Goal: Task Accomplishment & Management: Manage account settings

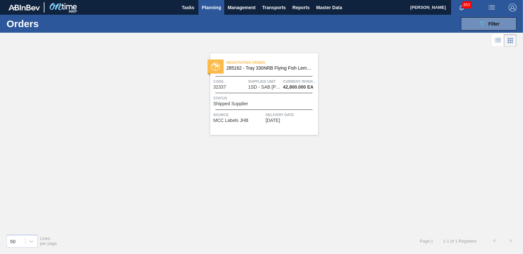
click at [213, 7] on span "Planning" at bounding box center [211, 8] width 19 height 8
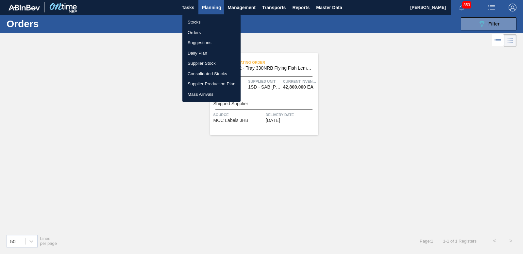
click at [196, 32] on li "Orders" at bounding box center [211, 32] width 58 height 10
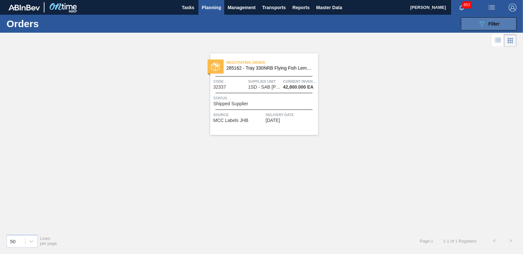
click at [480, 22] on icon at bounding box center [482, 24] width 5 height 6
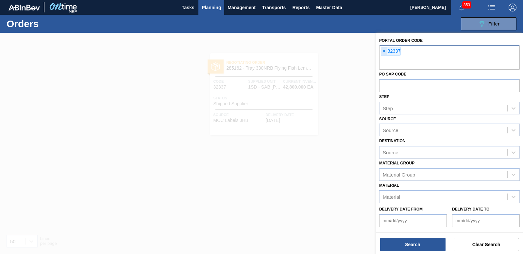
click at [383, 50] on span "×" at bounding box center [384, 51] width 6 height 8
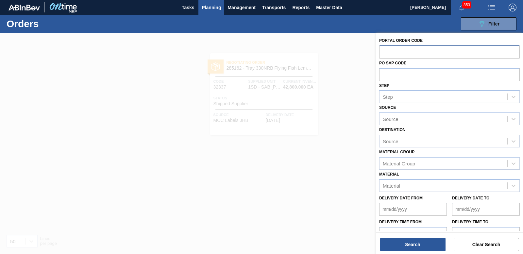
paste input "32344"
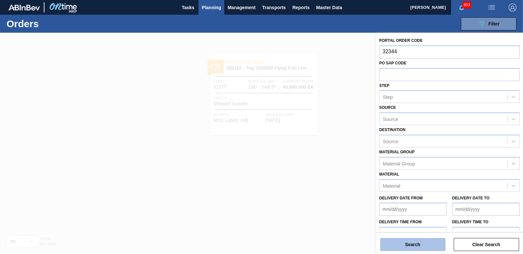
type input "32344"
click at [412, 246] on button "Search" at bounding box center [412, 244] width 65 height 13
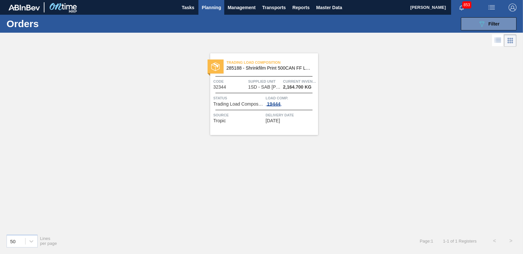
click at [276, 103] on div "19444" at bounding box center [274, 103] width 16 height 5
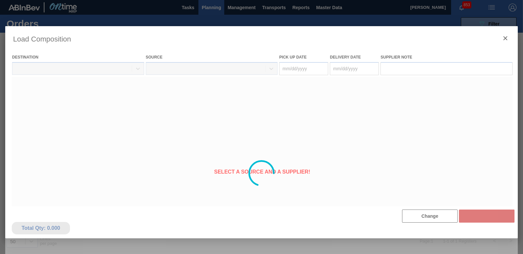
type Date "[DATE]"
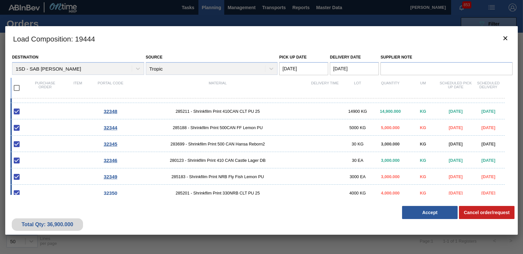
scroll to position [18, 0]
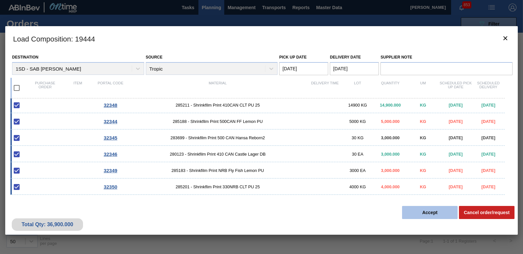
click at [435, 214] on button "Accept" at bounding box center [430, 212] width 56 height 13
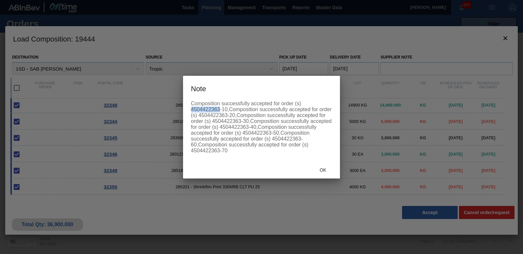
drag, startPoint x: 191, startPoint y: 108, endPoint x: 220, endPoint y: 109, distance: 28.5
click at [220, 109] on div "Composition successfully accepted for order (s) 4504422363-10,Composition succe…" at bounding box center [261, 127] width 141 height 53
copy div "4504422363"
click at [326, 171] on span "Ok" at bounding box center [323, 169] width 17 height 5
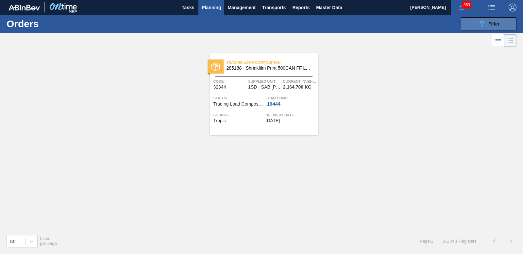
click at [485, 22] on icon "089F7B8B-B2A5-4AFE-B5C0-19BA573D28AC" at bounding box center [482, 24] width 8 height 8
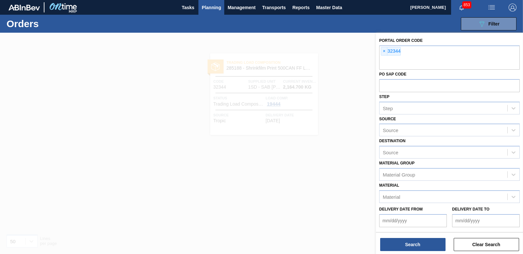
click at [209, 5] on span "Planning" at bounding box center [211, 8] width 19 height 8
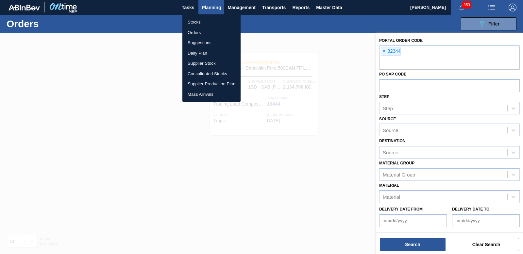
drag, startPoint x: 194, startPoint y: 22, endPoint x: 208, endPoint y: 24, distance: 14.2
click at [194, 22] on li "Stocks" at bounding box center [211, 22] width 58 height 10
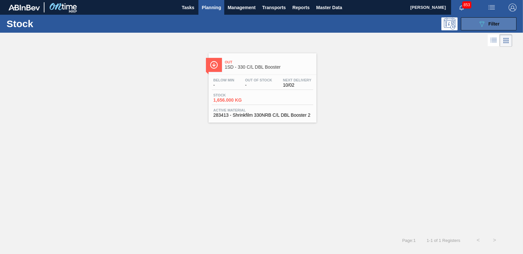
drag, startPoint x: 468, startPoint y: 26, endPoint x: 471, endPoint y: 24, distance: 3.4
click at [468, 26] on button "089F7B8B-B2A5-4AFE-B5C0-19BA573D28AC Filter" at bounding box center [489, 23] width 56 height 13
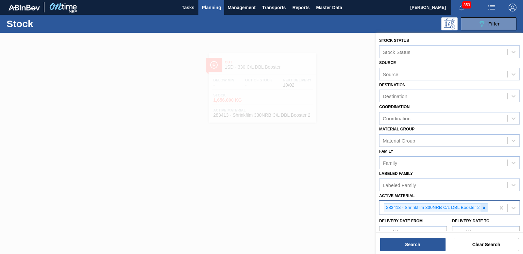
click at [484, 207] on icon at bounding box center [484, 208] width 2 height 2
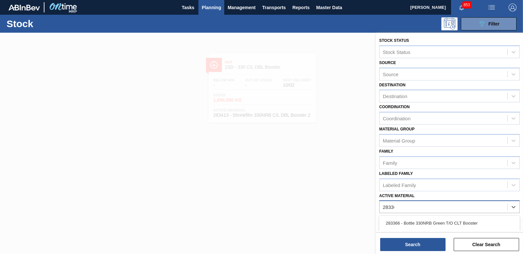
type Material "283366"
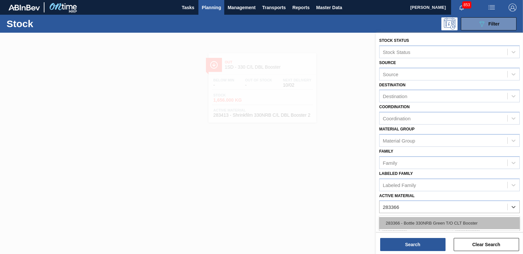
click at [424, 224] on div "283366 - Bottle 330NRB Green T/O CLT Booster" at bounding box center [449, 223] width 141 height 12
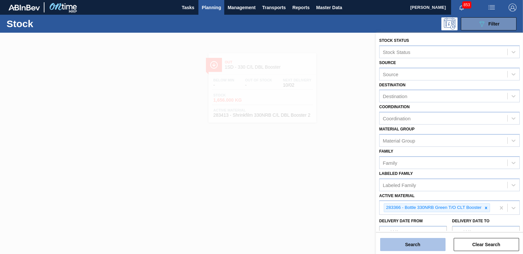
click at [424, 239] on button "Search" at bounding box center [412, 244] width 65 height 13
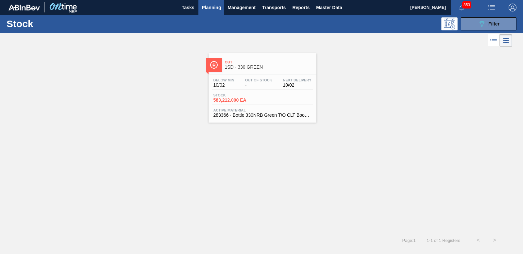
click at [241, 102] on span "583,212.000 EA" at bounding box center [237, 100] width 46 height 5
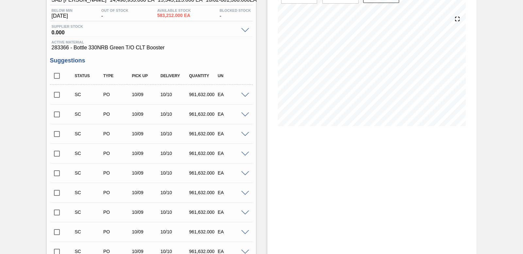
scroll to position [65, 0]
click at [58, 97] on input "checkbox" at bounding box center [57, 95] width 14 height 14
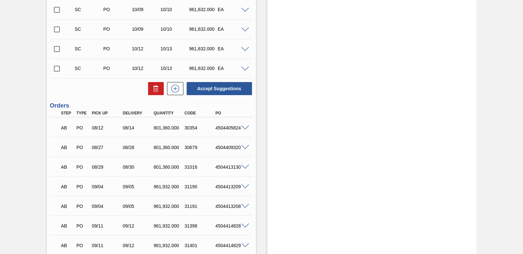
scroll to position [294, 0]
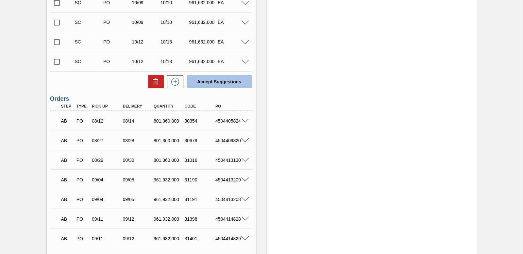
click at [215, 82] on button "Accept Suggestions" at bounding box center [219, 81] width 65 height 13
checkbox input "false"
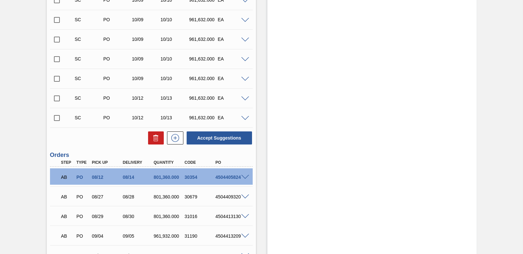
scroll to position [224, 0]
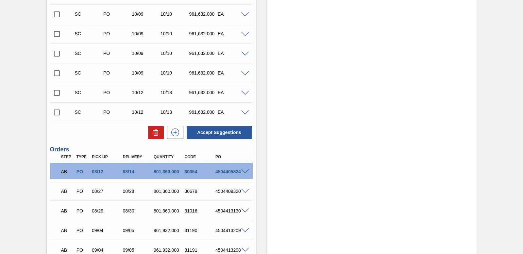
click at [57, 55] on input "checkbox" at bounding box center [57, 54] width 14 height 14
click at [232, 132] on button "Accept Suggestions" at bounding box center [219, 132] width 65 height 13
checkbox input "false"
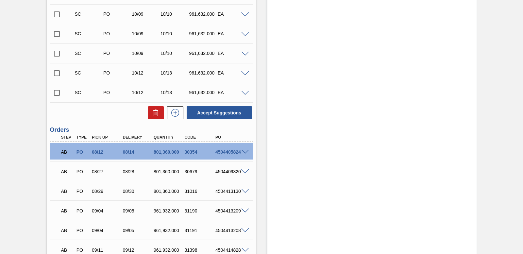
click at [54, 72] on input "checkbox" at bounding box center [57, 73] width 14 height 14
click at [233, 112] on button "Accept Suggestions" at bounding box center [219, 112] width 65 height 13
checkbox input "false"
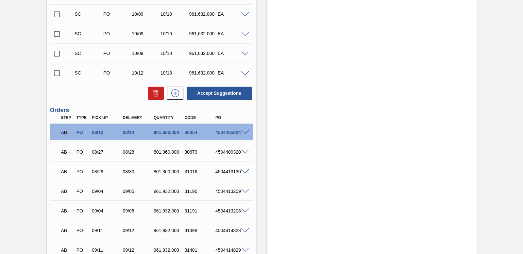
click at [55, 74] on input "checkbox" at bounding box center [57, 73] width 14 height 14
click at [227, 95] on button "Accept Suggestions" at bounding box center [219, 93] width 65 height 13
checkbox input "false"
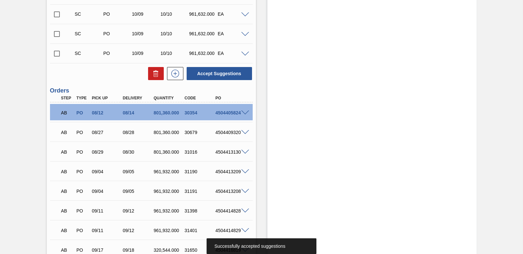
scroll to position [420, 0]
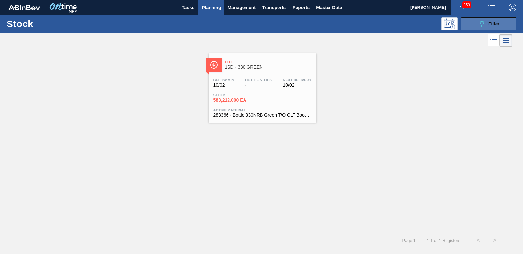
click at [476, 21] on button "089F7B8B-B2A5-4AFE-B5C0-19BA573D28AC Filter" at bounding box center [489, 23] width 56 height 13
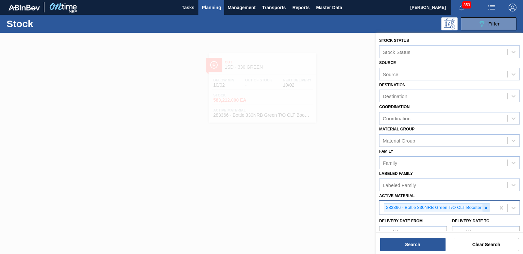
click at [486, 207] on icon at bounding box center [486, 208] width 5 height 5
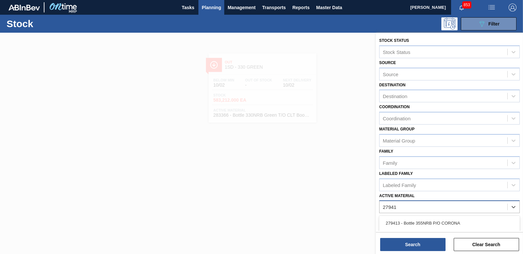
type Material "279413"
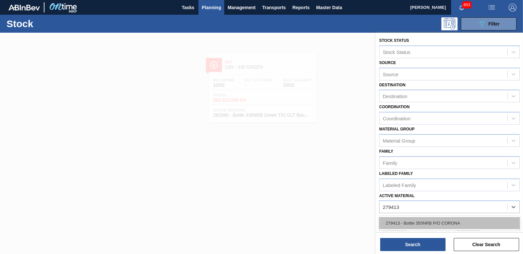
click at [426, 224] on div "279413 - Bottle 355NRB P/O CORONA" at bounding box center [449, 223] width 141 height 12
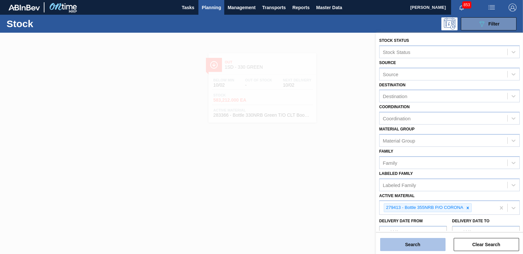
click at [424, 249] on button "Search" at bounding box center [412, 244] width 65 height 13
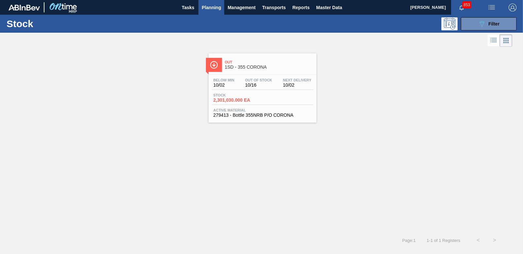
click at [238, 101] on span "2,301,030.000 EA" at bounding box center [237, 100] width 46 height 5
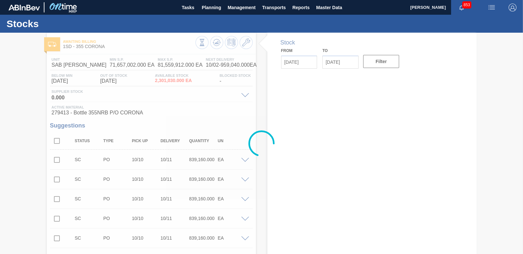
type input "[DATE]"
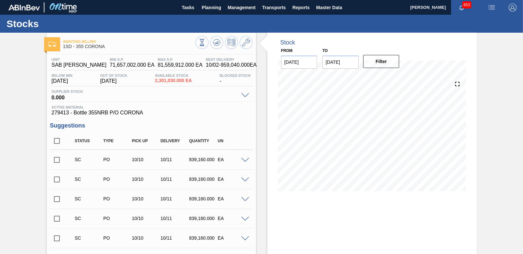
click at [58, 160] on input "checkbox" at bounding box center [57, 160] width 14 height 14
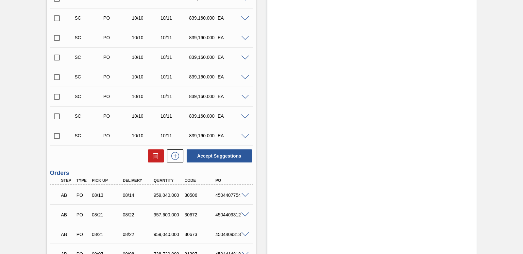
scroll to position [1905, 0]
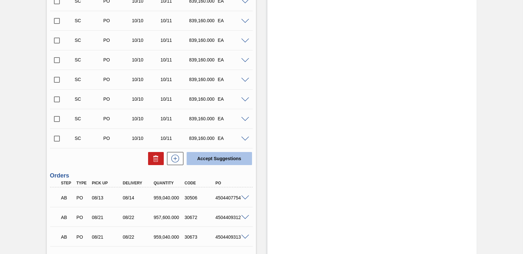
click at [222, 157] on button "Accept Suggestions" at bounding box center [219, 158] width 65 height 13
checkbox input "false"
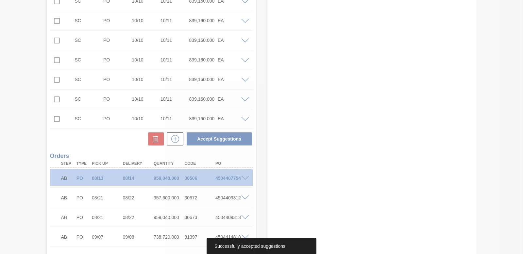
scroll to position [1885, 0]
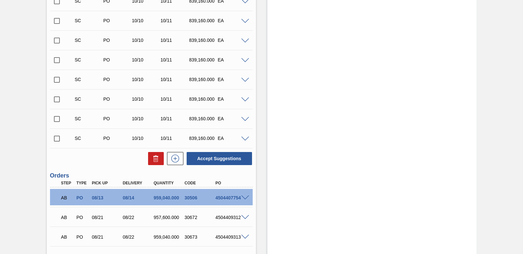
click at [56, 100] on input "checkbox" at bounding box center [57, 100] width 14 height 14
click at [207, 159] on button "Accept Suggestions" at bounding box center [219, 158] width 65 height 13
checkbox input "false"
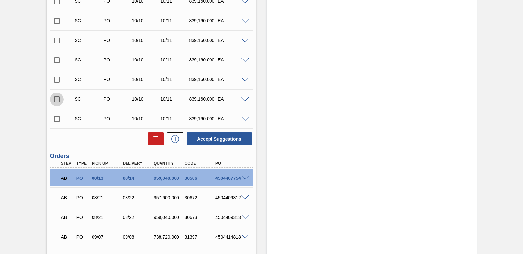
click at [57, 98] on input "checkbox" at bounding box center [57, 100] width 14 height 14
click at [248, 139] on button "Accept Suggestions" at bounding box center [219, 138] width 65 height 13
checkbox input "false"
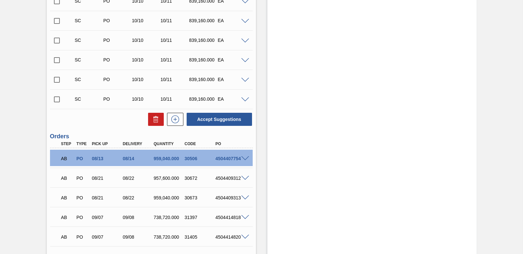
click at [57, 81] on input "checkbox" at bounding box center [57, 80] width 14 height 14
click at [207, 117] on button "Accept Suggestions" at bounding box center [219, 119] width 65 height 13
checkbox input "false"
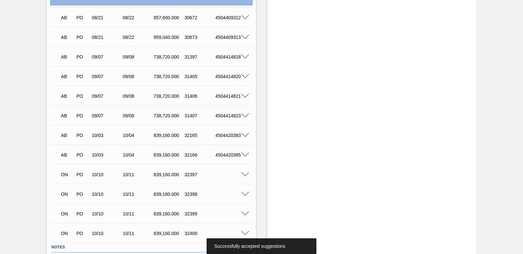
scroll to position [2068, 0]
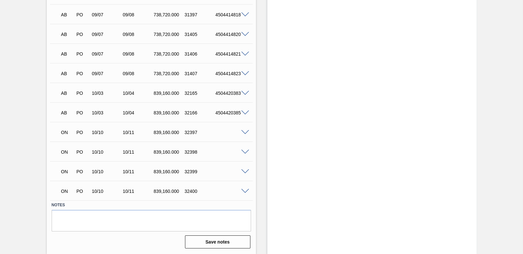
click at [243, 131] on span at bounding box center [245, 132] width 8 height 5
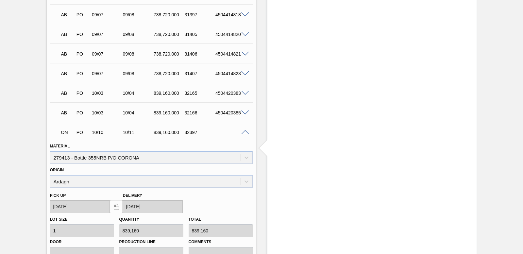
click at [243, 130] on span at bounding box center [245, 132] width 8 height 5
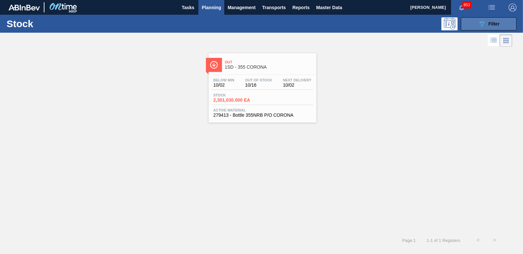
click at [477, 26] on button "089F7B8B-B2A5-4AFE-B5C0-19BA573D28AC Filter" at bounding box center [489, 23] width 56 height 13
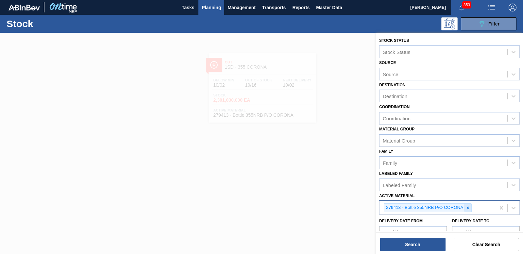
click at [469, 209] on icon at bounding box center [468, 208] width 5 height 5
type Material "3"
type Material "283366"
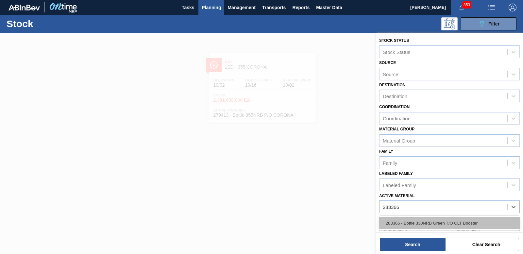
click at [421, 218] on div "283366 - Bottle 330NRB Green T/O CLT Booster" at bounding box center [449, 223] width 141 height 12
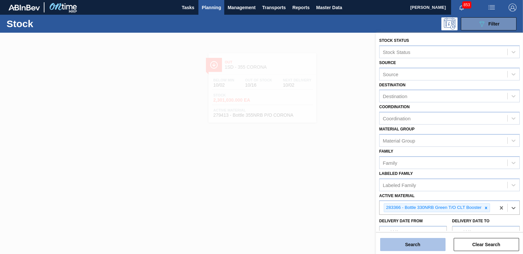
click at [418, 242] on button "Search" at bounding box center [412, 244] width 65 height 13
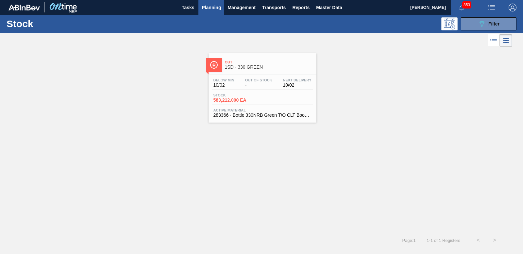
click at [241, 100] on span "583,212.000 EA" at bounding box center [237, 100] width 46 height 5
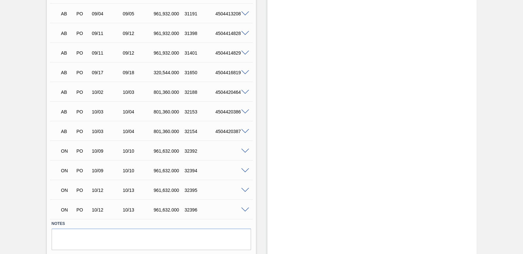
scroll to position [420, 0]
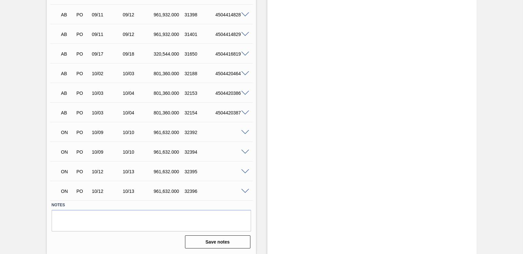
click at [247, 134] on span at bounding box center [245, 132] width 8 height 5
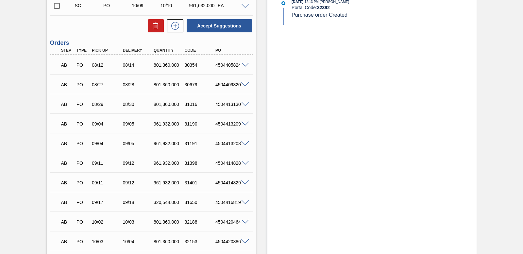
scroll to position [257, 0]
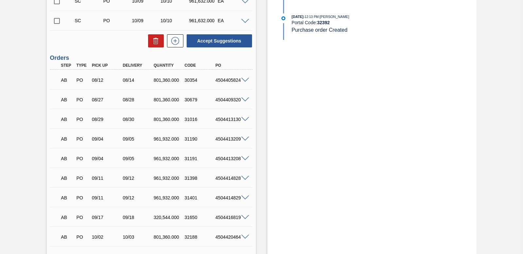
click at [242, 78] on span at bounding box center [245, 80] width 8 height 5
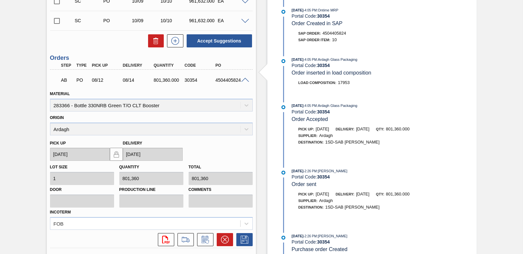
click at [244, 79] on span at bounding box center [245, 80] width 8 height 5
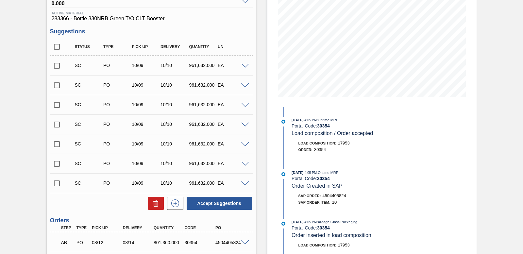
scroll to position [98, 0]
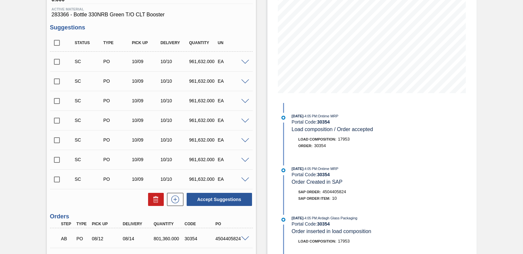
click at [243, 62] on span at bounding box center [245, 62] width 8 height 5
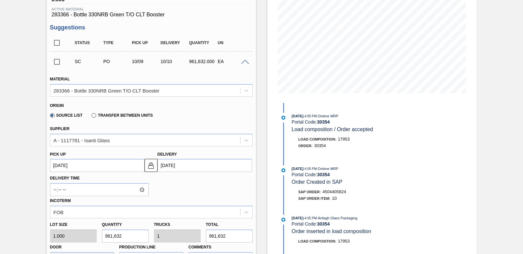
click at [243, 62] on span at bounding box center [245, 62] width 8 height 5
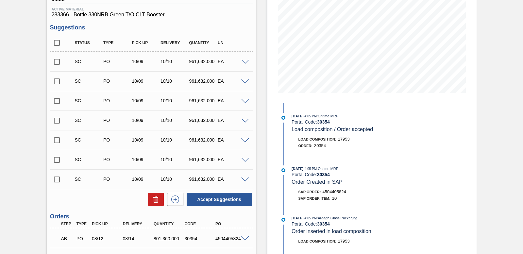
click at [245, 83] on span at bounding box center [245, 81] width 8 height 5
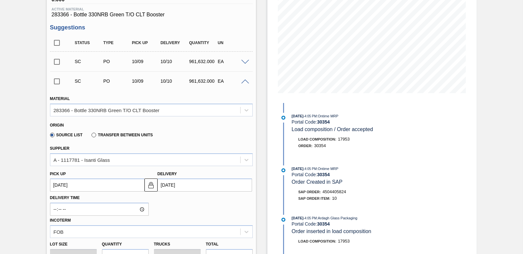
click at [245, 83] on span at bounding box center [245, 81] width 8 height 5
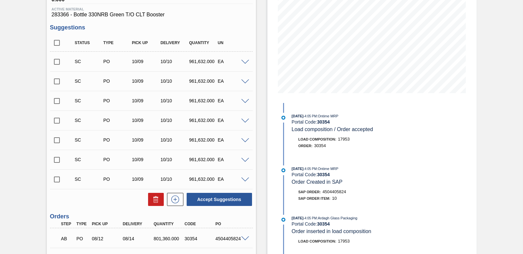
click at [244, 100] on span at bounding box center [245, 101] width 8 height 5
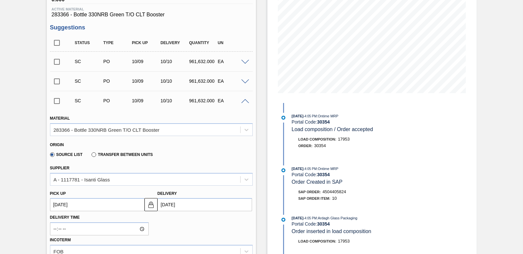
click at [244, 100] on span at bounding box center [245, 101] width 8 height 5
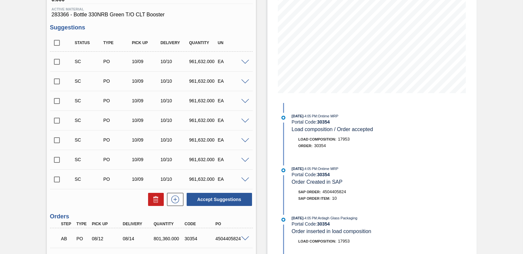
click at [246, 116] on div "SC PO 10/09 10/10 961,632.000 EA" at bounding box center [151, 120] width 203 height 16
click at [246, 119] on span at bounding box center [245, 121] width 8 height 5
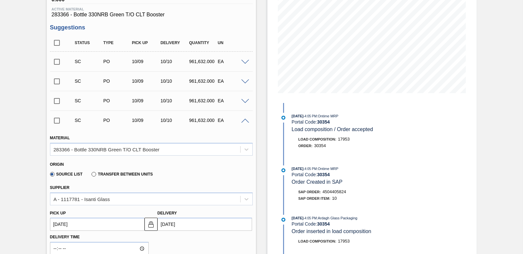
click at [246, 119] on span at bounding box center [245, 121] width 8 height 5
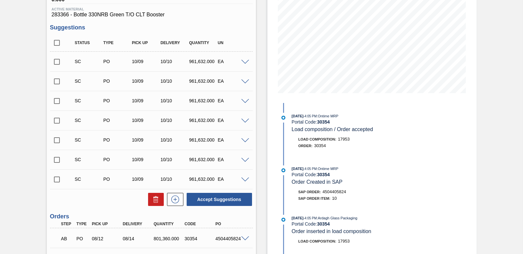
click at [244, 139] on span at bounding box center [245, 140] width 8 height 5
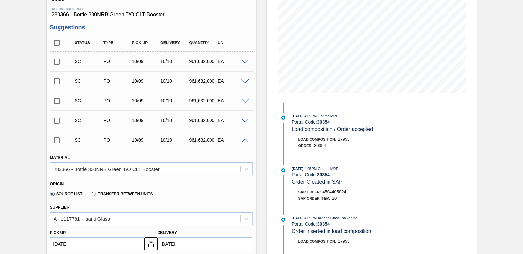
click at [244, 139] on span at bounding box center [245, 140] width 8 height 5
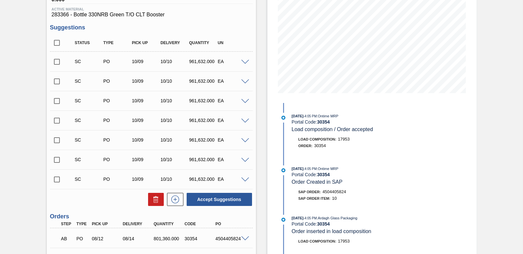
click at [243, 161] on span at bounding box center [245, 160] width 8 height 5
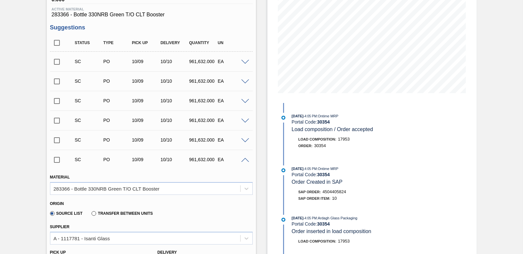
click at [243, 161] on span at bounding box center [245, 160] width 8 height 5
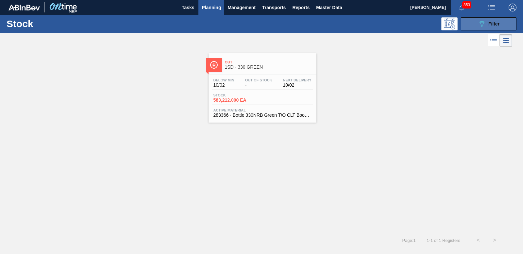
click at [473, 25] on button "089F7B8B-B2A5-4AFE-B5C0-19BA573D28AC Filter" at bounding box center [489, 23] width 56 height 13
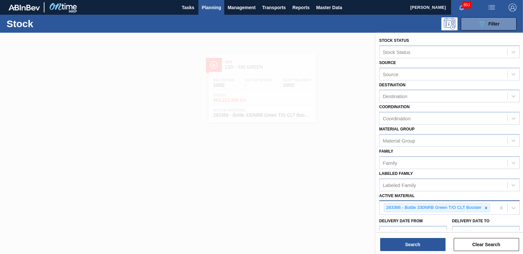
drag, startPoint x: 486, startPoint y: 208, endPoint x: 450, endPoint y: 212, distance: 35.8
click at [486, 208] on icon at bounding box center [486, 208] width 2 height 2
type Material "193318"
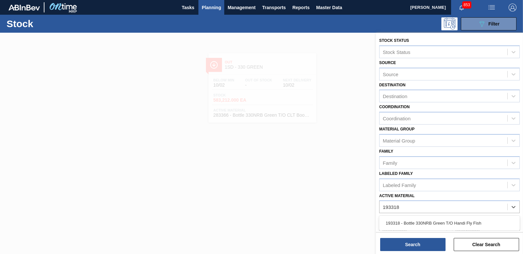
drag, startPoint x: 415, startPoint y: 219, endPoint x: 417, endPoint y: 232, distance: 12.5
click at [415, 220] on div "193318 - Bottle 330NRB Green T/O Handi Fly Fish" at bounding box center [449, 223] width 141 height 12
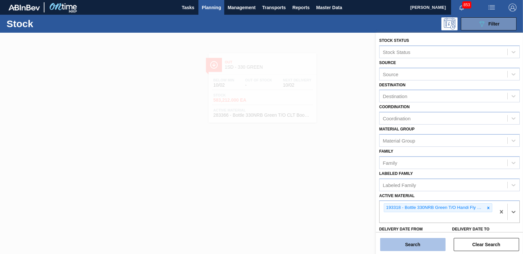
click at [415, 241] on button "Search" at bounding box center [412, 244] width 65 height 13
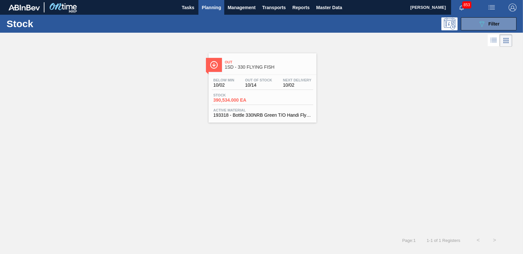
click at [241, 99] on span "390,534.000 EA" at bounding box center [237, 100] width 46 height 5
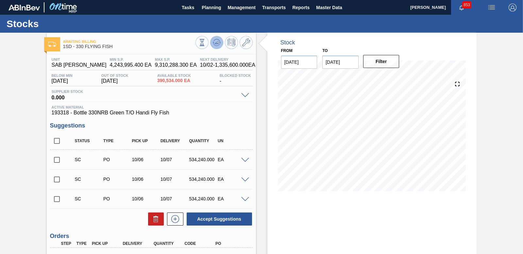
click at [213, 40] on button at bounding box center [216, 42] width 13 height 13
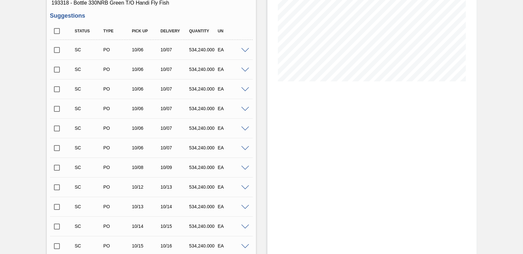
scroll to position [98, 0]
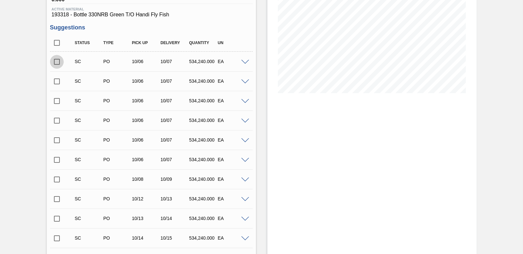
click at [55, 63] on input "checkbox" at bounding box center [57, 62] width 14 height 14
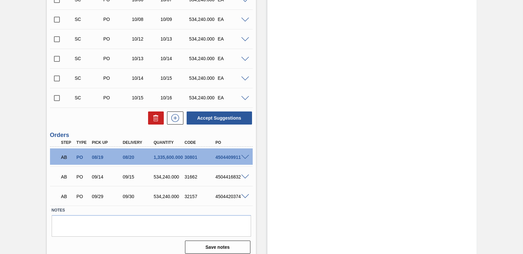
scroll to position [263, 0]
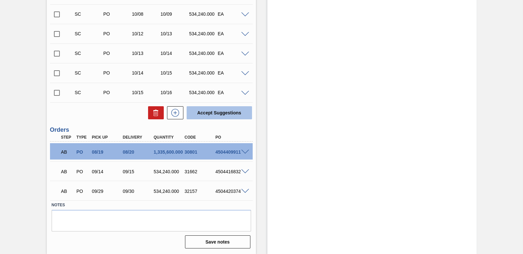
click at [225, 112] on button "Accept Suggestions" at bounding box center [219, 112] width 65 height 13
checkbox input "false"
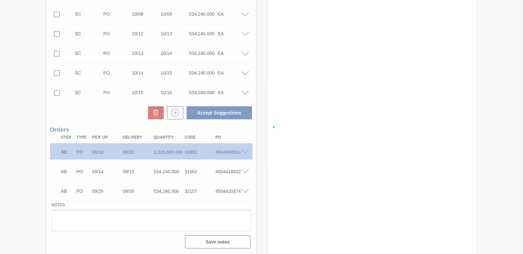
scroll to position [244, 0]
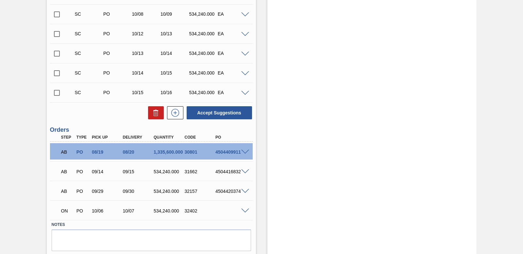
click at [242, 212] on span at bounding box center [245, 211] width 8 height 5
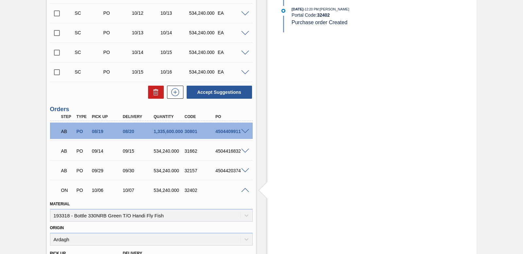
scroll to position [309, 0]
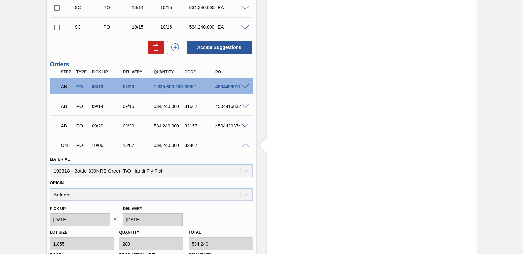
click at [244, 144] on span at bounding box center [245, 145] width 8 height 5
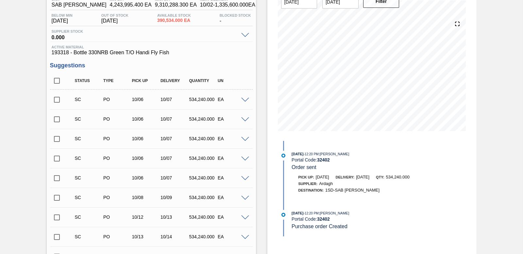
scroll to position [2, 0]
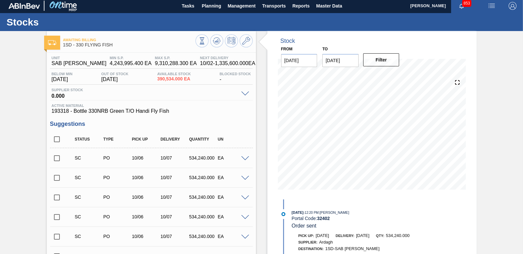
click at [55, 157] on input "checkbox" at bounding box center [57, 158] width 14 height 14
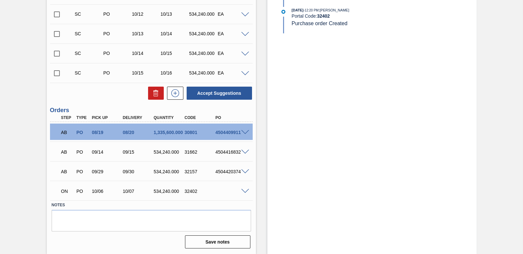
scroll to position [165, 0]
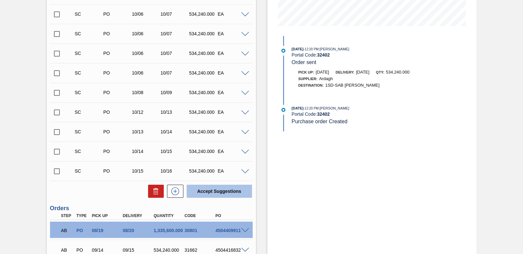
click at [221, 189] on button "Accept Suggestions" at bounding box center [219, 191] width 65 height 13
checkbox input "false"
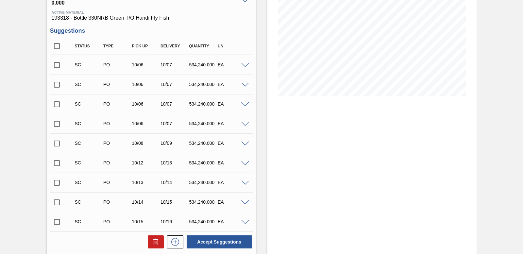
scroll to position [131, 0]
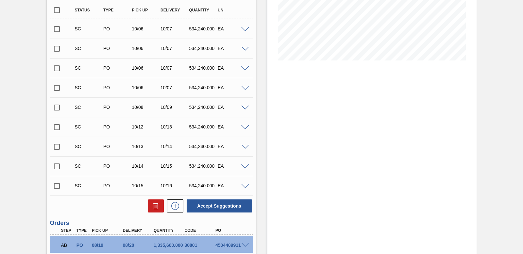
click at [55, 106] on input "checkbox" at bounding box center [57, 108] width 14 height 14
click at [224, 206] on button "Accept Suggestions" at bounding box center [219, 205] width 65 height 13
checkbox input "false"
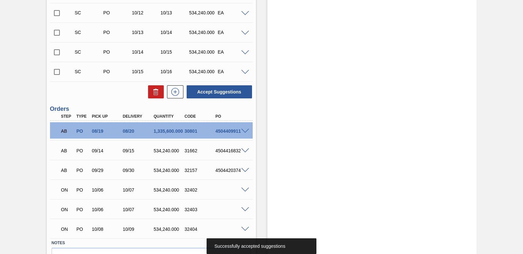
scroll to position [164, 0]
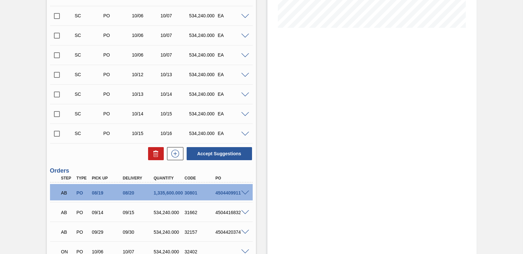
click at [53, 75] on input "checkbox" at bounding box center [57, 75] width 14 height 14
click at [209, 154] on button "Accept Suggestions" at bounding box center [219, 153] width 65 height 13
checkbox input "false"
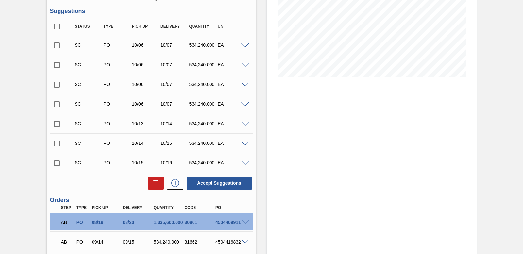
scroll to position [100, 0]
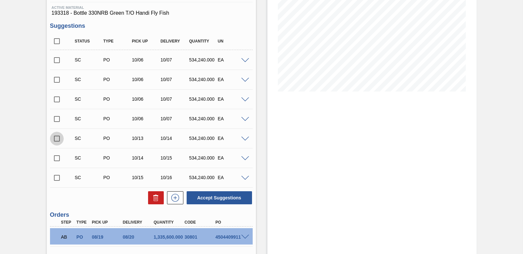
click at [57, 137] on input "checkbox" at bounding box center [57, 139] width 14 height 14
click at [210, 195] on button "Accept Suggestions" at bounding box center [219, 197] width 65 height 13
checkbox input "false"
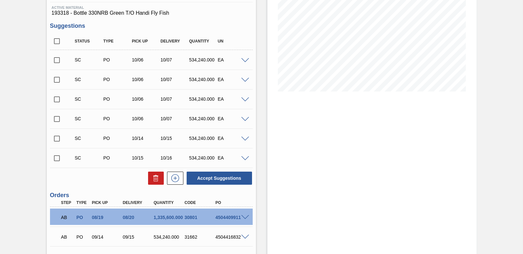
click at [56, 140] on input "checkbox" at bounding box center [57, 139] width 14 height 14
click at [235, 183] on button "Accept Suggestions" at bounding box center [219, 178] width 65 height 13
checkbox input "false"
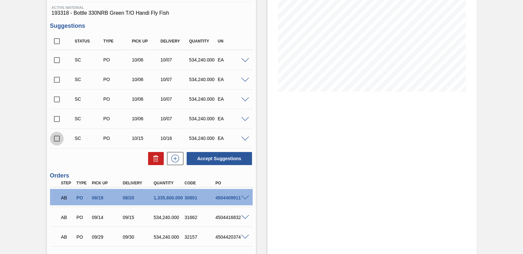
click at [54, 139] on input "checkbox" at bounding box center [57, 139] width 14 height 14
click at [236, 159] on button "Accept Suggestions" at bounding box center [219, 158] width 65 height 13
checkbox input "false"
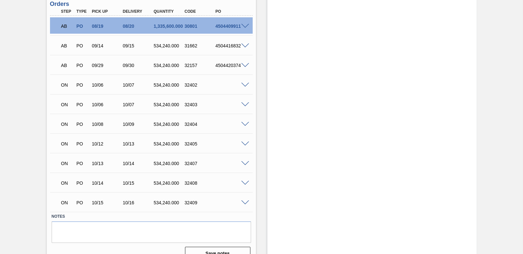
scroll to position [263, 0]
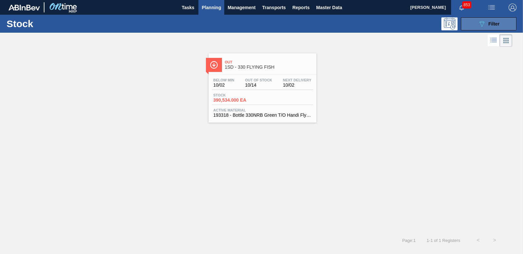
click at [473, 25] on button "089F7B8B-B2A5-4AFE-B5C0-19BA573D28AC Filter" at bounding box center [489, 23] width 56 height 13
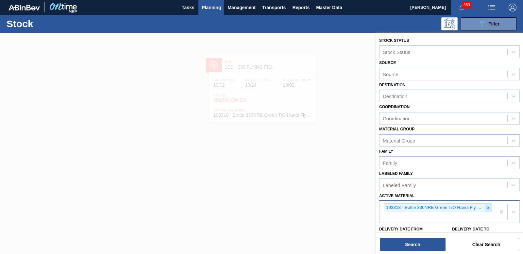
click at [487, 206] on icon at bounding box center [488, 208] width 5 height 5
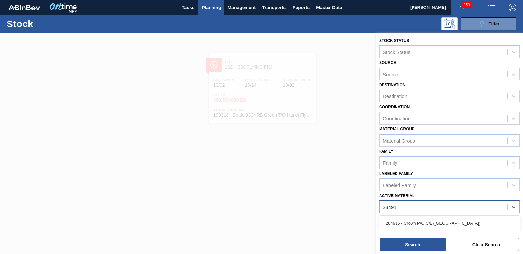
type Material "284916"
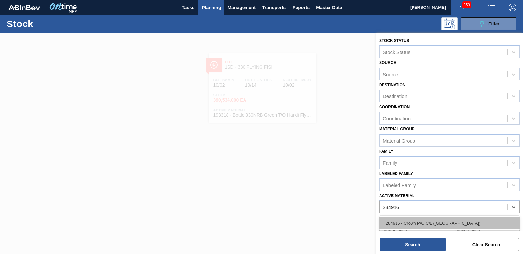
click at [425, 227] on div "284916 - Crown P/O C/L ([GEOGRAPHIC_DATA])" at bounding box center [449, 223] width 141 height 12
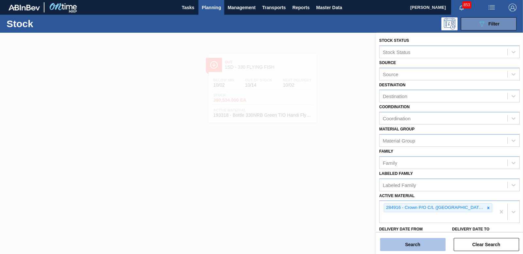
click at [423, 249] on button "Search" at bounding box center [412, 244] width 65 height 13
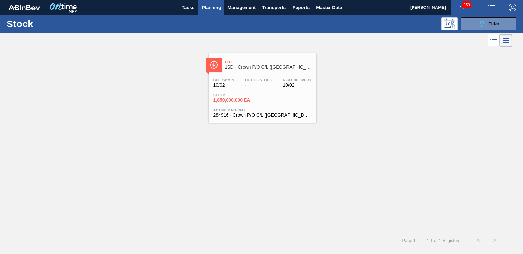
click at [201, 5] on button "Planning" at bounding box center [212, 7] width 26 height 15
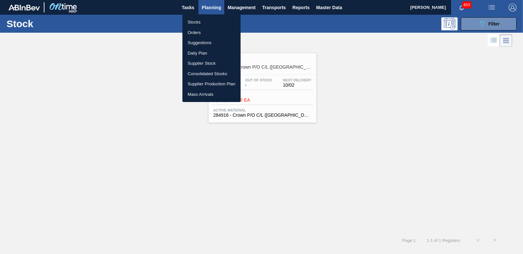
drag, startPoint x: 378, startPoint y: 75, endPoint x: 360, endPoint y: 69, distance: 19.0
click at [376, 74] on div at bounding box center [261, 127] width 523 height 254
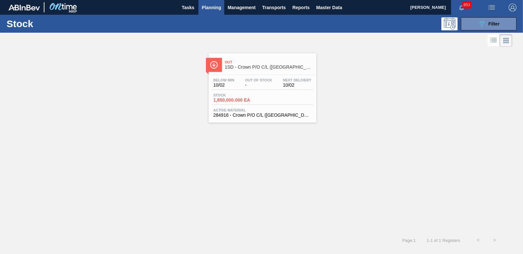
click at [206, 8] on span "Planning" at bounding box center [211, 8] width 19 height 8
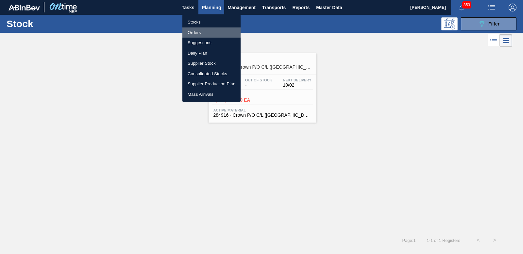
click at [194, 31] on li "Orders" at bounding box center [211, 32] width 58 height 10
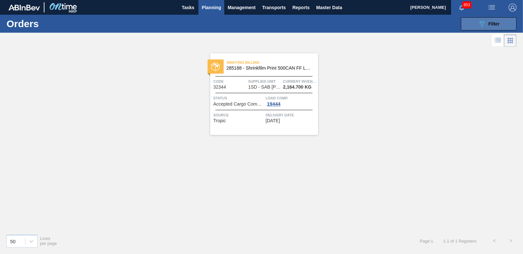
click at [501, 23] on button "089F7B8B-B2A5-4AFE-B5C0-19BA573D28AC Filter" at bounding box center [489, 23] width 56 height 13
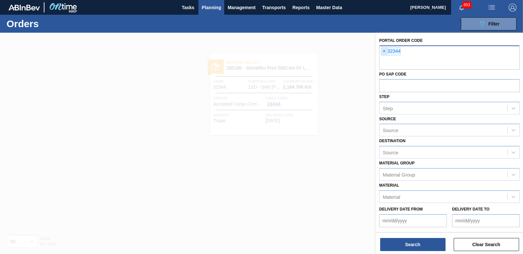
click at [384, 51] on span "×" at bounding box center [384, 51] width 6 height 8
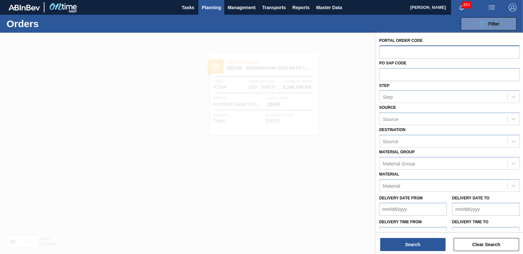
click at [214, 6] on span "Planning" at bounding box center [211, 8] width 19 height 8
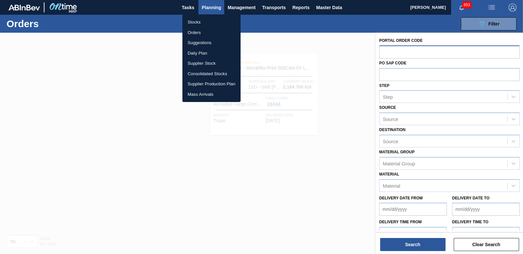
click at [195, 23] on li "Stocks" at bounding box center [211, 22] width 58 height 10
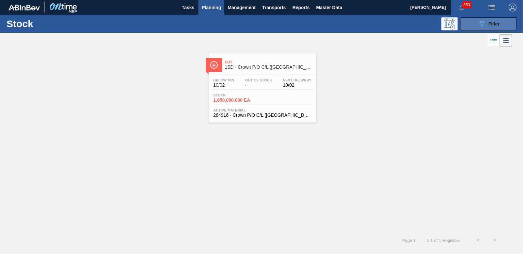
click at [484, 25] on icon "089F7B8B-B2A5-4AFE-B5C0-19BA573D28AC" at bounding box center [482, 24] width 8 height 8
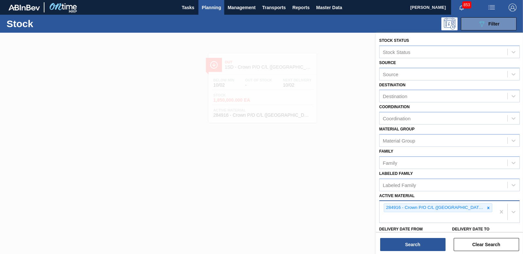
click at [486, 206] on icon at bounding box center [488, 208] width 5 height 5
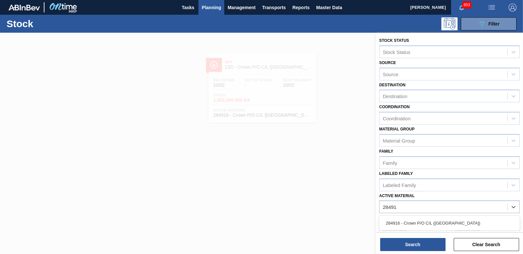
type Material "284916"
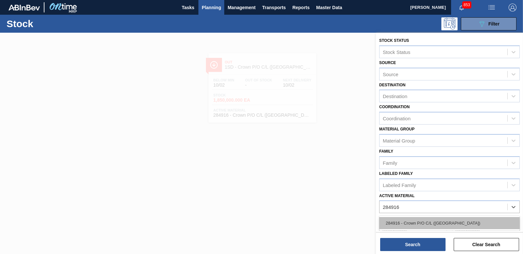
click at [439, 224] on div "284916 - Crown P/O C/L ([GEOGRAPHIC_DATA])" at bounding box center [449, 223] width 141 height 12
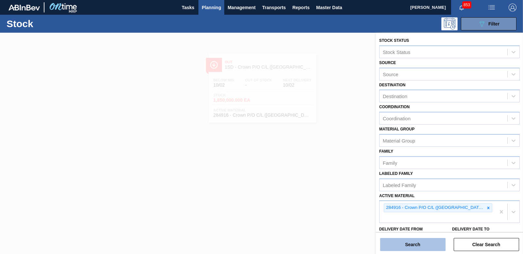
click at [421, 244] on button "Search" at bounding box center [412, 244] width 65 height 13
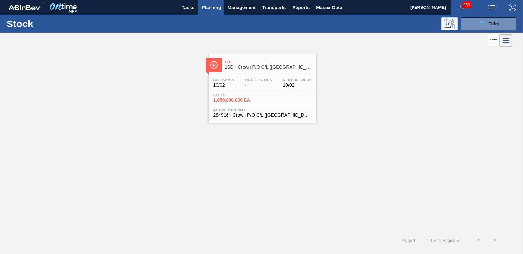
click at [239, 101] on span "1,850,000.000 EA" at bounding box center [237, 100] width 46 height 5
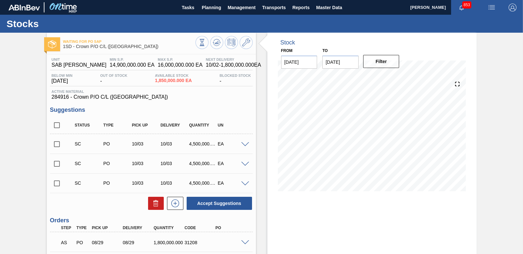
click at [55, 142] on input "checkbox" at bounding box center [57, 144] width 14 height 14
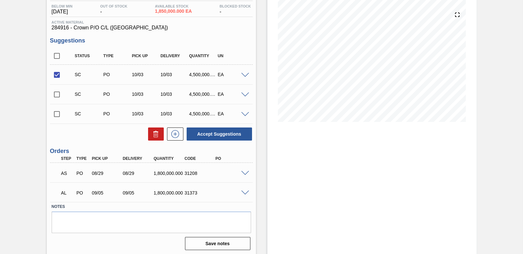
scroll to position [71, 0]
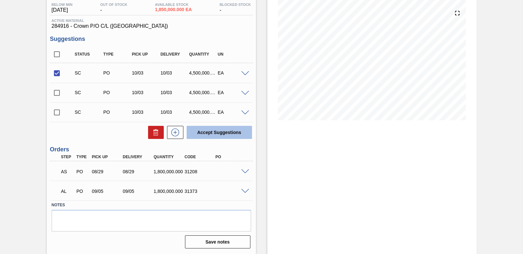
click at [216, 131] on button "Accept Suggestions" at bounding box center [219, 132] width 65 height 13
checkbox input "false"
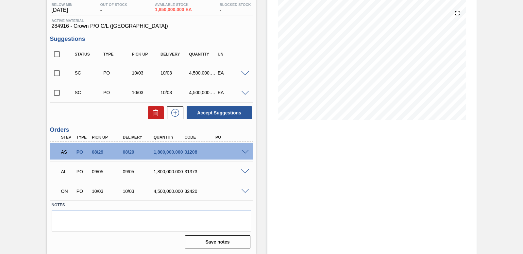
click at [243, 189] on span at bounding box center [245, 191] width 8 height 5
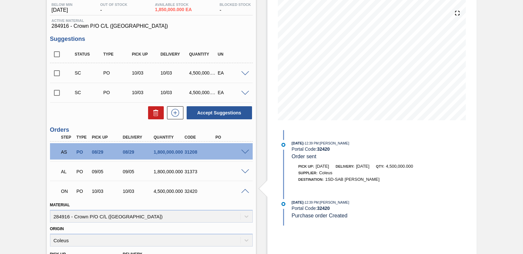
click at [243, 189] on span at bounding box center [245, 191] width 8 height 5
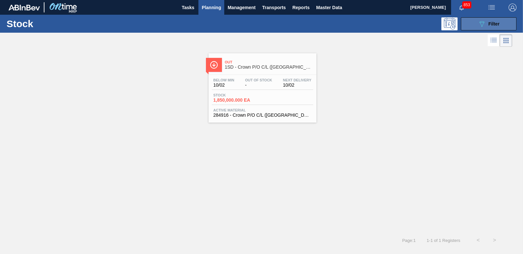
click at [497, 26] on span "Filter" at bounding box center [494, 23] width 11 height 5
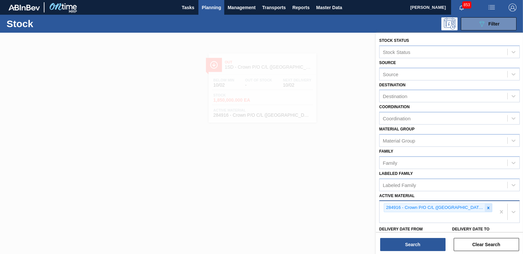
click at [486, 206] on icon at bounding box center [488, 208] width 5 height 5
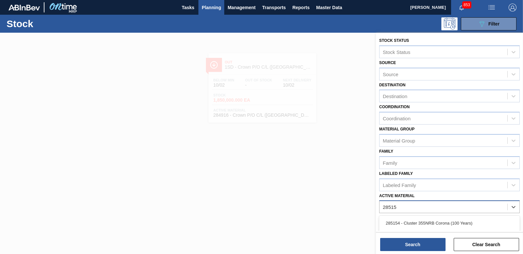
type Material "285152"
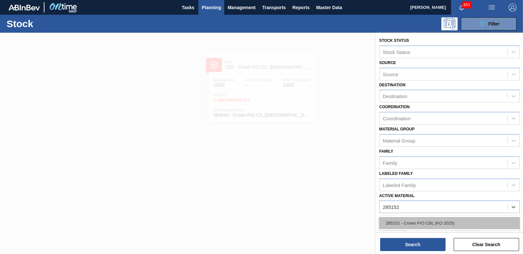
click at [450, 220] on div "285152 - Crown P/O CBL (KO 2025)" at bounding box center [449, 223] width 141 height 12
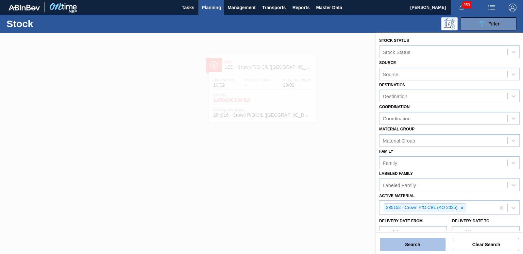
click at [421, 249] on button "Search" at bounding box center [412, 244] width 65 height 13
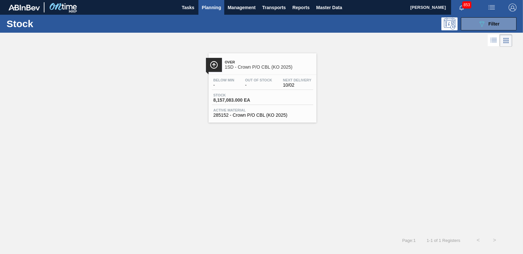
click at [251, 99] on span "8,157,083.000 EA" at bounding box center [237, 100] width 46 height 5
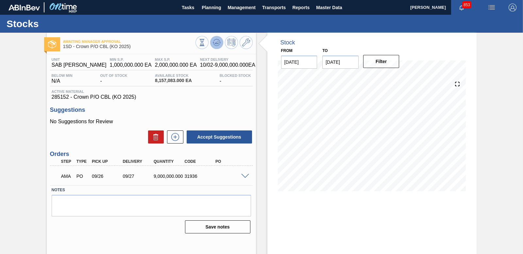
click at [212, 44] on button at bounding box center [216, 42] width 13 height 13
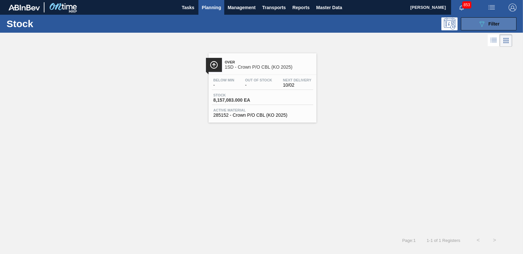
click at [500, 28] on button "089F7B8B-B2A5-4AFE-B5C0-19BA573D28AC Filter" at bounding box center [489, 23] width 56 height 13
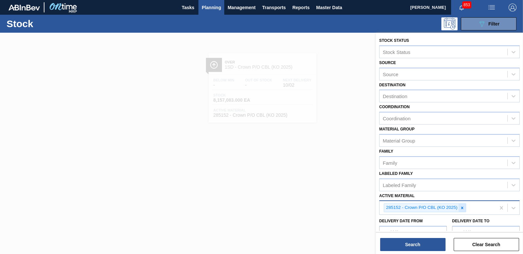
click at [462, 207] on icon at bounding box center [462, 208] width 5 height 5
type Material "285196"
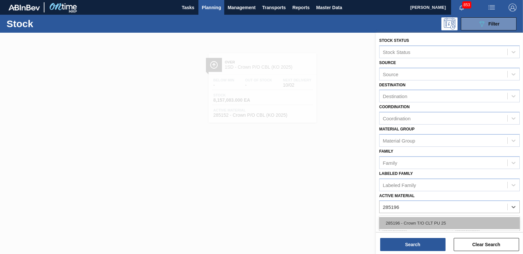
click at [442, 219] on div "285196 - Crown T/O CLT PU 25" at bounding box center [449, 223] width 141 height 12
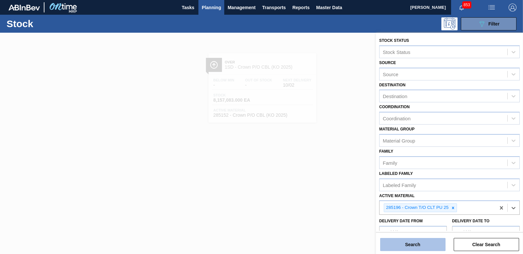
click at [413, 239] on button "Search" at bounding box center [412, 244] width 65 height 13
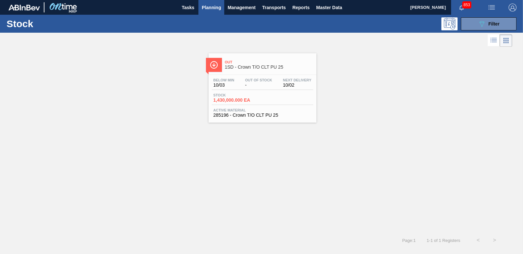
click at [242, 101] on span "1,430,000.000 EA" at bounding box center [237, 100] width 46 height 5
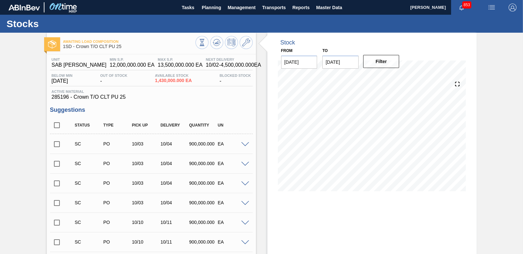
click at [56, 141] on input "checkbox" at bounding box center [57, 144] width 14 height 14
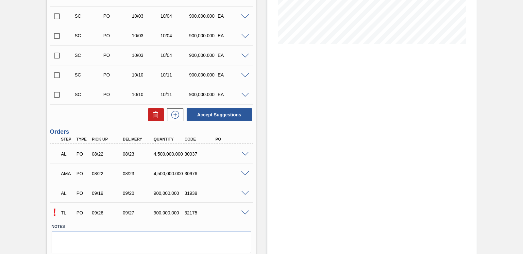
scroll to position [136, 0]
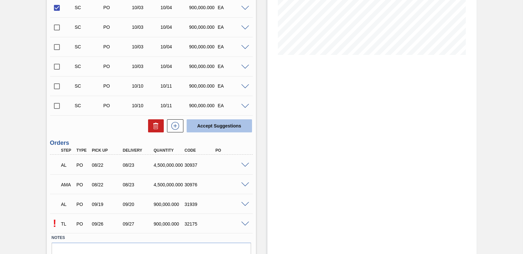
click at [222, 125] on button "Accept Suggestions" at bounding box center [219, 125] width 65 height 13
checkbox input "false"
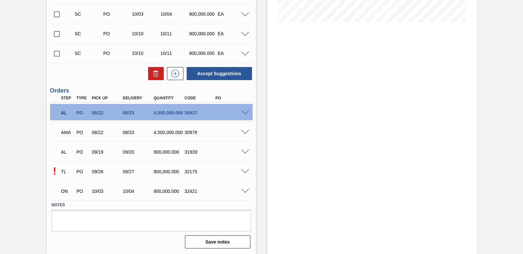
scroll to position [0, 0]
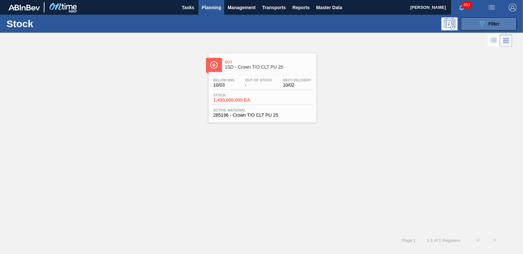
click at [488, 25] on div "089F7B8B-B2A5-4AFE-B5C0-19BA573D28AC Filter" at bounding box center [489, 24] width 22 height 8
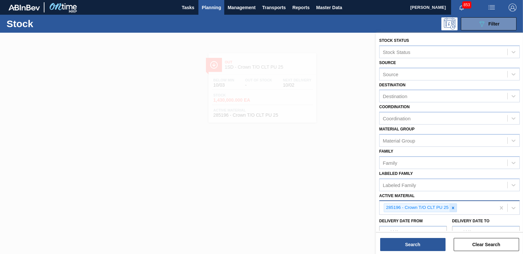
click at [454, 210] on icon at bounding box center [453, 208] width 5 height 5
type Material "285157"
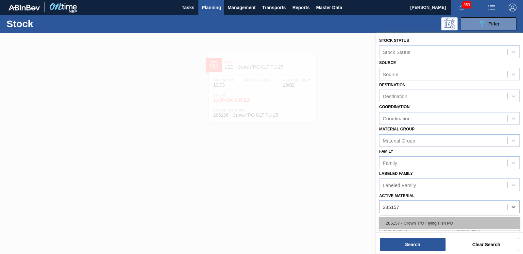
click at [445, 219] on div "285157 - Crown T/O Flying Fish PU" at bounding box center [449, 223] width 141 height 12
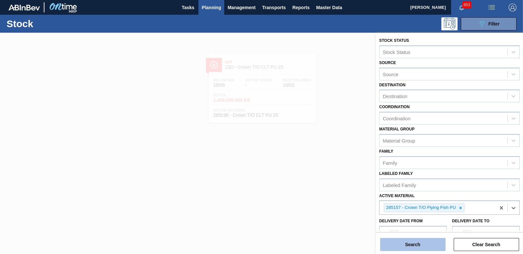
click at [415, 246] on button "Search" at bounding box center [412, 244] width 65 height 13
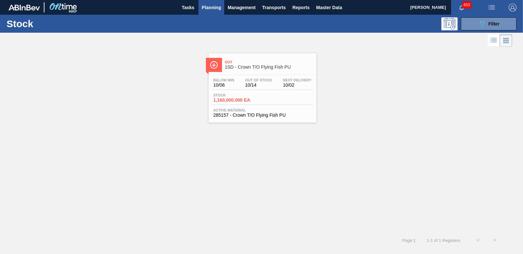
click at [244, 98] on span "1,160,000.000 EA" at bounding box center [237, 100] width 46 height 5
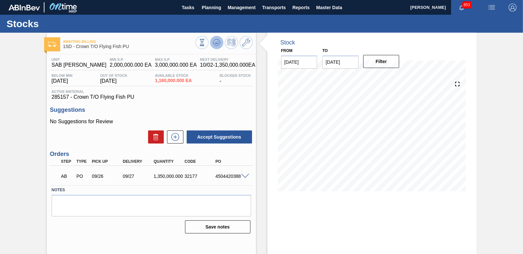
click at [217, 45] on icon at bounding box center [217, 43] width 8 height 8
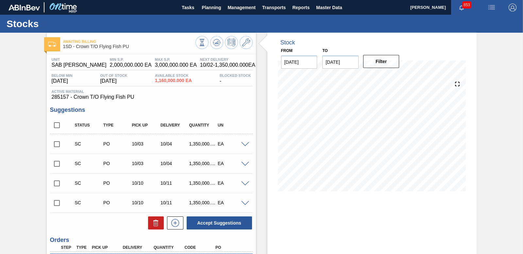
click at [60, 144] on input "checkbox" at bounding box center [57, 144] width 14 height 14
click at [224, 225] on button "Accept Suggestions" at bounding box center [219, 222] width 65 height 13
checkbox input "false"
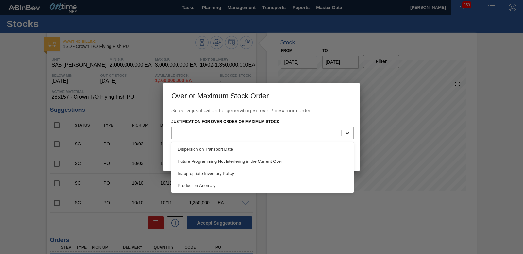
click at [343, 137] on div at bounding box center [348, 133] width 12 height 12
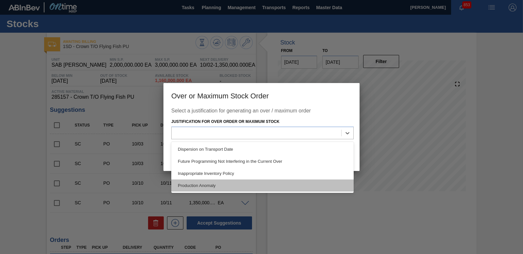
click at [266, 185] on div "Production Anomaly" at bounding box center [262, 186] width 182 height 12
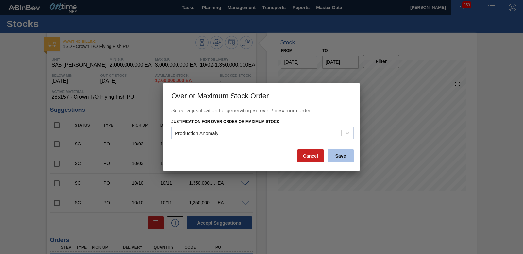
click at [335, 153] on button "Save" at bounding box center [341, 155] width 26 height 13
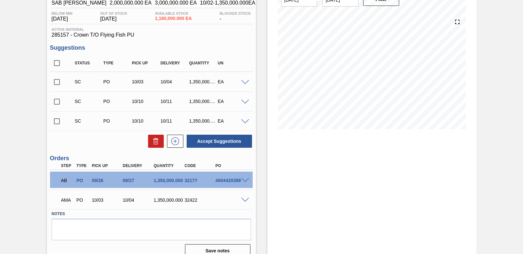
scroll to position [71, 0]
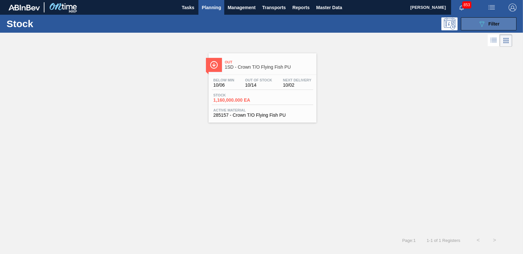
click at [500, 25] on button "089F7B8B-B2A5-4AFE-B5C0-19BA573D28AC Filter" at bounding box center [489, 23] width 56 height 13
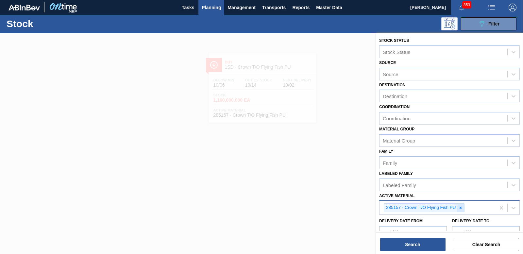
click at [460, 208] on icon at bounding box center [460, 208] width 2 height 2
type Material "285162"
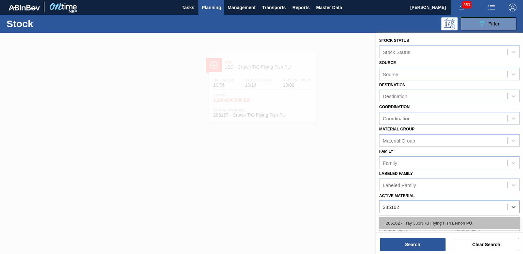
drag, startPoint x: 419, startPoint y: 228, endPoint x: 419, endPoint y: 243, distance: 15.0
click at [419, 228] on div "285162 - Tray 330NRB Flying Fish Lemon PU" at bounding box center [449, 223] width 141 height 12
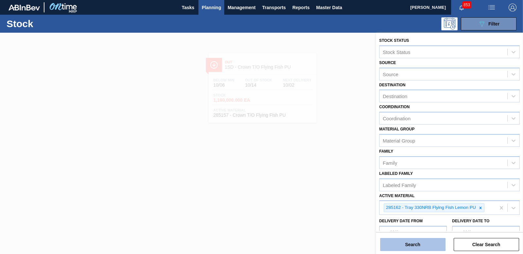
click at [417, 243] on button "Search" at bounding box center [412, 244] width 65 height 13
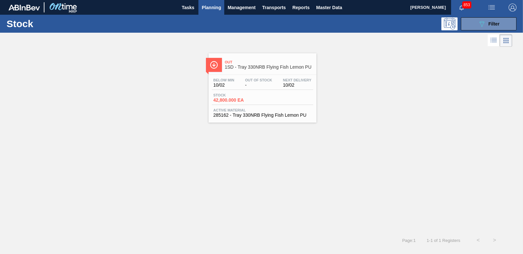
click at [245, 99] on span "42,800.000 EA" at bounding box center [237, 100] width 46 height 5
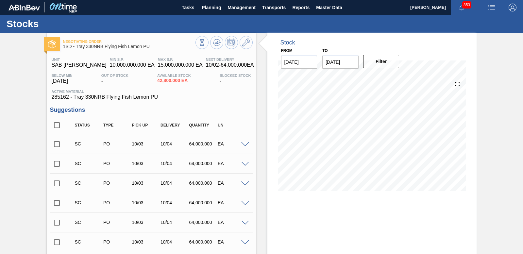
click at [246, 144] on span at bounding box center [245, 144] width 8 height 5
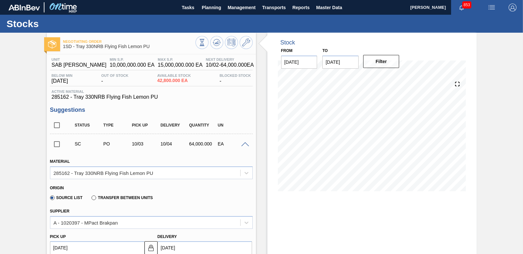
click at [246, 144] on span at bounding box center [245, 144] width 8 height 5
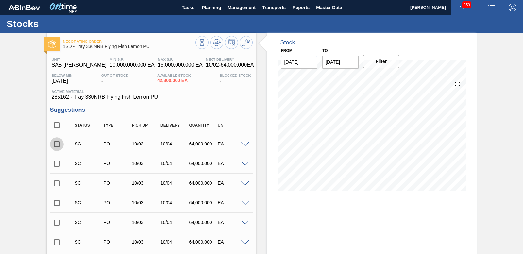
click at [58, 147] on input "checkbox" at bounding box center [57, 144] width 14 height 14
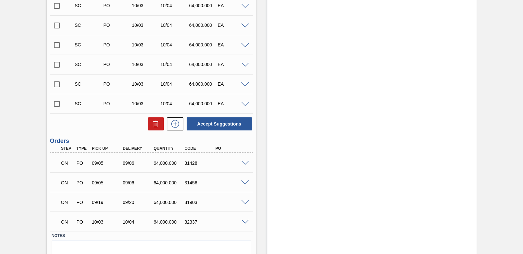
scroll to position [4564, 0]
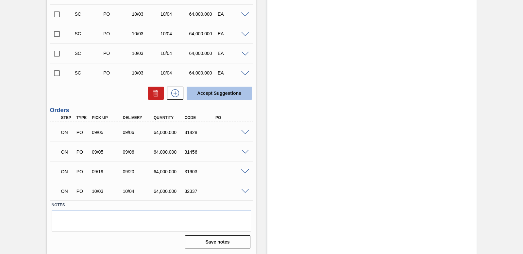
click at [225, 94] on button "Accept Suggestions" at bounding box center [219, 93] width 65 height 13
checkbox input "false"
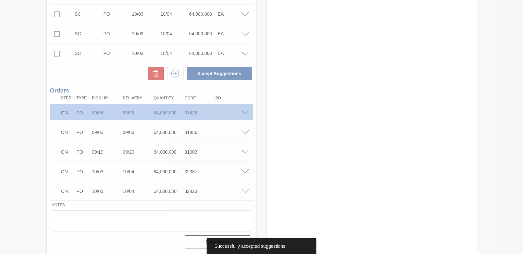
scroll to position [4545, 0]
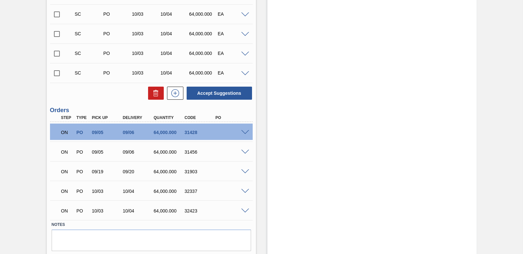
click at [246, 209] on span at bounding box center [245, 211] width 8 height 5
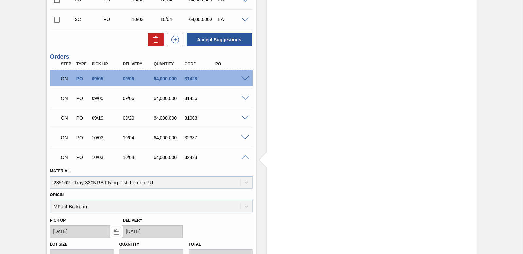
scroll to position [4610, 0]
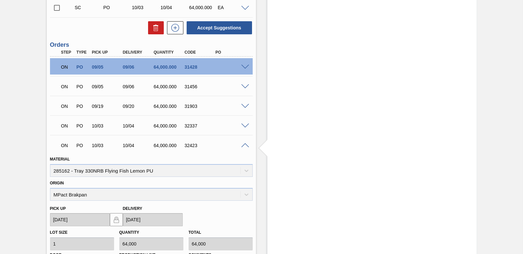
click at [242, 125] on span at bounding box center [245, 126] width 8 height 5
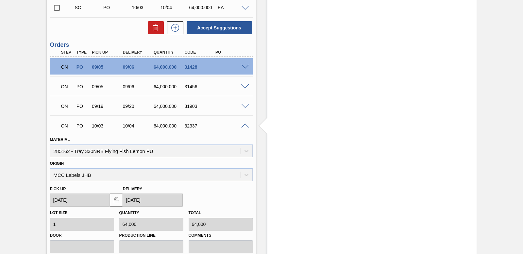
click at [243, 124] on span at bounding box center [245, 126] width 8 height 5
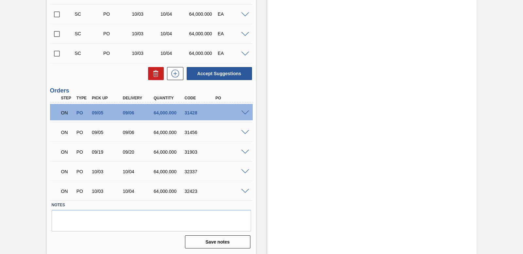
scroll to position [4564, 0]
click at [242, 190] on span at bounding box center [245, 191] width 8 height 5
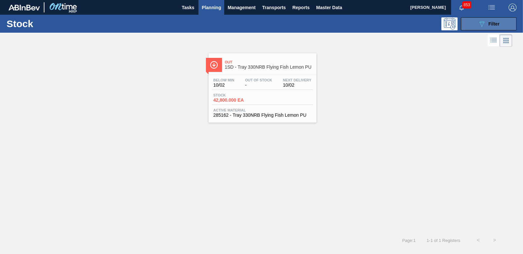
click at [491, 23] on span "Filter" at bounding box center [494, 23] width 11 height 5
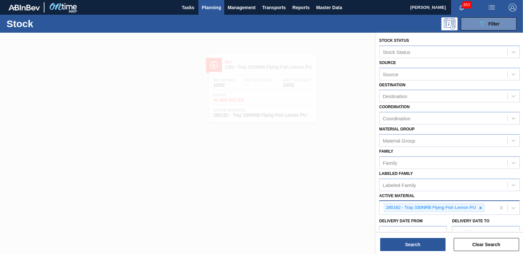
drag, startPoint x: 480, startPoint y: 208, endPoint x: 471, endPoint y: 206, distance: 9.6
click at [480, 207] on icon at bounding box center [480, 208] width 2 height 2
type Material "283366"
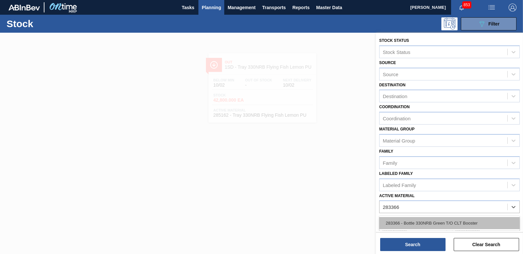
click at [451, 222] on div "283366 - Bottle 330NRB Green T/O CLT Booster" at bounding box center [449, 223] width 141 height 12
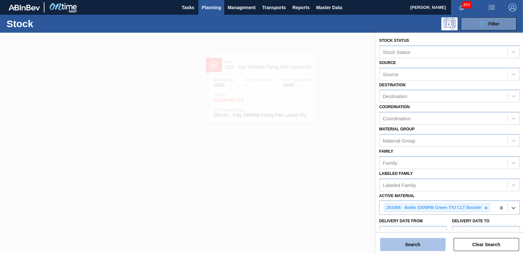
click at [423, 243] on button "Search" at bounding box center [412, 244] width 65 height 13
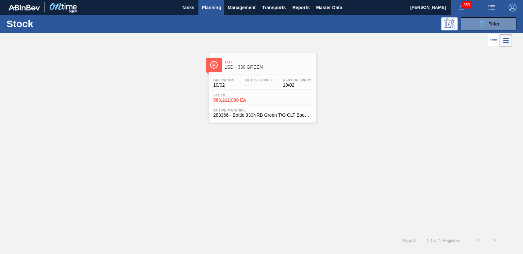
click at [237, 102] on span "583,212.000 EA" at bounding box center [237, 100] width 46 height 5
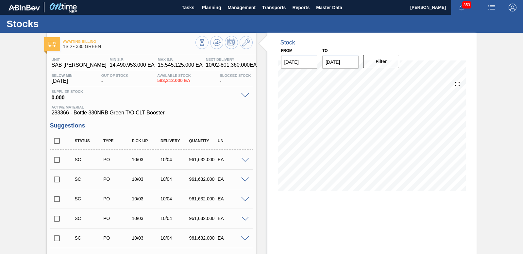
click at [245, 160] on span at bounding box center [245, 160] width 8 height 5
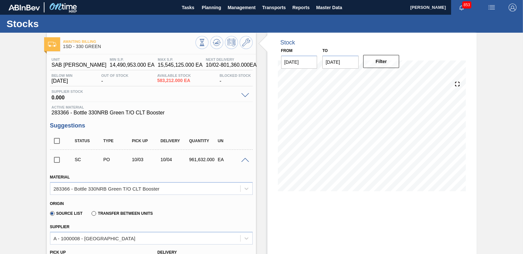
click at [245, 160] on span at bounding box center [245, 160] width 8 height 5
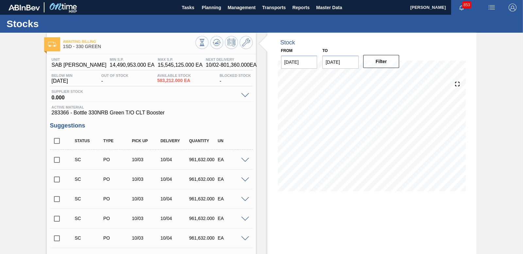
click at [54, 159] on input "checkbox" at bounding box center [57, 160] width 14 height 14
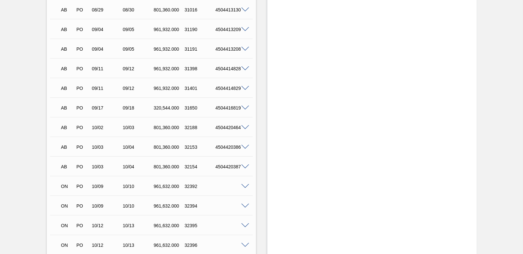
scroll to position [479, 0]
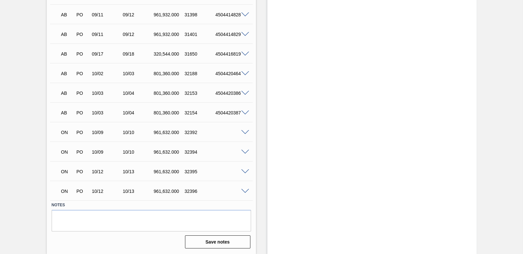
click at [245, 130] on span at bounding box center [245, 132] width 8 height 5
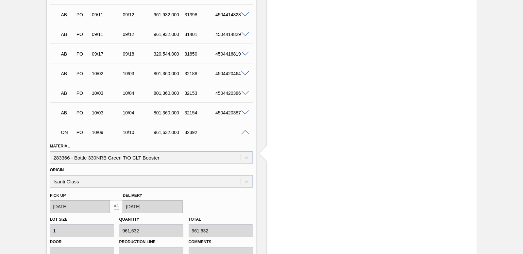
click at [245, 130] on span at bounding box center [245, 132] width 8 height 5
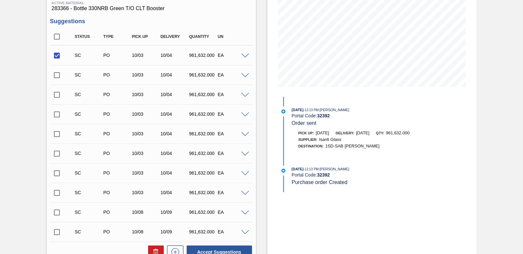
scroll to position [164, 0]
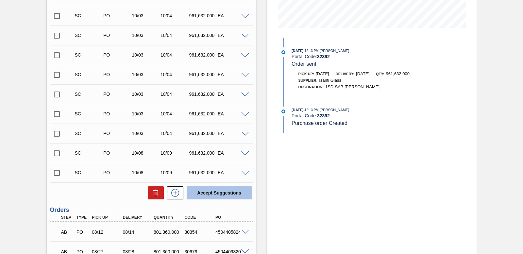
click at [224, 188] on button "Accept Suggestions" at bounding box center [219, 192] width 65 height 13
checkbox input "false"
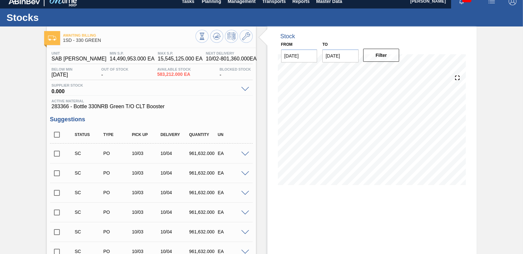
scroll to position [0, 0]
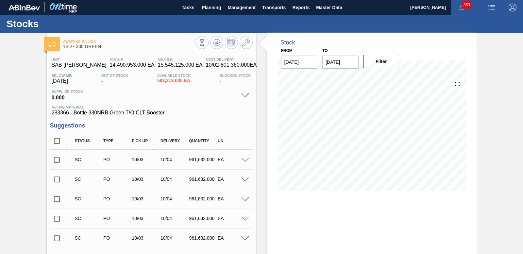
click at [57, 157] on input "checkbox" at bounding box center [57, 160] width 14 height 14
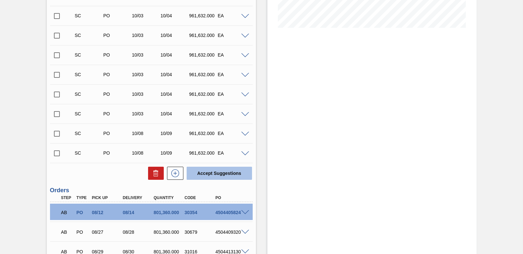
click at [222, 173] on button "Accept Suggestions" at bounding box center [219, 173] width 65 height 13
checkbox input "false"
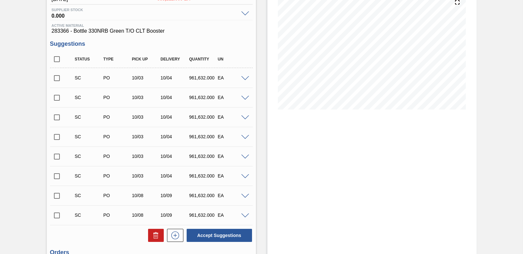
scroll to position [0, 0]
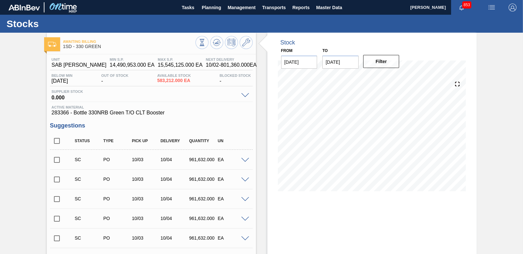
click at [54, 159] on input "checkbox" at bounding box center [57, 160] width 14 height 14
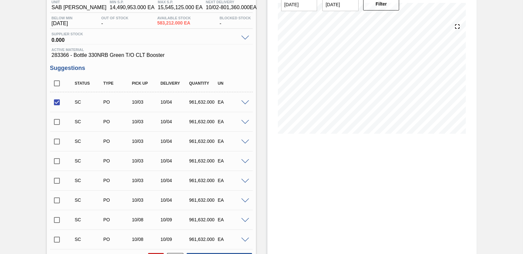
scroll to position [196, 0]
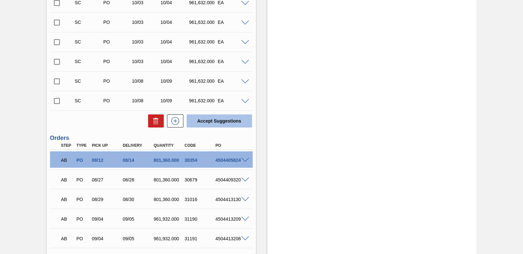
click at [220, 119] on button "Accept Suggestions" at bounding box center [219, 120] width 65 height 13
checkbox input "false"
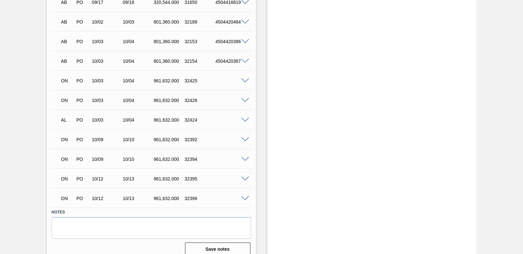
scroll to position [479, 0]
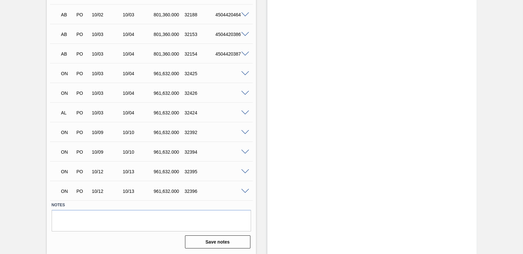
click at [245, 170] on span at bounding box center [245, 171] width 8 height 5
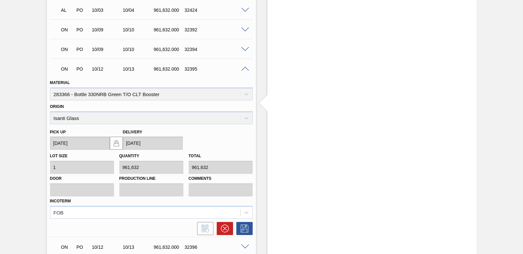
scroll to position [572, 0]
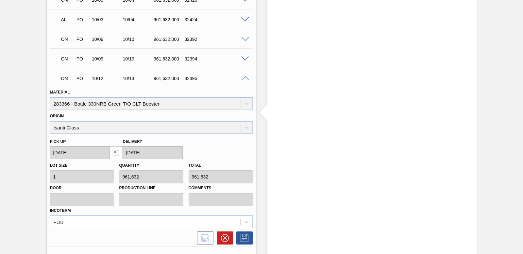
click at [242, 77] on span at bounding box center [245, 78] width 8 height 5
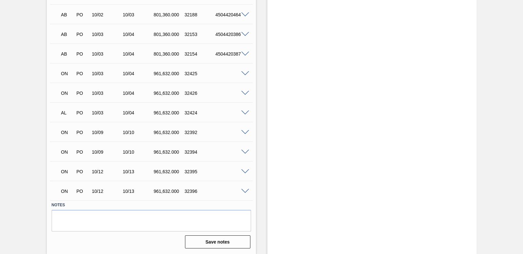
click at [245, 74] on span at bounding box center [245, 73] width 8 height 5
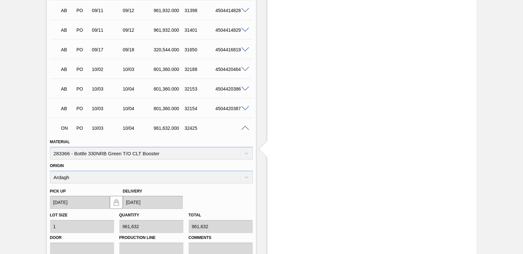
scroll to position [409, 0]
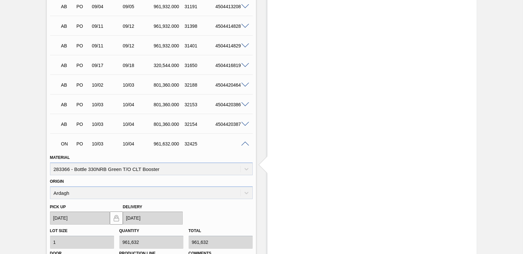
click at [246, 142] on span at bounding box center [245, 144] width 8 height 5
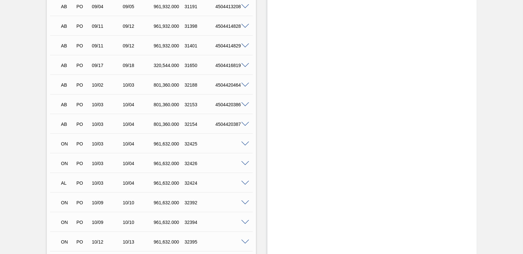
click at [246, 163] on span at bounding box center [245, 163] width 8 height 5
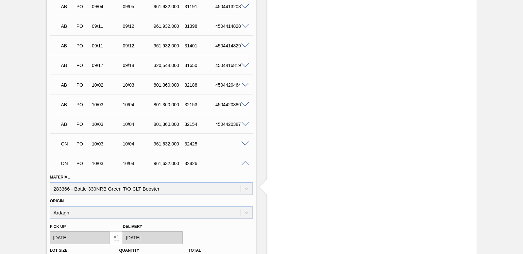
click at [246, 163] on span at bounding box center [245, 163] width 8 height 5
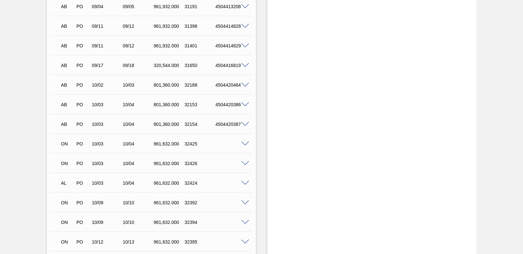
click at [246, 144] on span at bounding box center [245, 144] width 8 height 5
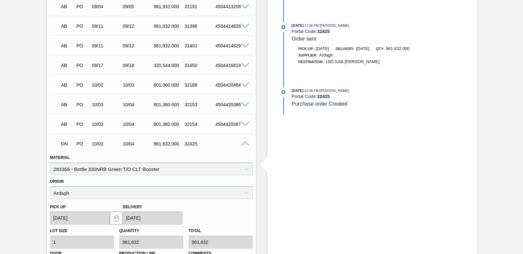
click at [246, 144] on span at bounding box center [245, 144] width 8 height 5
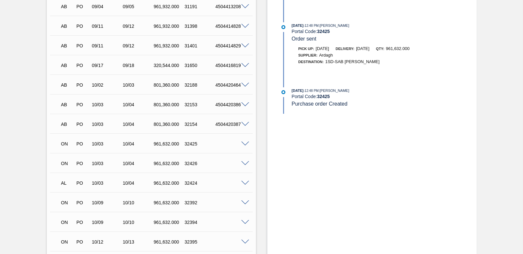
click at [242, 161] on span at bounding box center [245, 163] width 8 height 5
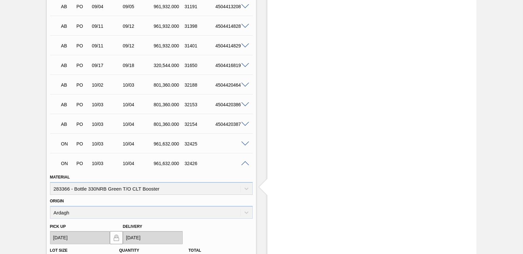
click at [243, 162] on span at bounding box center [245, 163] width 8 height 5
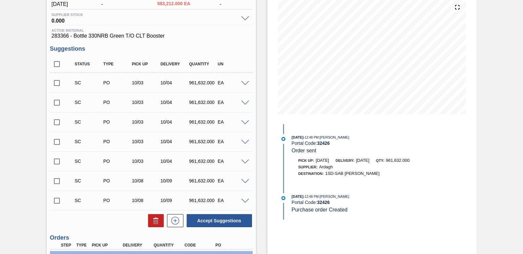
scroll to position [0, 0]
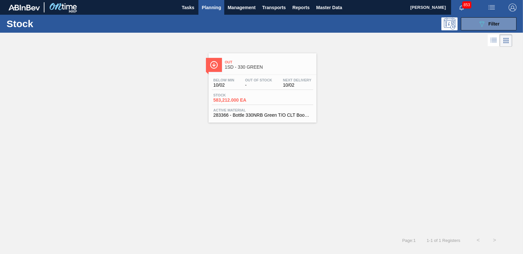
click at [244, 98] on span "583,212.000 EA" at bounding box center [237, 100] width 46 height 5
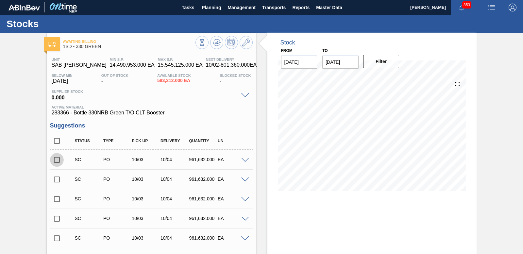
click at [54, 159] on input "checkbox" at bounding box center [57, 160] width 14 height 14
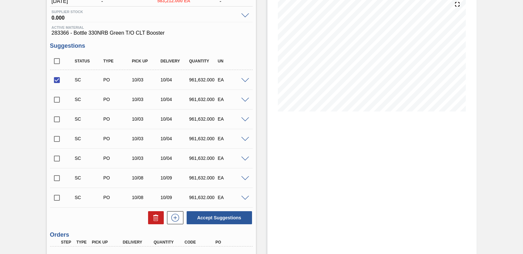
scroll to position [164, 0]
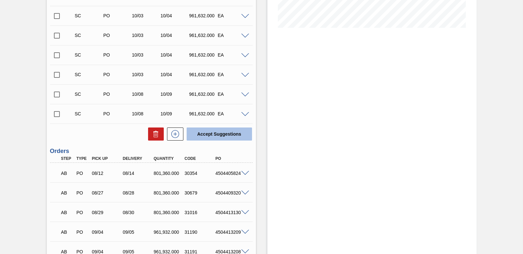
click at [223, 135] on button "Accept Suggestions" at bounding box center [219, 134] width 65 height 13
checkbox input "false"
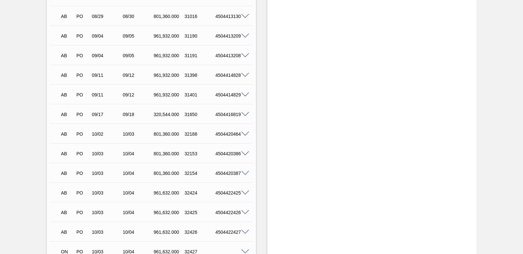
scroll to position [438, 0]
click at [244, 152] on span at bounding box center [245, 153] width 8 height 5
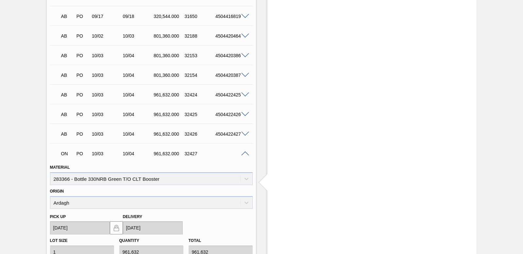
click at [243, 152] on span at bounding box center [245, 153] width 8 height 5
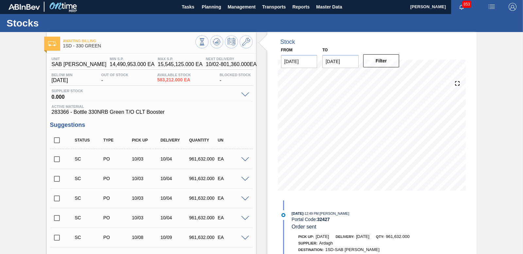
scroll to position [0, 0]
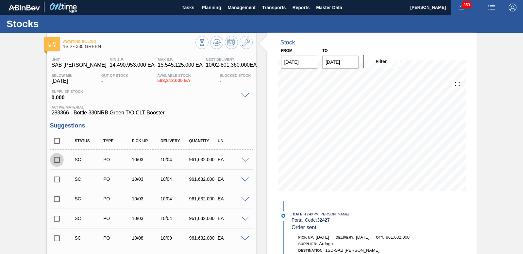
click at [55, 160] on input "checkbox" at bounding box center [57, 160] width 14 height 14
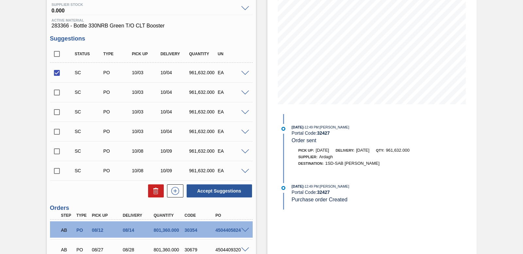
scroll to position [196, 0]
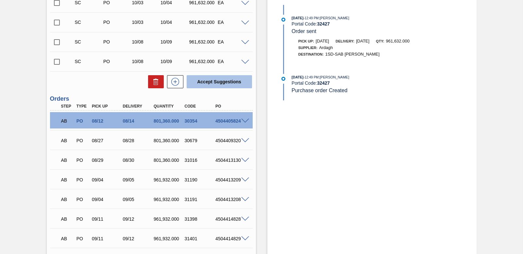
click at [225, 85] on button "Accept Suggestions" at bounding box center [219, 81] width 65 height 13
checkbox input "false"
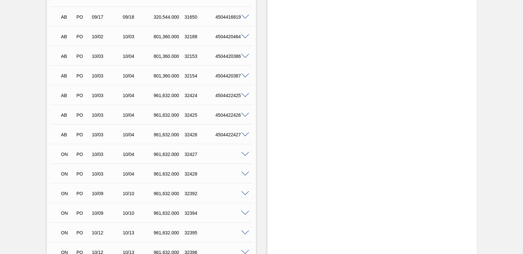
scroll to position [414, 0]
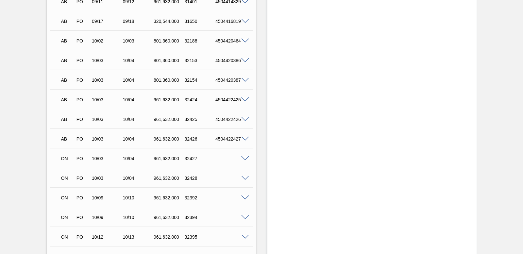
click at [245, 157] on span at bounding box center [245, 158] width 8 height 5
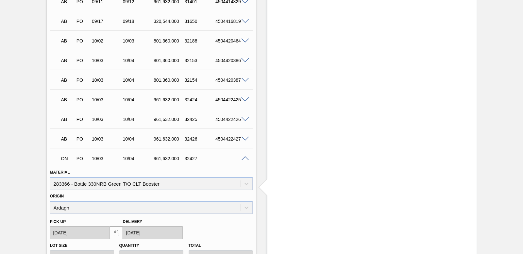
click at [245, 157] on span at bounding box center [245, 158] width 8 height 5
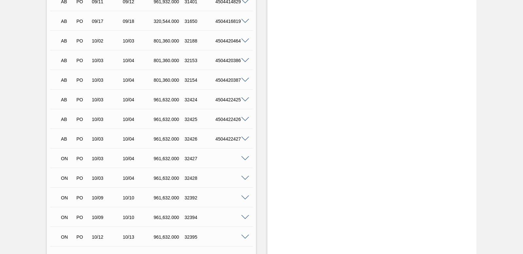
click at [246, 177] on span at bounding box center [245, 178] width 8 height 5
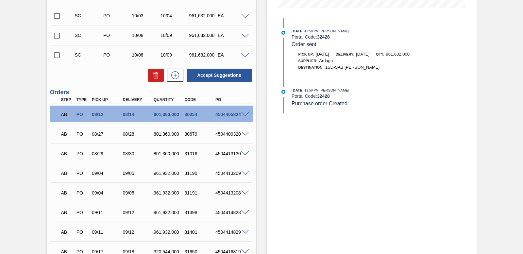
scroll to position [54, 0]
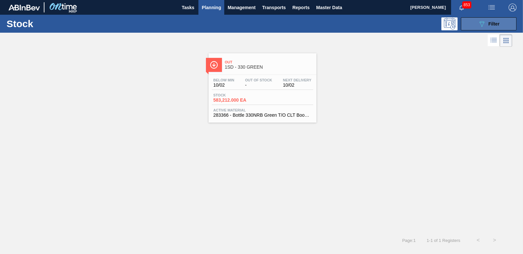
click at [475, 23] on button "089F7B8B-B2A5-4AFE-B5C0-19BA573D28AC Filter" at bounding box center [489, 23] width 56 height 13
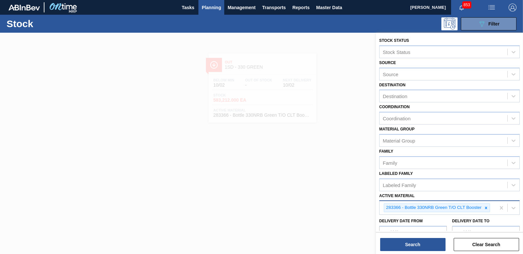
click at [486, 206] on icon at bounding box center [486, 208] width 5 height 5
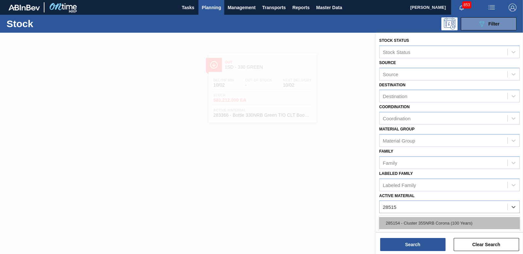
type Material "285154"
click at [434, 226] on div "285154 - Cluster 355NRB Corona (100 Years)" at bounding box center [449, 223] width 141 height 12
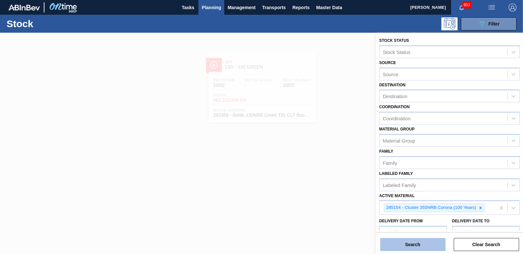
click at [420, 244] on button "Search" at bounding box center [412, 244] width 65 height 13
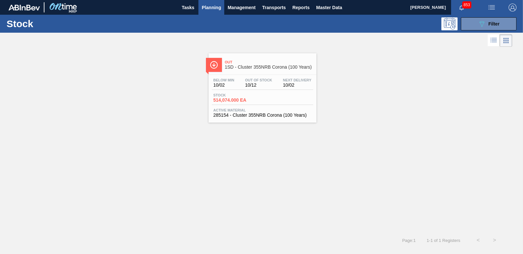
click at [242, 102] on span "514,074.000 EA" at bounding box center [237, 100] width 46 height 5
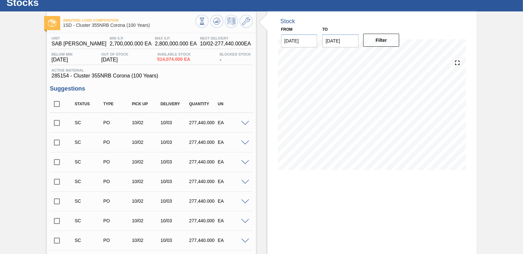
scroll to position [33, 0]
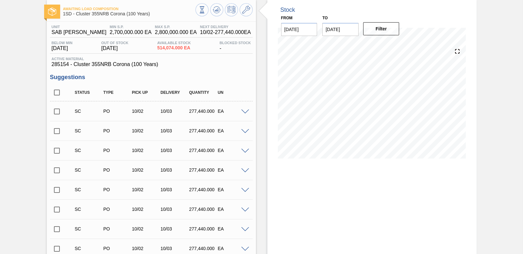
click at [59, 111] on input "checkbox" at bounding box center [57, 112] width 14 height 14
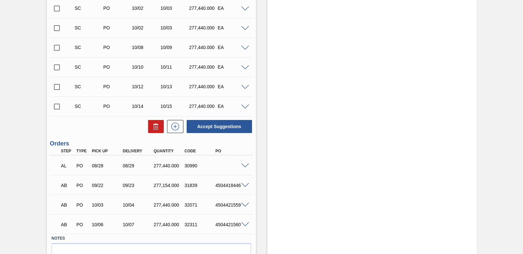
scroll to position [306, 0]
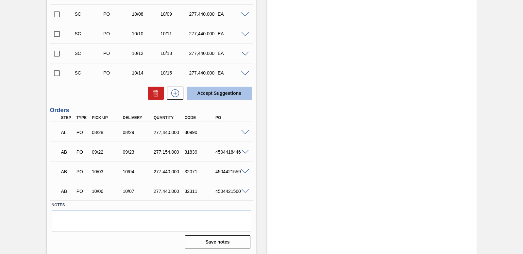
click at [236, 95] on button "Accept Suggestions" at bounding box center [219, 93] width 65 height 13
checkbox input "false"
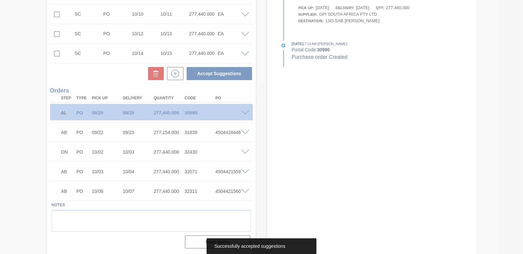
scroll to position [287, 0]
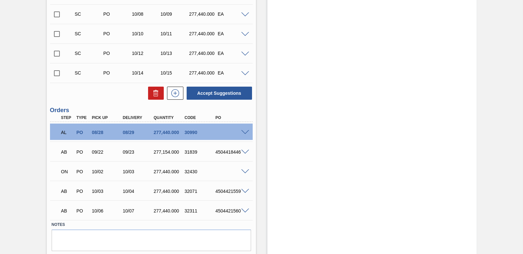
click at [246, 132] on span at bounding box center [245, 132] width 8 height 5
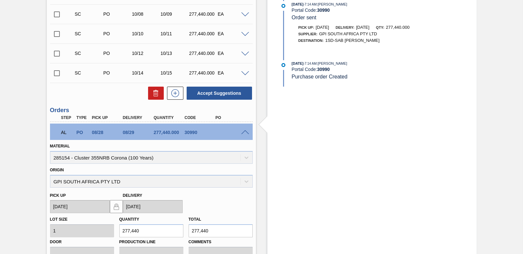
click at [246, 132] on span at bounding box center [245, 132] width 8 height 5
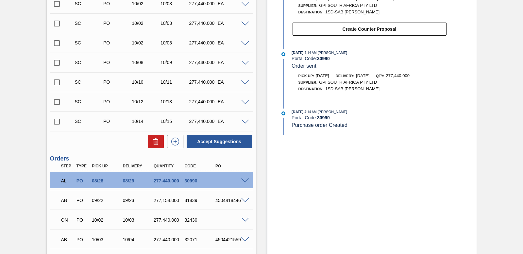
scroll to position [254, 0]
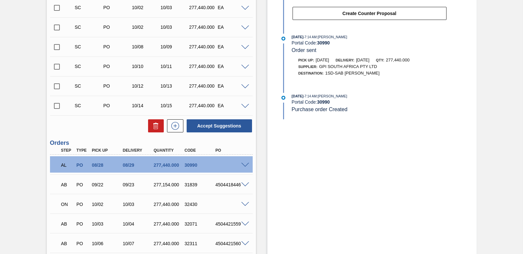
click at [54, 69] on input "checkbox" at bounding box center [57, 67] width 14 height 14
click at [58, 66] on input "checkbox" at bounding box center [57, 67] width 14 height 14
checkbox input "false"
click at [54, 47] on input "checkbox" at bounding box center [57, 47] width 14 height 14
click at [210, 128] on button "Accept Suggestions" at bounding box center [219, 125] width 65 height 13
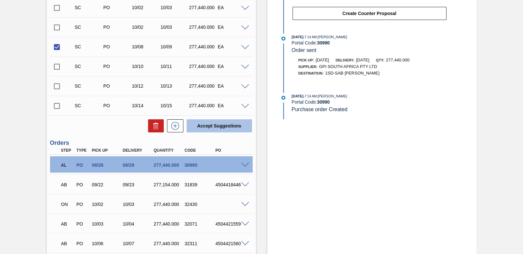
checkbox input "false"
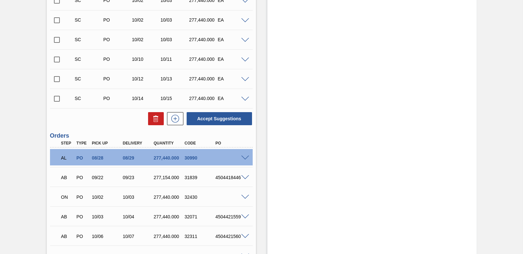
scroll to position [241, 0]
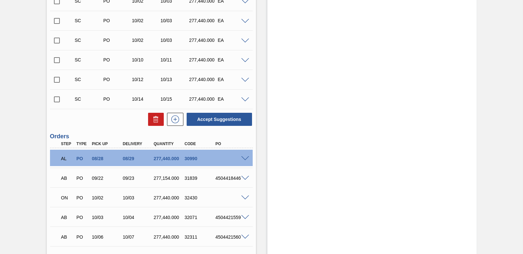
click at [57, 61] on input "checkbox" at bounding box center [57, 60] width 14 height 14
click at [209, 118] on button "Accept Suggestions" at bounding box center [219, 119] width 65 height 13
checkbox input "false"
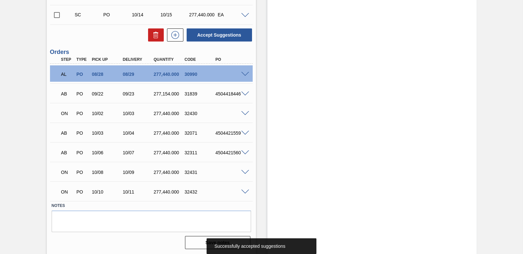
scroll to position [306, 0]
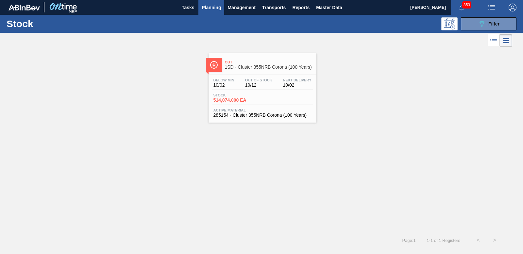
click at [232, 96] on span "Stock" at bounding box center [237, 95] width 46 height 4
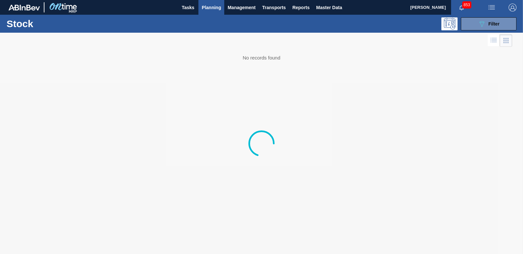
click at [212, 7] on span "Planning" at bounding box center [211, 8] width 19 height 8
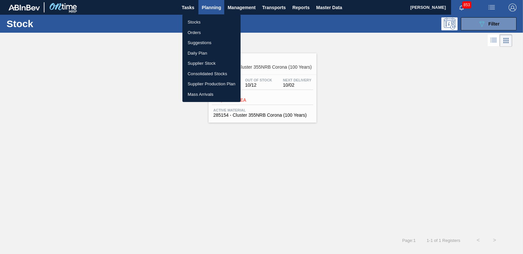
click at [198, 32] on li "Orders" at bounding box center [211, 32] width 58 height 10
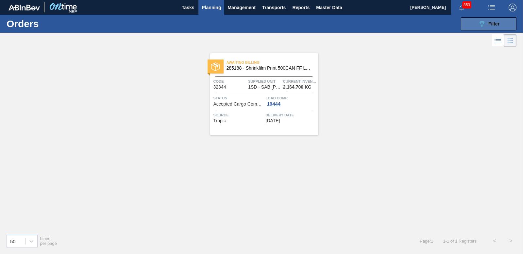
click at [482, 25] on icon "089F7B8B-B2A5-4AFE-B5C0-19BA573D28AC" at bounding box center [482, 24] width 8 height 8
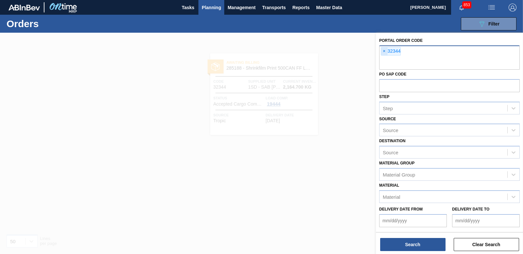
click at [384, 50] on span "×" at bounding box center [384, 51] width 6 height 8
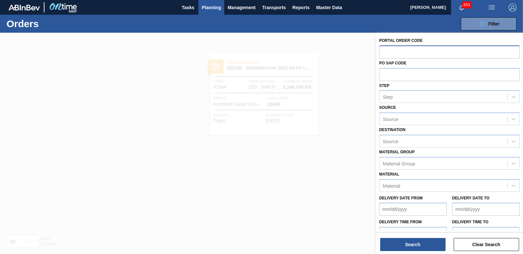
paste input "32423."
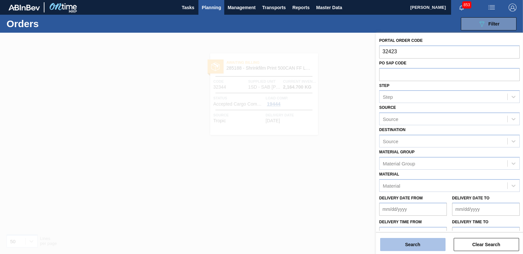
type input "32423"
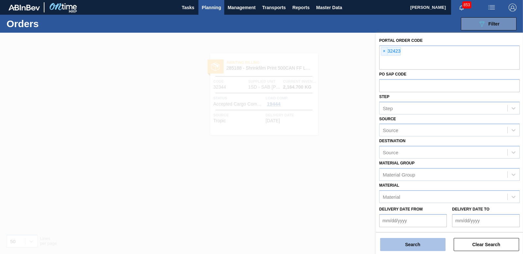
click at [406, 242] on button "Search" at bounding box center [412, 244] width 65 height 13
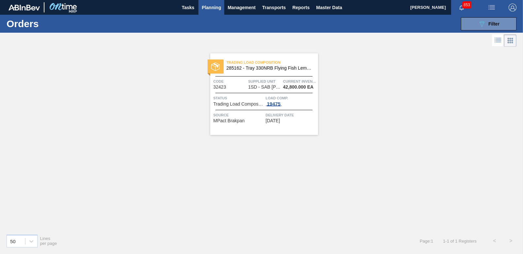
click at [275, 104] on div "19475" at bounding box center [274, 103] width 16 height 5
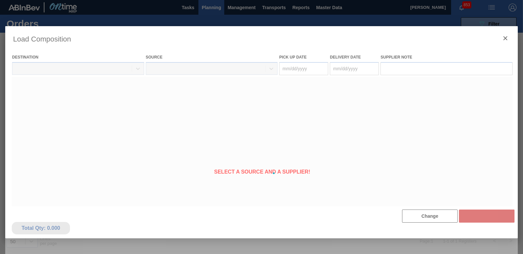
type Date "[DATE]"
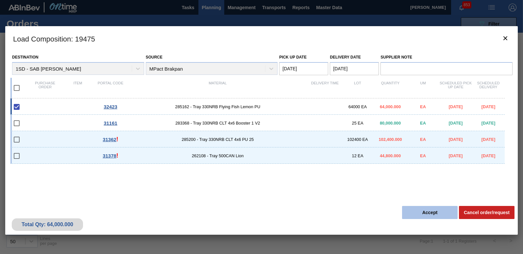
click at [421, 215] on button "Accept" at bounding box center [430, 212] width 56 height 13
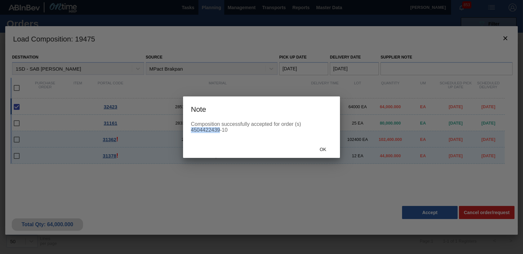
drag, startPoint x: 192, startPoint y: 130, endPoint x: 219, endPoint y: 129, distance: 27.2
click at [219, 129] on div "Composition successfully accepted for order (s) 4504422439-10" at bounding box center [261, 127] width 141 height 12
copy div "4504422439"
click at [320, 148] on span "Ok" at bounding box center [323, 149] width 17 height 5
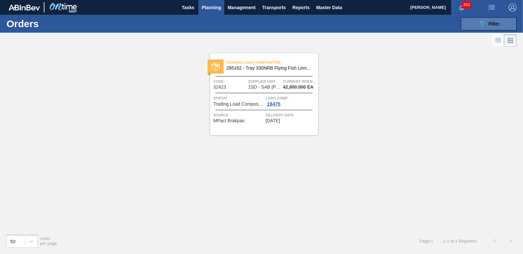
click at [495, 24] on span "Filter" at bounding box center [494, 23] width 11 height 5
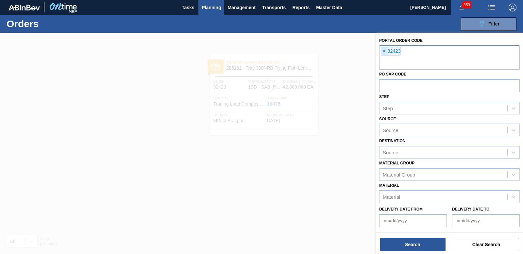
click at [382, 52] on span "×" at bounding box center [384, 51] width 6 height 8
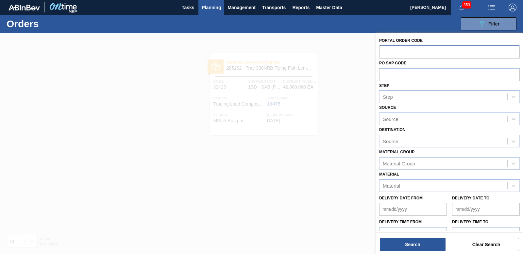
paste input "32420"
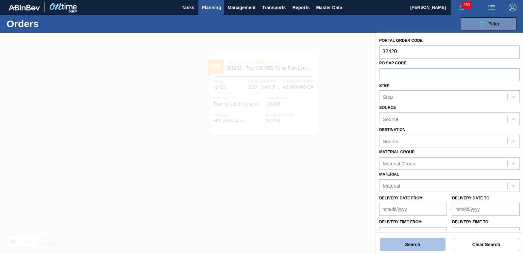
type input "32420"
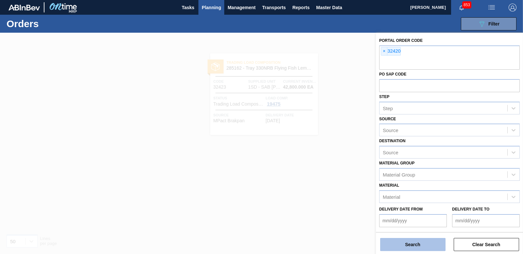
click at [423, 245] on button "Search" at bounding box center [412, 244] width 65 height 13
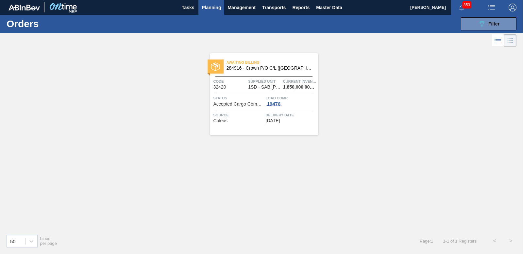
click at [278, 106] on div "19476" at bounding box center [274, 103] width 16 height 5
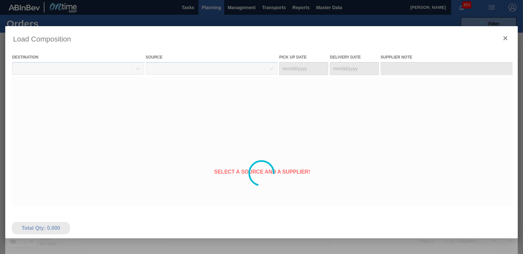
type Date "[DATE]"
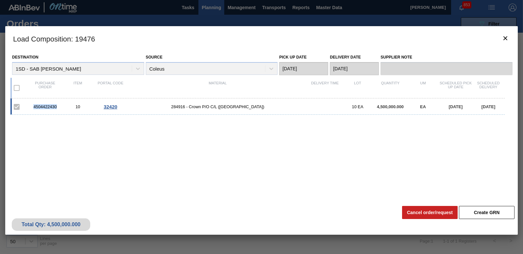
drag, startPoint x: 33, startPoint y: 107, endPoint x: 60, endPoint y: 106, distance: 26.5
click at [60, 106] on div "4504422430" at bounding box center [45, 106] width 33 height 5
copy div "4504422430"
click at [505, 39] on icon "botão de ícone" at bounding box center [506, 38] width 4 height 4
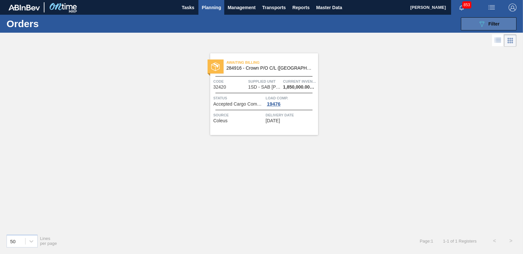
click at [471, 20] on button "089F7B8B-B2A5-4AFE-B5C0-19BA573D28AC Filter" at bounding box center [489, 23] width 56 height 13
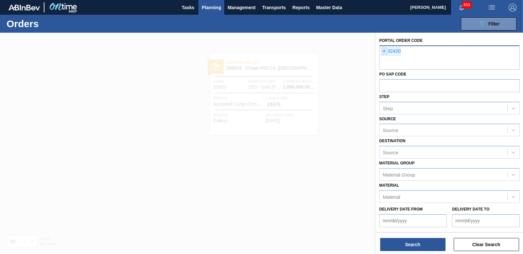
click at [386, 50] on span "×" at bounding box center [384, 51] width 6 height 8
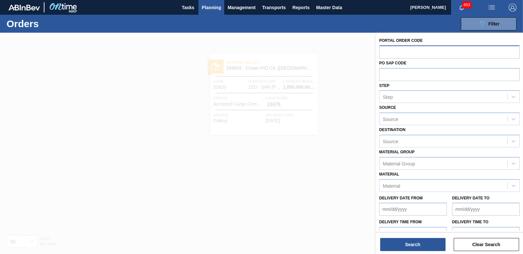
paste input "32421"
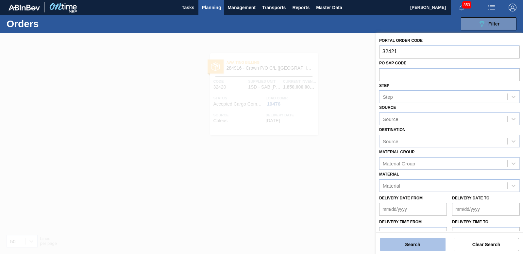
type input "32421"
click at [406, 247] on button "Search" at bounding box center [412, 244] width 65 height 13
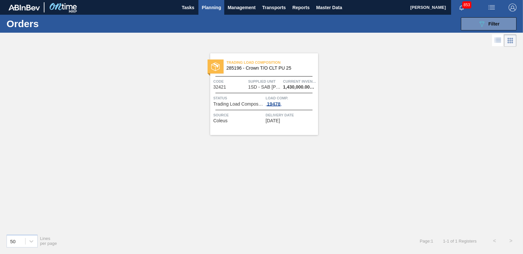
click at [275, 104] on div "19478" at bounding box center [274, 103] width 16 height 5
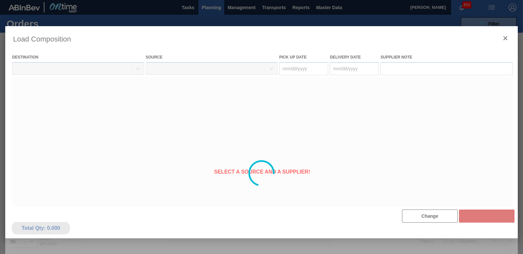
type Date "[DATE]"
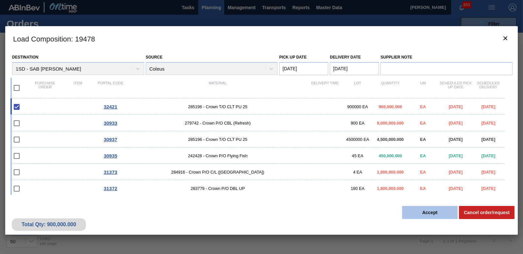
click at [436, 210] on button "Accept" at bounding box center [430, 212] width 56 height 13
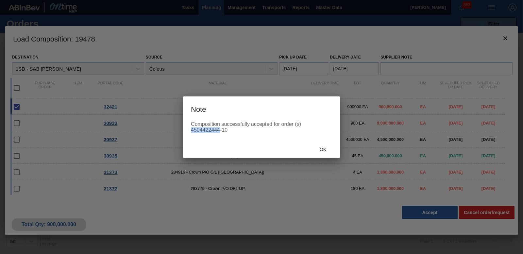
drag, startPoint x: 191, startPoint y: 129, endPoint x: 219, endPoint y: 129, distance: 28.1
click at [219, 129] on div "Composition successfully accepted for order (s) 4504422444-10" at bounding box center [261, 127] width 141 height 12
copy div "4504422444"
click at [323, 147] on div "Ok" at bounding box center [323, 150] width 29 height 12
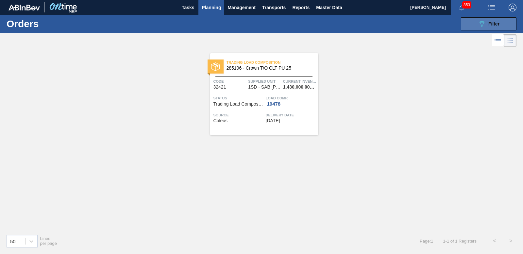
click at [485, 23] on icon "089F7B8B-B2A5-4AFE-B5C0-19BA573D28AC" at bounding box center [482, 24] width 8 height 8
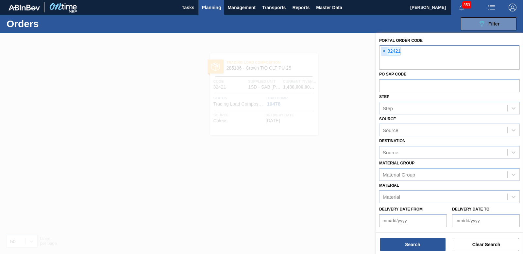
click at [382, 50] on span "×" at bounding box center [384, 51] width 6 height 8
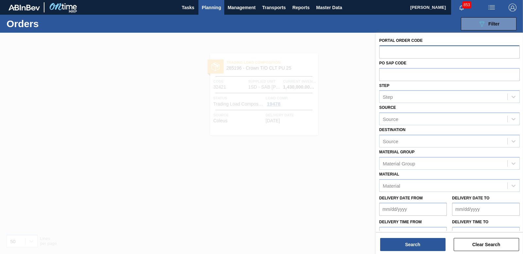
type input "4"
type input "324"
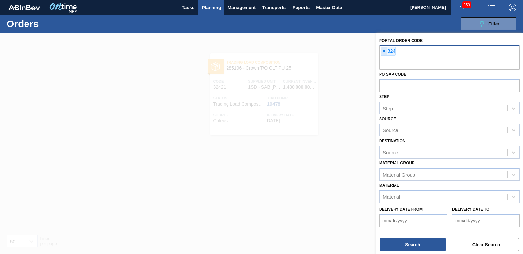
click at [384, 52] on span "×" at bounding box center [384, 51] width 6 height 8
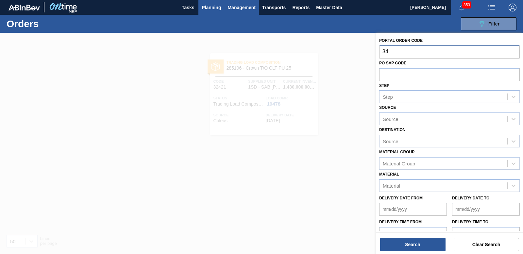
type input "34"
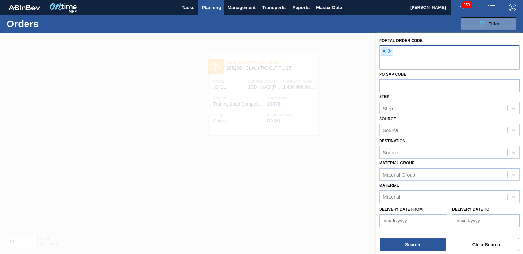
click at [383, 50] on span "×" at bounding box center [384, 51] width 6 height 8
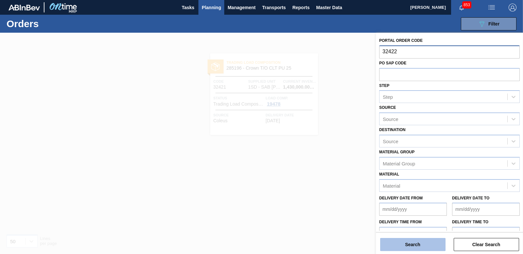
type input "32422"
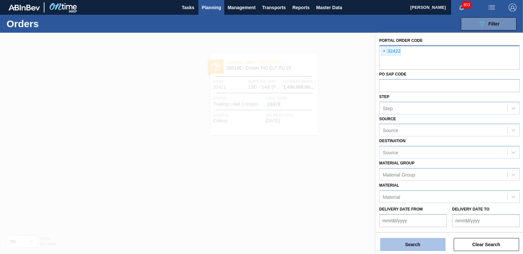
click at [406, 241] on button "Search" at bounding box center [412, 244] width 65 height 13
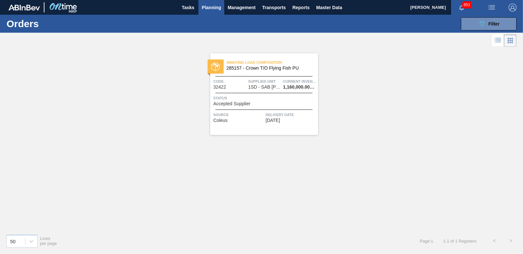
drag, startPoint x: 484, startPoint y: 0, endPoint x: 359, endPoint y: 76, distance: 146.3
click at [359, 76] on div "Awaiting Load Composition 285157 - Crown T/O Flying Fish PU Code 32422 Supplied…" at bounding box center [261, 138] width 523 height 181
click at [214, 4] on span "Planning" at bounding box center [211, 8] width 19 height 8
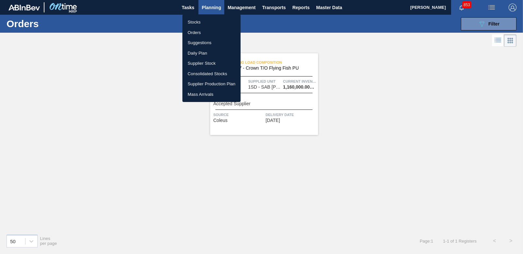
click at [194, 29] on li "Orders" at bounding box center [211, 32] width 58 height 10
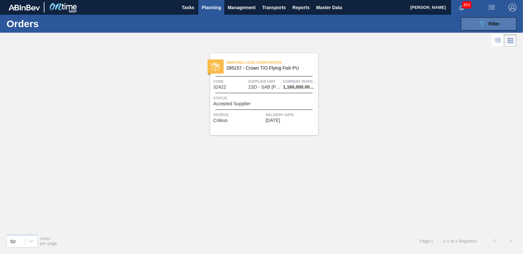
click at [470, 18] on button "089F7B8B-B2A5-4AFE-B5C0-19BA573D28AC Filter" at bounding box center [489, 23] width 56 height 13
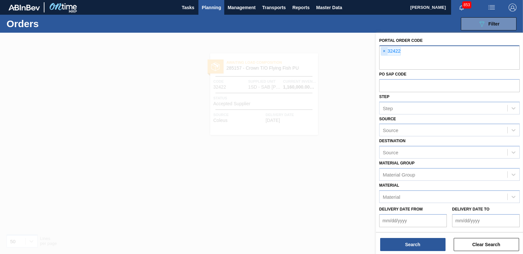
click at [385, 49] on span "×" at bounding box center [384, 51] width 6 height 8
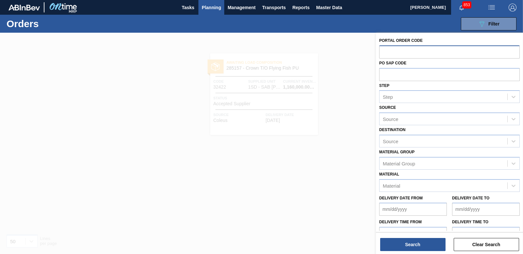
paste input "32397"
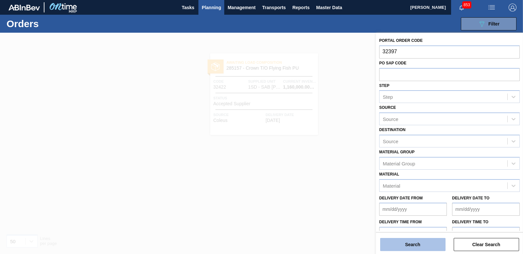
type input "32397"
click at [410, 247] on button "Search" at bounding box center [412, 244] width 65 height 13
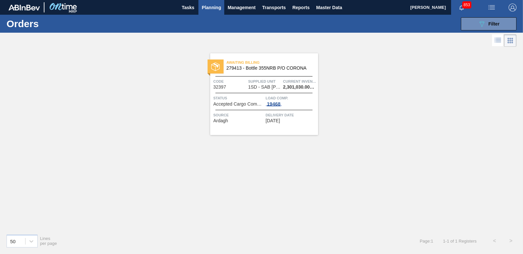
click at [270, 103] on div "19468" at bounding box center [274, 103] width 16 height 5
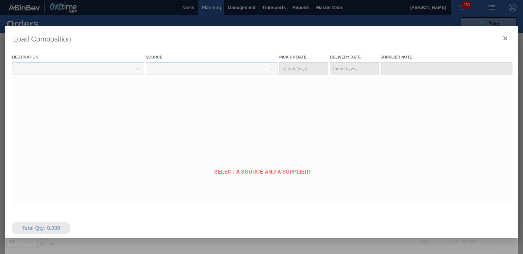
type Date "[DATE]"
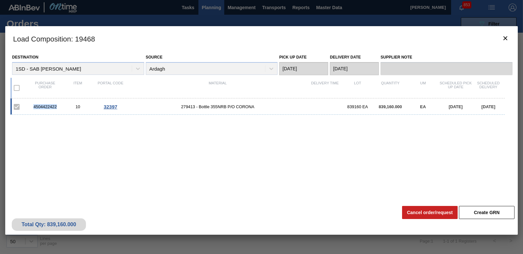
drag, startPoint x: 34, startPoint y: 105, endPoint x: 57, endPoint y: 105, distance: 23.2
click at [57, 105] on div "4504422422" at bounding box center [45, 106] width 33 height 5
copy div "4504422422"
click at [509, 40] on icon "botão de ícone" at bounding box center [506, 38] width 8 height 8
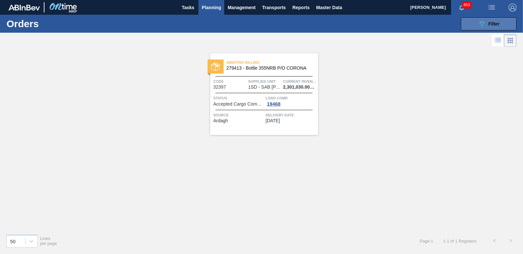
click at [472, 29] on button "089F7B8B-B2A5-4AFE-B5C0-19BA573D28AC Filter" at bounding box center [489, 23] width 56 height 13
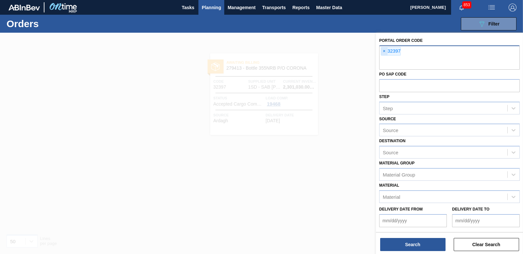
click at [385, 52] on span "×" at bounding box center [384, 51] width 6 height 8
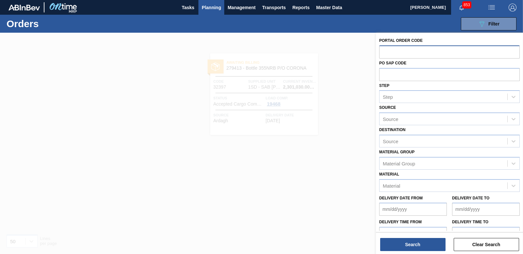
paste input "32398"
type input "32398"
click at [404, 248] on button "Search" at bounding box center [412, 244] width 65 height 13
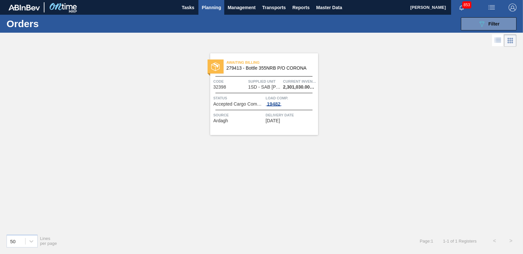
click at [275, 103] on div "19482" at bounding box center [274, 103] width 16 height 5
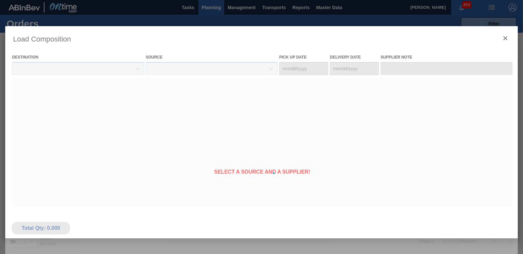
type Date "[DATE]"
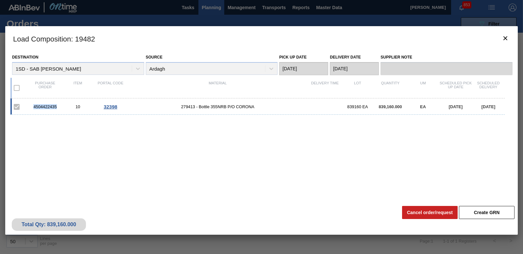
drag, startPoint x: 32, startPoint y: 107, endPoint x: 57, endPoint y: 105, distance: 25.3
click at [57, 105] on div "4504422435" at bounding box center [45, 106] width 33 height 5
copy div "4504422435"
click at [507, 37] on icon "botão de ícone" at bounding box center [506, 38] width 8 height 8
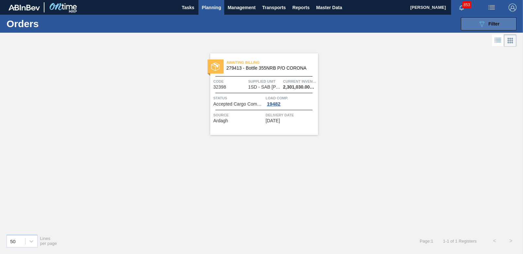
click at [495, 26] on span "Filter" at bounding box center [494, 23] width 11 height 5
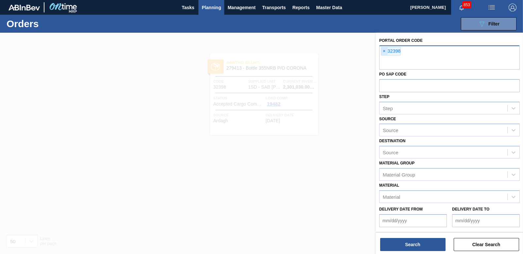
click at [383, 52] on span "×" at bounding box center [384, 51] width 6 height 8
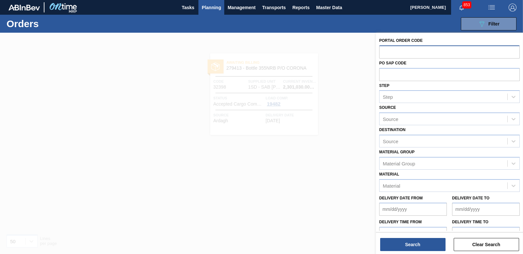
paste input "32399"
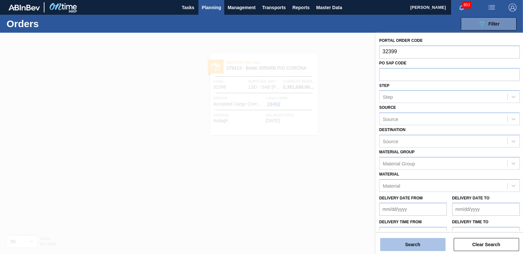
type input "32399"
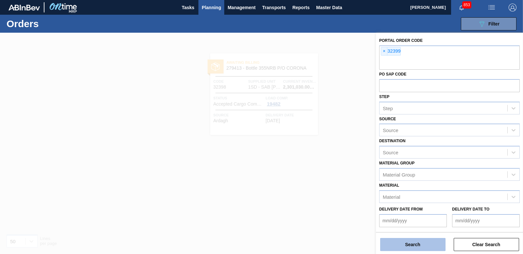
click at [420, 244] on button "Search" at bounding box center [412, 244] width 65 height 13
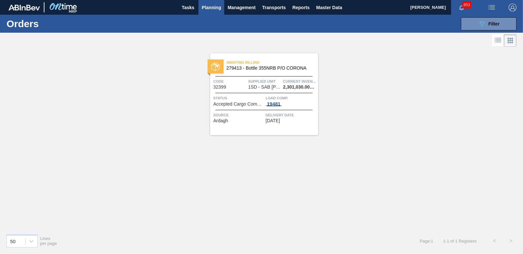
click at [275, 104] on div "19481" at bounding box center [274, 103] width 16 height 5
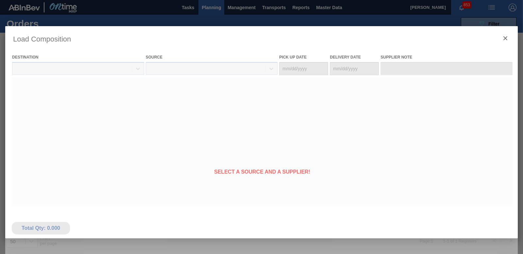
type Date "[DATE]"
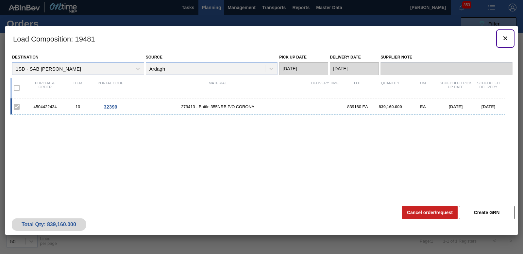
click at [505, 39] on icon "botão de ícone" at bounding box center [506, 38] width 8 height 8
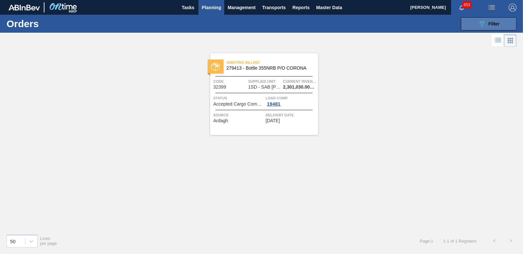
click at [483, 29] on button "089F7B8B-B2A5-4AFE-B5C0-19BA573D28AC Filter" at bounding box center [489, 23] width 56 height 13
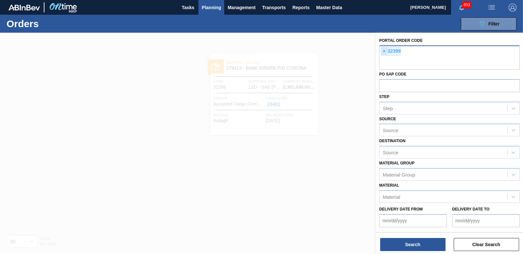
click at [385, 51] on span "×" at bounding box center [384, 51] width 6 height 8
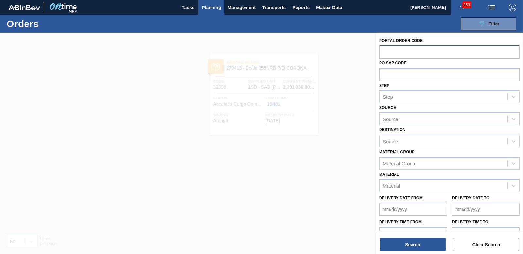
paste input "32397"
type input "32397"
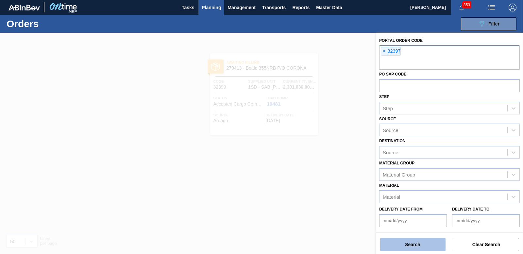
click at [413, 240] on button "Search" at bounding box center [412, 244] width 65 height 13
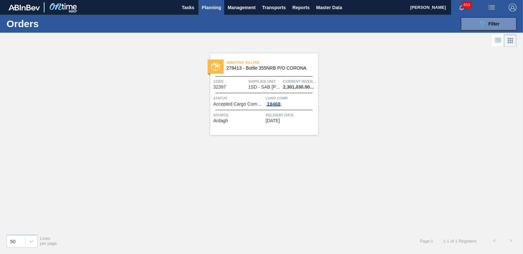
click at [276, 104] on div "19468" at bounding box center [274, 103] width 16 height 5
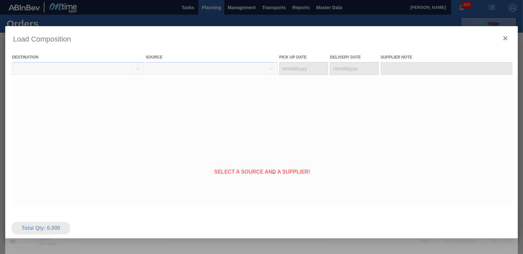
type Date "[DATE]"
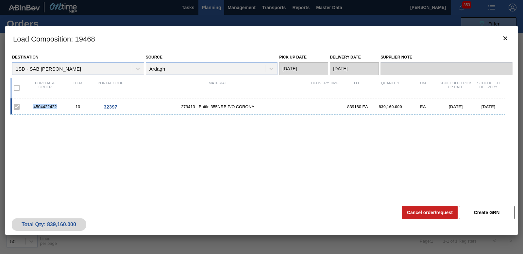
drag, startPoint x: 33, startPoint y: 105, endPoint x: 60, endPoint y: 106, distance: 26.8
click at [60, 106] on div "4504422422" at bounding box center [45, 106] width 33 height 5
copy div "4504422422"
click at [508, 41] on icon "botão de ícone" at bounding box center [506, 38] width 8 height 8
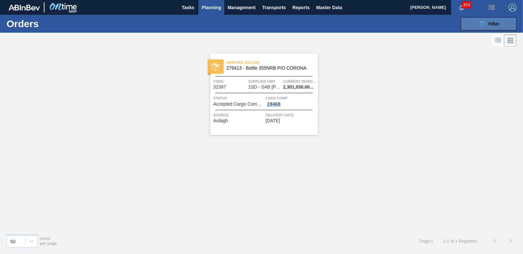
click at [499, 25] on span "Filter" at bounding box center [494, 23] width 11 height 5
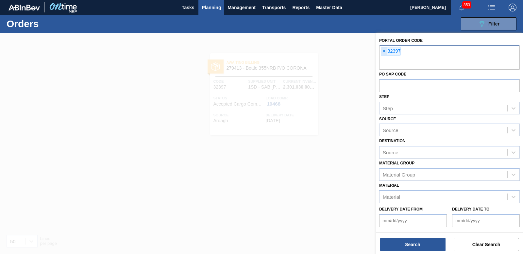
click at [382, 51] on span "×" at bounding box center [384, 51] width 6 height 8
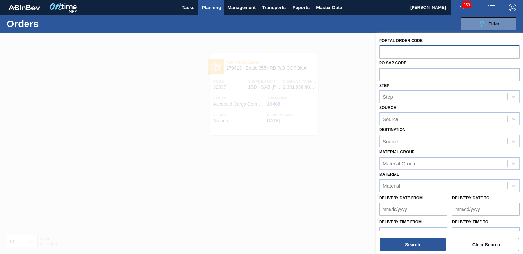
paste input "32398"
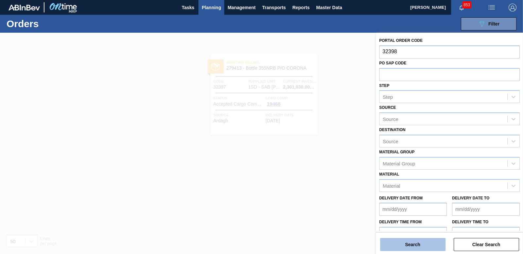
type input "32398"
click at [432, 248] on button "Search" at bounding box center [412, 244] width 65 height 13
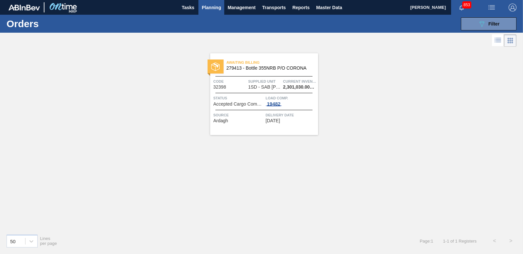
click at [278, 106] on span "19482" at bounding box center [274, 103] width 16 height 5
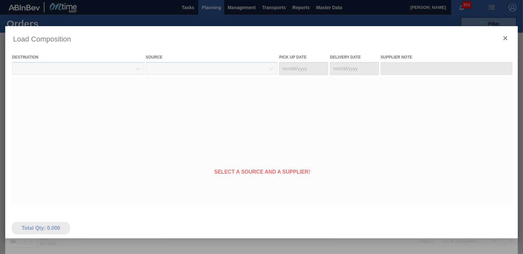
type Date "[DATE]"
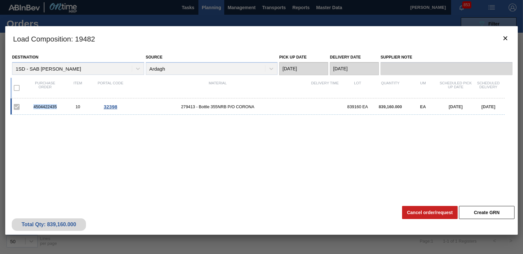
drag, startPoint x: 39, startPoint y: 107, endPoint x: 57, endPoint y: 106, distance: 18.0
click at [57, 106] on div "4504422435" at bounding box center [45, 106] width 33 height 5
copy div "4504422435"
click at [508, 39] on icon "botão de ícone" at bounding box center [506, 38] width 8 height 8
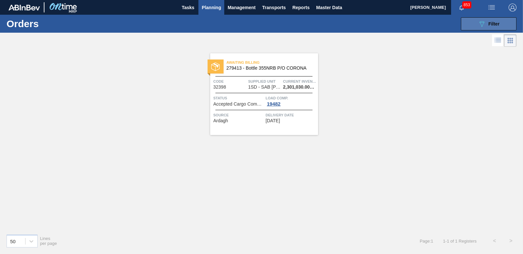
click at [481, 25] on icon "089F7B8B-B2A5-4AFE-B5C0-19BA573D28AC" at bounding box center [482, 24] width 8 height 8
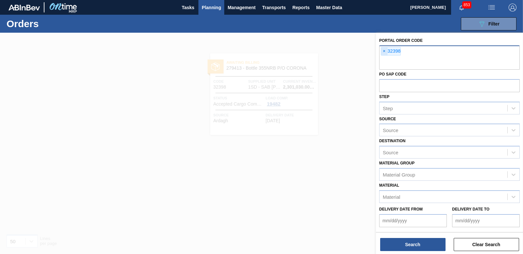
click at [384, 49] on span "×" at bounding box center [384, 51] width 6 height 8
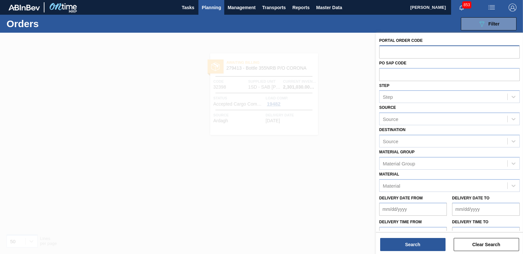
paste input "32399"
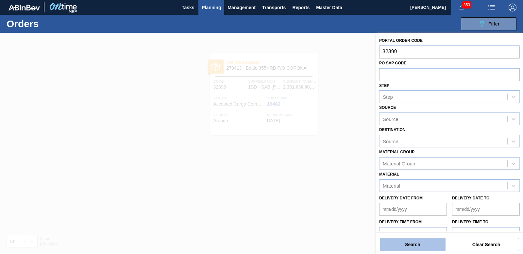
type input "32399"
click at [422, 248] on button "Search" at bounding box center [412, 244] width 65 height 13
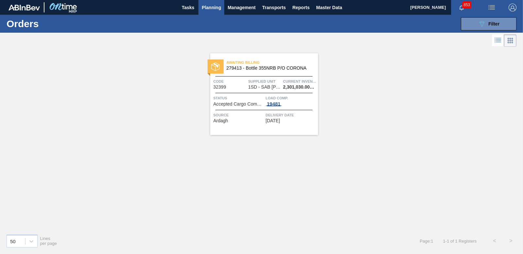
click at [278, 103] on div "19481" at bounding box center [274, 103] width 16 height 5
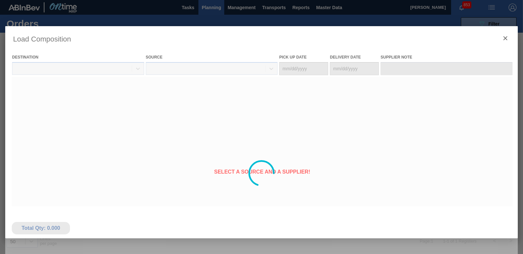
type Date "[DATE]"
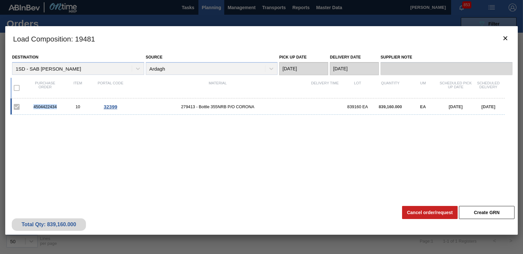
drag, startPoint x: 32, startPoint y: 105, endPoint x: 60, endPoint y: 107, distance: 27.9
click at [60, 107] on div "4504422434" at bounding box center [45, 106] width 33 height 5
copy div "4504422434"
click at [506, 41] on icon "botão de ícone" at bounding box center [506, 38] width 8 height 8
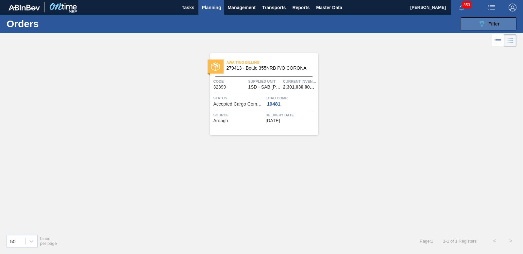
click at [481, 23] on icon "089F7B8B-B2A5-4AFE-B5C0-19BA573D28AC" at bounding box center [482, 24] width 8 height 8
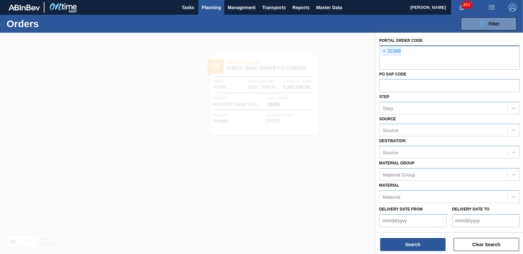
click at [383, 52] on span "×" at bounding box center [384, 51] width 6 height 8
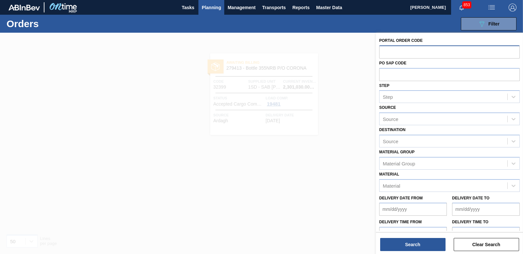
paste input "32400"
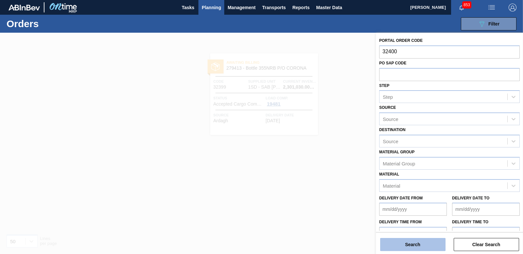
type input "32400"
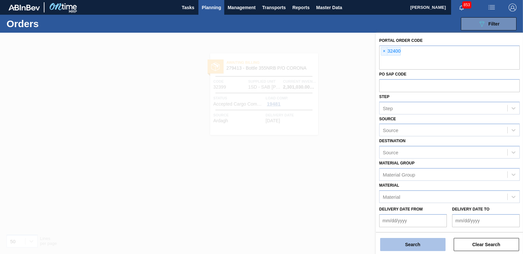
click at [414, 247] on button "Search" at bounding box center [412, 244] width 65 height 13
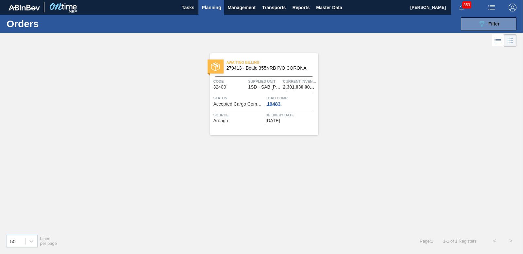
click at [272, 105] on div "19483" at bounding box center [274, 103] width 16 height 5
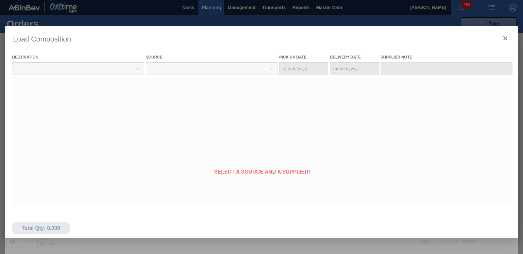
click at [273, 104] on div at bounding box center [261, 173] width 513 height 294
type Date "[DATE]"
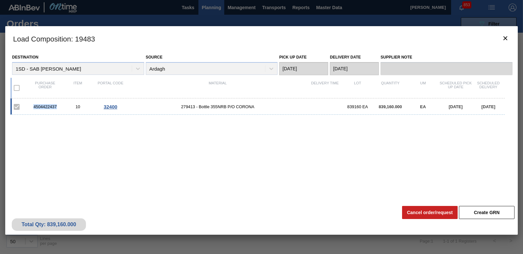
drag, startPoint x: 30, startPoint y: 106, endPoint x: 59, endPoint y: 108, distance: 28.8
click at [59, 108] on div "4504422437" at bounding box center [45, 106] width 33 height 5
copy div "4504422437"
click at [508, 35] on icon "botão de ícone" at bounding box center [506, 38] width 8 height 8
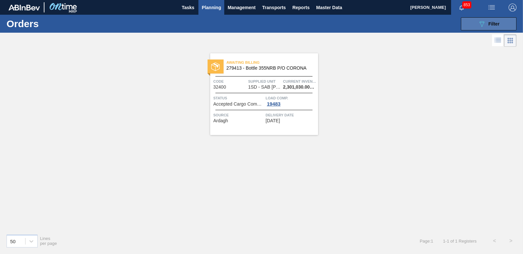
click at [476, 20] on button "089F7B8B-B2A5-4AFE-B5C0-19BA573D28AC Filter" at bounding box center [489, 23] width 56 height 13
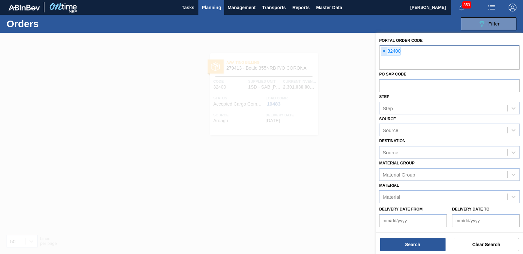
click at [384, 52] on span "×" at bounding box center [384, 51] width 6 height 8
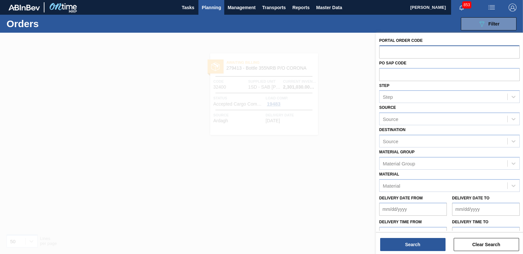
paste input "32402"
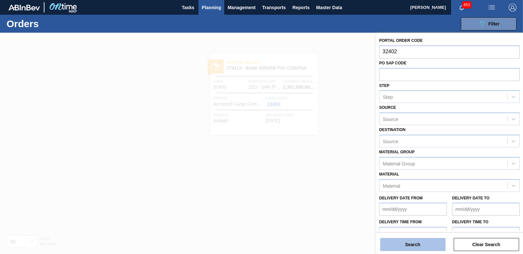
type input "32402"
click at [400, 246] on button "Search" at bounding box center [412, 244] width 65 height 13
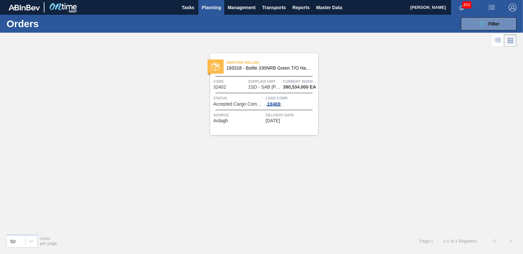
click at [278, 104] on div "19469" at bounding box center [274, 103] width 16 height 5
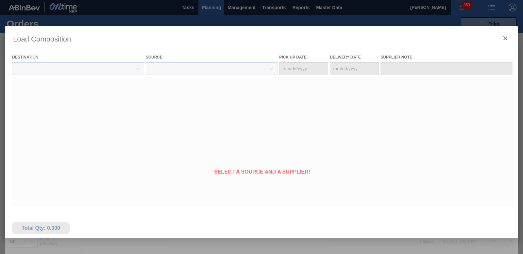
type Date "[DATE]"
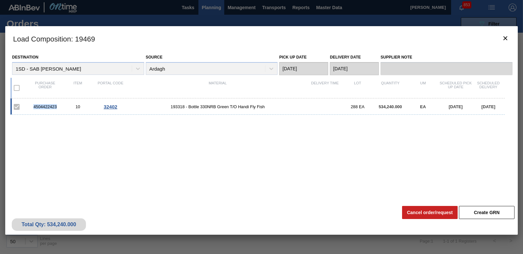
drag, startPoint x: 33, startPoint y: 106, endPoint x: 60, endPoint y: 108, distance: 26.9
click at [60, 108] on div "4504422423" at bounding box center [45, 106] width 33 height 5
click at [503, 41] on icon "botão de ícone" at bounding box center [506, 38] width 8 height 8
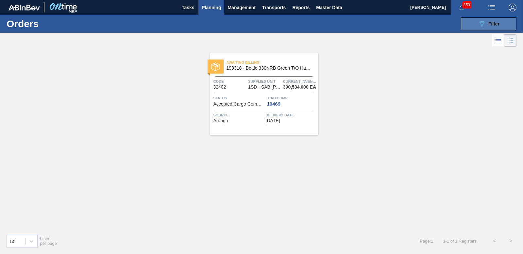
click at [489, 26] on span "Filter" at bounding box center [494, 23] width 11 height 5
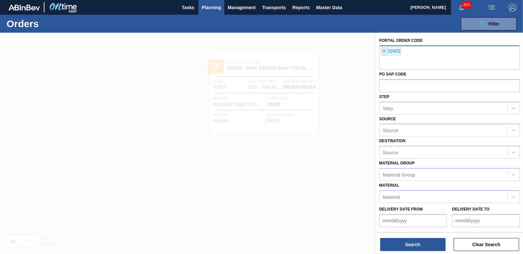
click at [384, 50] on span "×" at bounding box center [384, 51] width 6 height 8
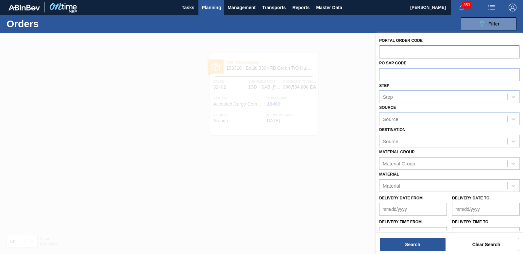
paste input "32403"
type input "32403"
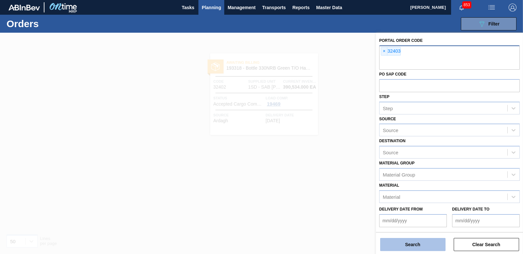
click at [424, 249] on button "Search" at bounding box center [412, 244] width 65 height 13
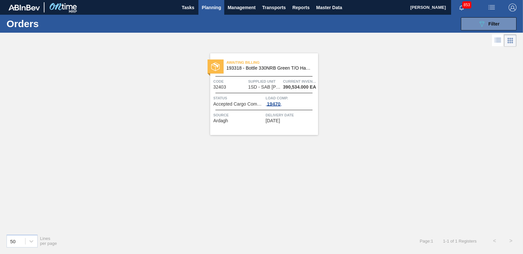
click at [279, 106] on div "19470" at bounding box center [274, 103] width 16 height 5
click at [273, 101] on div "19470" at bounding box center [274, 103] width 16 height 5
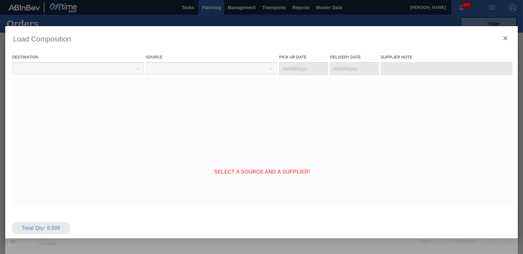
type Date "[DATE]"
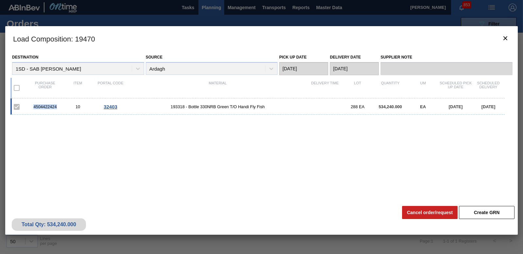
drag, startPoint x: 31, startPoint y: 106, endPoint x: 58, endPoint y: 105, distance: 27.5
click at [58, 105] on div "4504422424" at bounding box center [45, 106] width 33 height 5
click at [501, 42] on button "botão de ícone" at bounding box center [506, 39] width 16 height 16
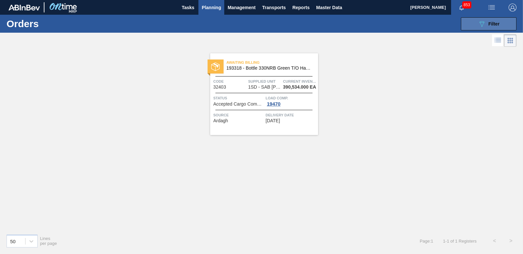
click at [502, 28] on button "089F7B8B-B2A5-4AFE-B5C0-19BA573D28AC Filter" at bounding box center [489, 23] width 56 height 13
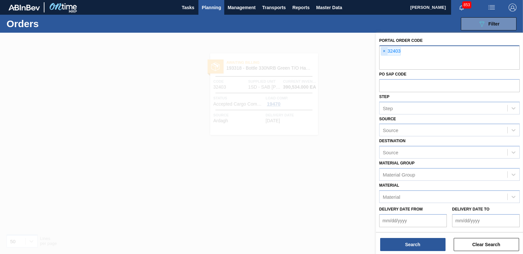
click at [383, 50] on span "×" at bounding box center [384, 51] width 6 height 8
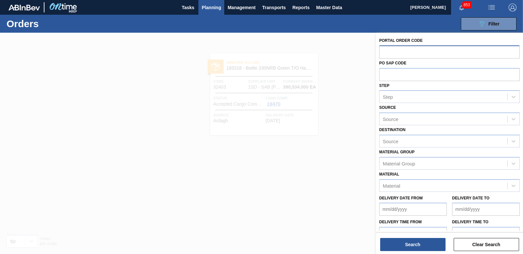
paste input "32404"
type input "32404"
click at [398, 245] on button "Search" at bounding box center [412, 244] width 65 height 13
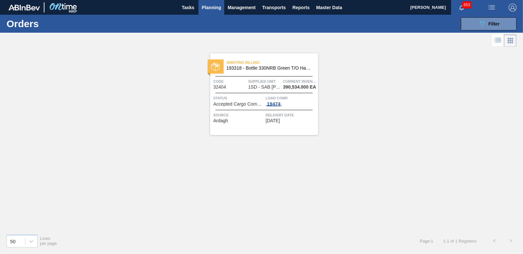
click at [278, 105] on div "19474" at bounding box center [274, 103] width 16 height 5
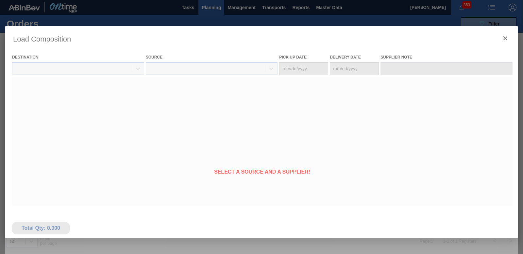
type Date "[DATE]"
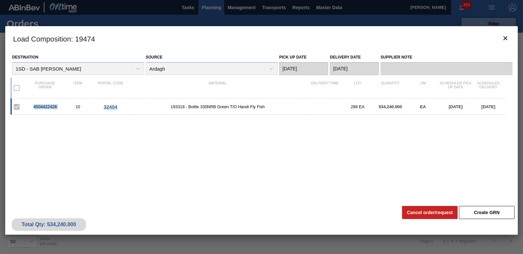
drag, startPoint x: 34, startPoint y: 105, endPoint x: 63, endPoint y: 106, distance: 28.8
click at [63, 106] on div "4504422428 10 32404 193318 - Bottle 330NRB Green T/O Handi Fly Fish 288 EA 534,…" at bounding box center [257, 106] width 494 height 16
click at [504, 40] on icon "botão de ícone" at bounding box center [506, 38] width 4 height 4
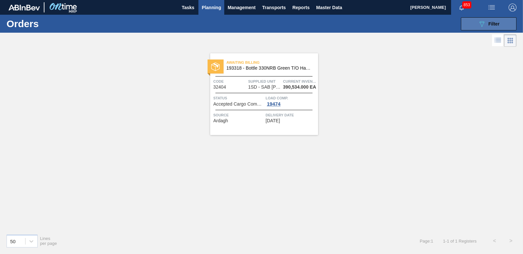
click at [473, 18] on button "089F7B8B-B2A5-4AFE-B5C0-19BA573D28AC Filter" at bounding box center [489, 23] width 56 height 13
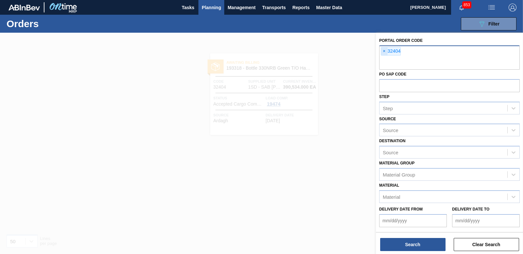
click at [383, 49] on span "×" at bounding box center [384, 51] width 6 height 8
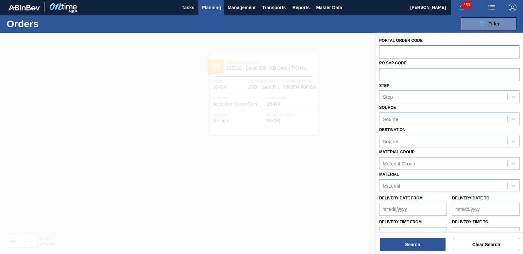
click at [391, 49] on input "text" at bounding box center [449, 51] width 141 height 12
paste input "32405"
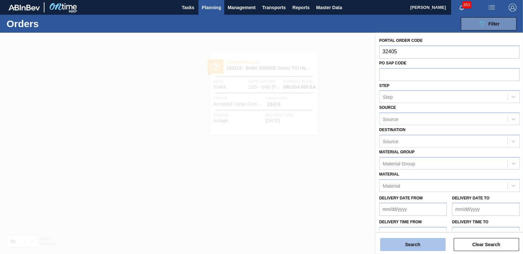
type input "32405"
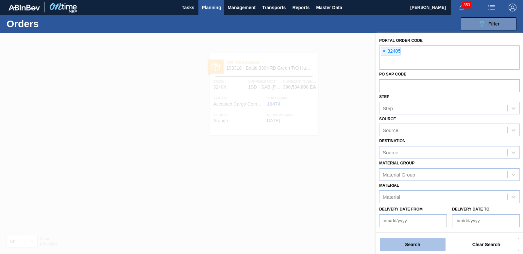
click at [402, 247] on button "Search" at bounding box center [412, 244] width 65 height 13
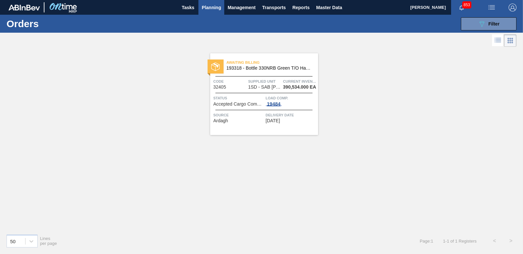
click at [275, 105] on div "19484" at bounding box center [274, 103] width 16 height 5
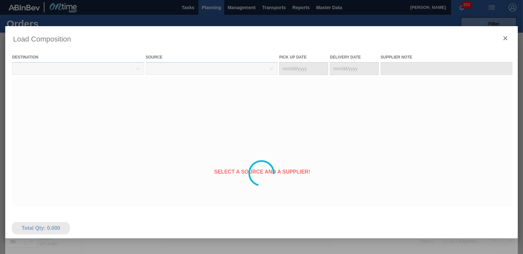
type Date "[DATE]"
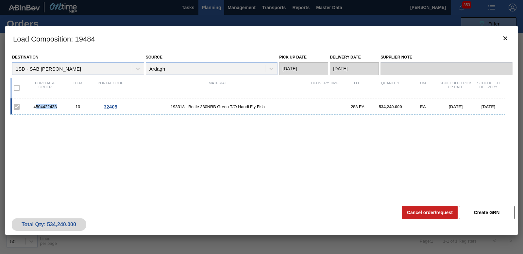
drag, startPoint x: 41, startPoint y: 108, endPoint x: 59, endPoint y: 106, distance: 18.4
click at [59, 106] on div "4504422438" at bounding box center [45, 106] width 33 height 5
drag, startPoint x: 59, startPoint y: 106, endPoint x: 35, endPoint y: 120, distance: 28.1
click at [35, 123] on div "4504422438 10 32405 193318 - Bottle 330NRB Green T/O Handi Fly Fish 288 EA 534,…" at bounding box center [260, 146] width 500 height 96
drag, startPoint x: 33, startPoint y: 107, endPoint x: 59, endPoint y: 106, distance: 25.5
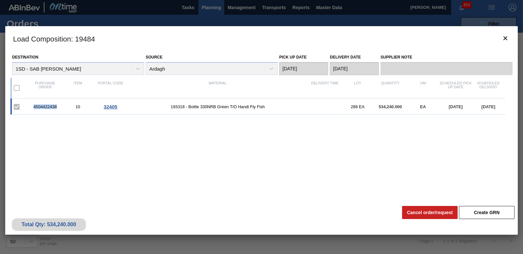
click at [59, 106] on div "4504422438" at bounding box center [45, 106] width 33 height 5
click at [510, 40] on button "botão de ícone" at bounding box center [506, 39] width 16 height 16
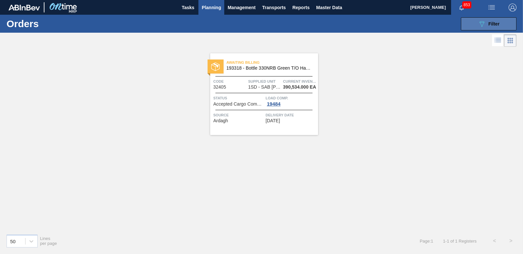
click at [502, 18] on button "089F7B8B-B2A5-4AFE-B5C0-19BA573D28AC Filter" at bounding box center [489, 23] width 56 height 13
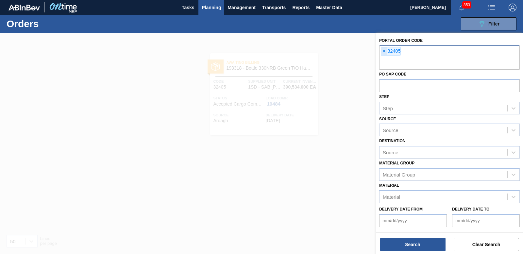
click at [383, 50] on span "×" at bounding box center [384, 51] width 6 height 8
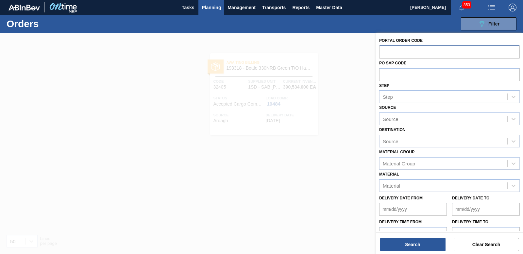
paste input "32407"
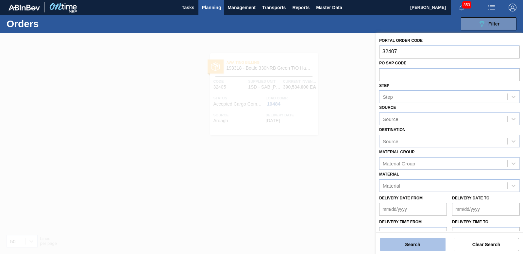
type input "32407"
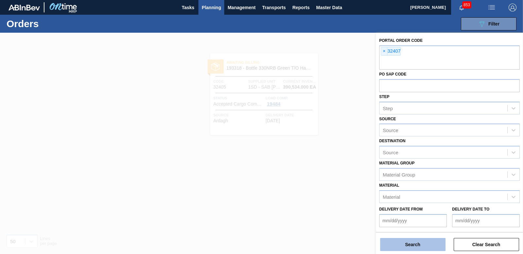
click at [419, 248] on button "Search" at bounding box center [412, 244] width 65 height 13
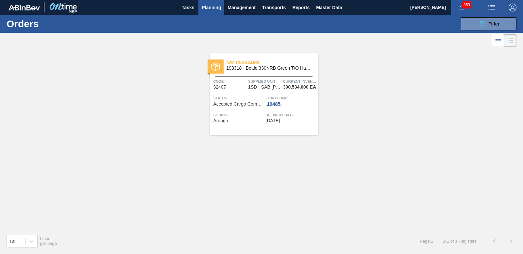
click at [269, 103] on div "19485" at bounding box center [274, 103] width 16 height 5
click at [272, 103] on div "19485" at bounding box center [274, 103] width 16 height 5
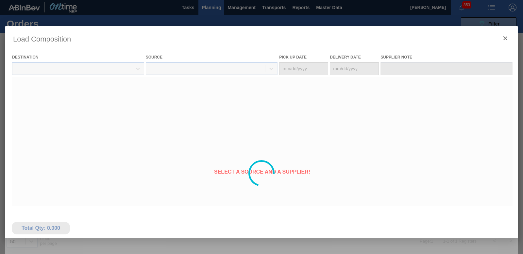
type Date "[DATE]"
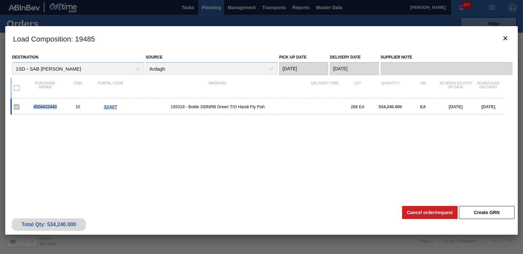
drag, startPoint x: 32, startPoint y: 106, endPoint x: 59, endPoint y: 107, distance: 26.2
click at [59, 107] on div "4504422440" at bounding box center [45, 106] width 33 height 5
click at [505, 39] on icon "botão de ícone" at bounding box center [506, 38] width 8 height 8
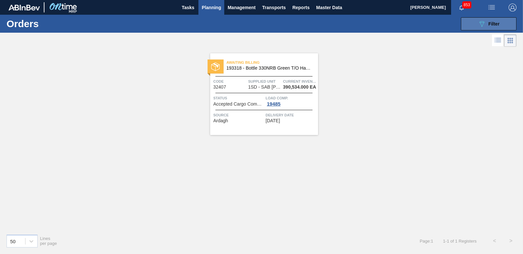
click at [473, 29] on button "089F7B8B-B2A5-4AFE-B5C0-19BA573D28AC Filter" at bounding box center [489, 23] width 56 height 13
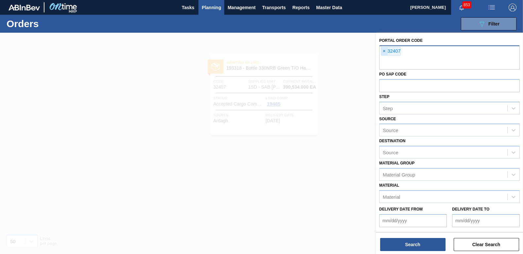
click at [386, 49] on span "×" at bounding box center [384, 51] width 6 height 8
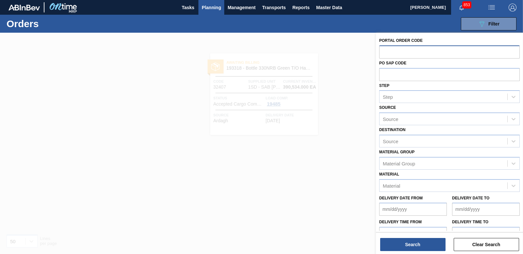
paste input "32408"
type input "32408"
click at [409, 247] on button "Search" at bounding box center [412, 244] width 65 height 13
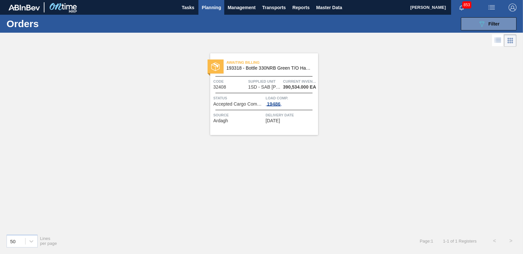
click at [275, 104] on div "19486" at bounding box center [274, 103] width 16 height 5
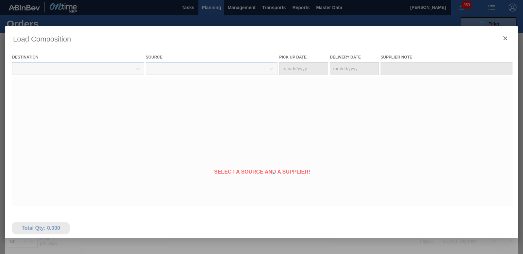
type Date "[DATE]"
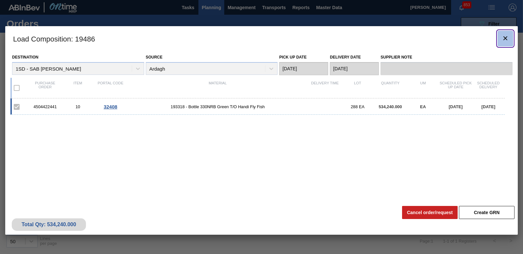
click at [508, 41] on icon "botão de ícone" at bounding box center [506, 38] width 8 height 8
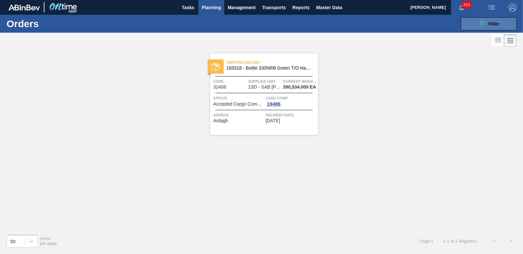
click at [486, 24] on icon "089F7B8B-B2A5-4AFE-B5C0-19BA573D28AC" at bounding box center [482, 24] width 8 height 8
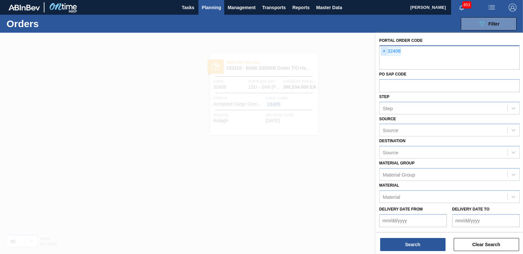
click at [387, 50] on span "×" at bounding box center [384, 51] width 6 height 8
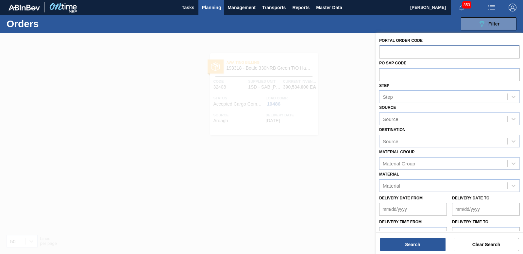
paste input "32409"
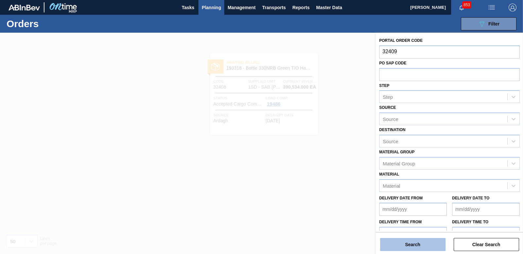
type input "32409"
click at [424, 247] on button "Search" at bounding box center [412, 244] width 65 height 13
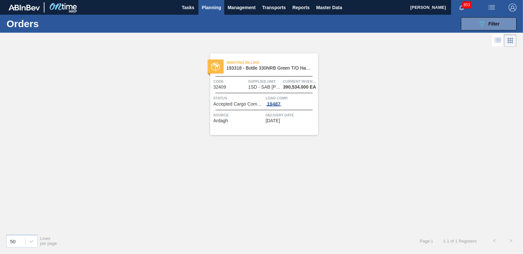
click at [273, 106] on span "19487" at bounding box center [274, 103] width 16 height 5
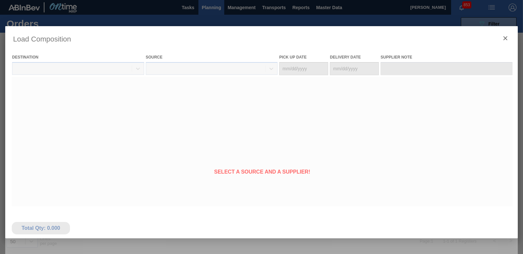
type Date "[DATE]"
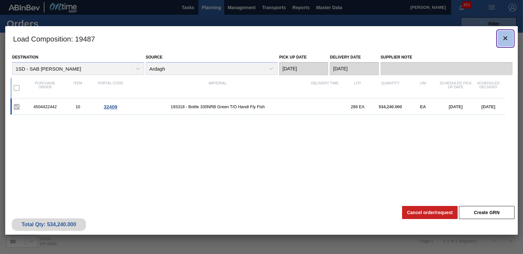
click at [504, 37] on icon "botão de ícone" at bounding box center [506, 38] width 4 height 4
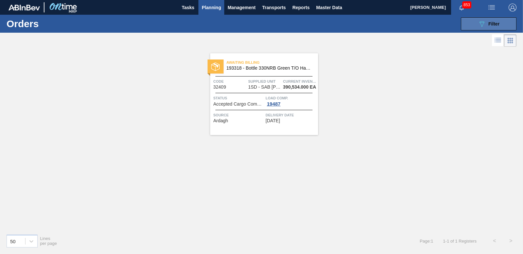
click at [505, 28] on button "089F7B8B-B2A5-4AFE-B5C0-19BA573D28AC Filter" at bounding box center [489, 23] width 56 height 13
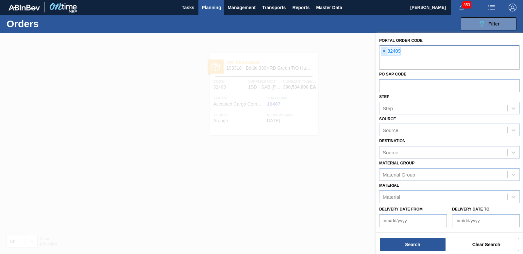
click at [385, 52] on span "×" at bounding box center [384, 51] width 6 height 8
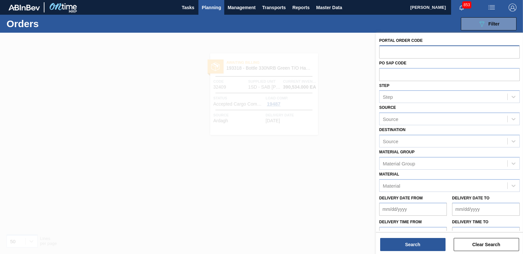
paste input "32425"
type input "32425"
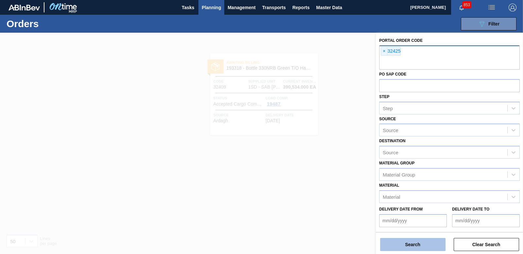
click at [422, 242] on button "Search" at bounding box center [412, 244] width 65 height 13
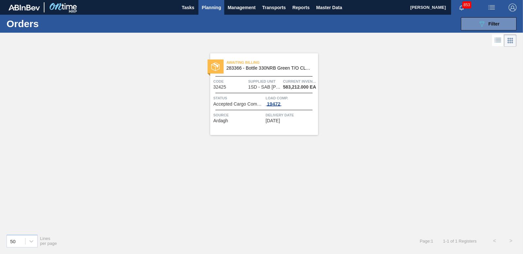
click at [275, 102] on div "19472" at bounding box center [274, 103] width 16 height 5
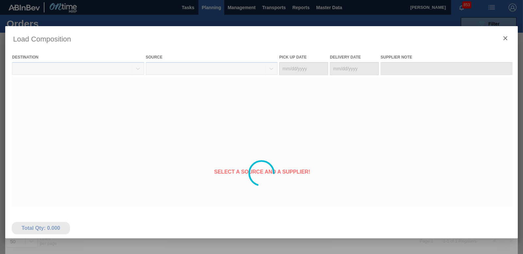
type Date "[DATE]"
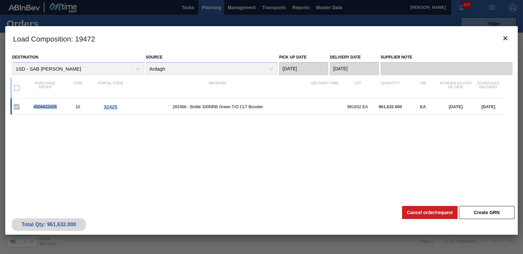
drag, startPoint x: 36, startPoint y: 107, endPoint x: 59, endPoint y: 106, distance: 23.6
click at [59, 106] on div "4504422426" at bounding box center [45, 106] width 33 height 5
click at [505, 39] on icon "botão de ícone" at bounding box center [506, 38] width 8 height 8
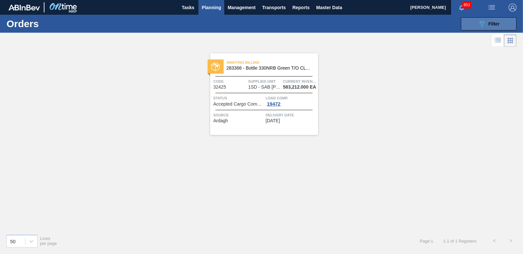
click at [497, 27] on div "089F7B8B-B2A5-4AFE-B5C0-19BA573D28AC Filter" at bounding box center [489, 24] width 22 height 8
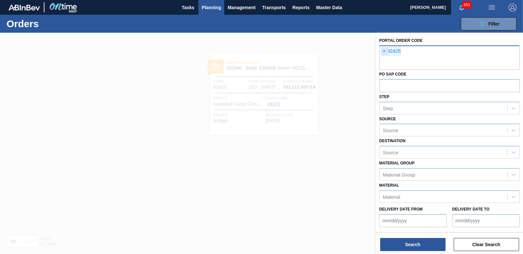
click at [382, 49] on span "×" at bounding box center [384, 51] width 6 height 8
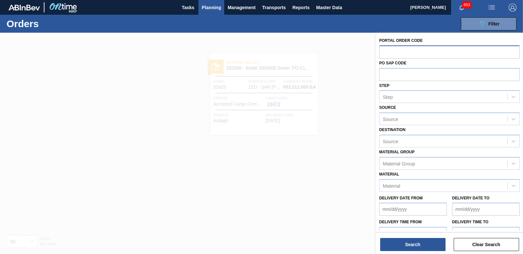
paste input "32426"
type input "32426"
click at [397, 242] on button "Search" at bounding box center [412, 244] width 65 height 13
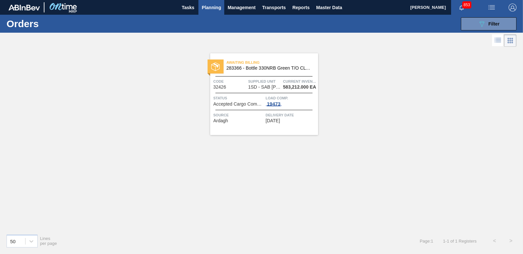
click at [278, 105] on div "19473" at bounding box center [274, 103] width 16 height 5
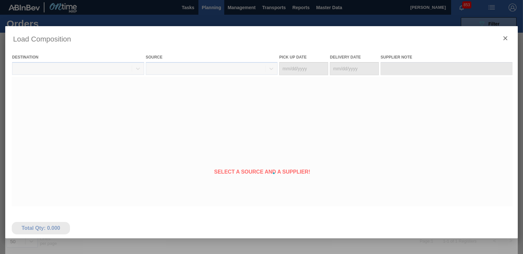
type Date "[DATE]"
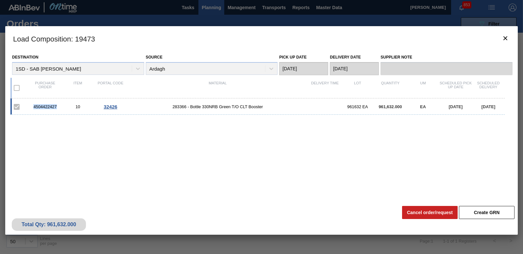
drag, startPoint x: 31, startPoint y: 108, endPoint x: 59, endPoint y: 107, distance: 28.1
click at [59, 107] on div "4504422427" at bounding box center [45, 106] width 33 height 5
click at [508, 39] on icon "botão de ícone" at bounding box center [506, 38] width 8 height 8
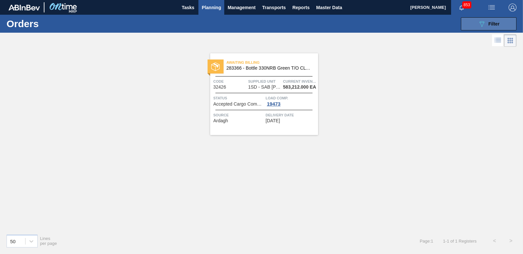
click at [499, 26] on span "Filter" at bounding box center [494, 23] width 11 height 5
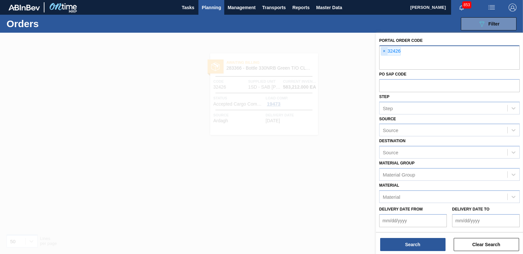
click at [383, 50] on span "×" at bounding box center [384, 51] width 6 height 8
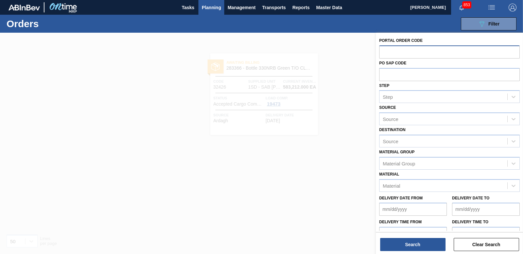
paste input "32427"
type input "32427"
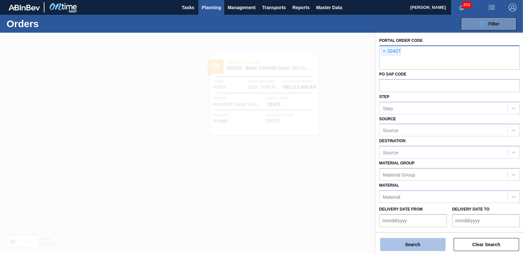
click at [414, 250] on button "Search" at bounding box center [412, 244] width 65 height 13
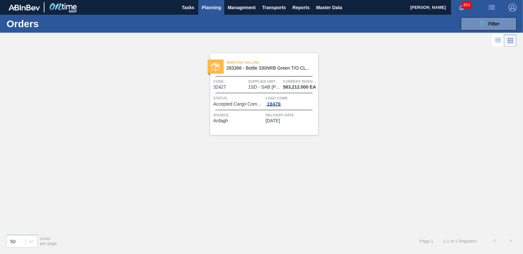
click at [277, 104] on div "19479" at bounding box center [274, 103] width 16 height 5
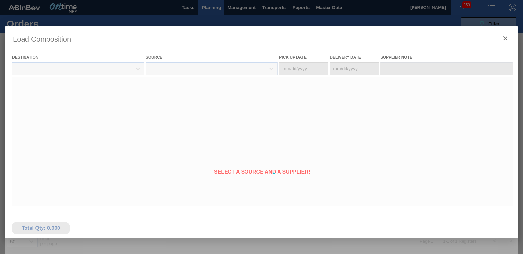
type Date "[DATE]"
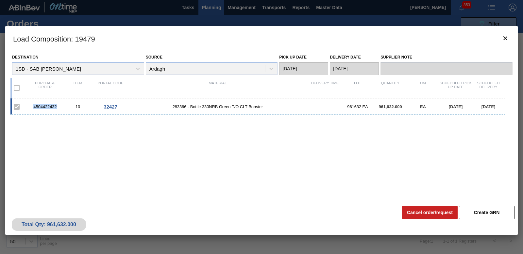
drag, startPoint x: 42, startPoint y: 108, endPoint x: 60, endPoint y: 107, distance: 18.3
click at [60, 107] on div "4504422432" at bounding box center [45, 106] width 33 height 5
click at [509, 43] on clb-icon "botão de ícone" at bounding box center [506, 38] width 8 height 9
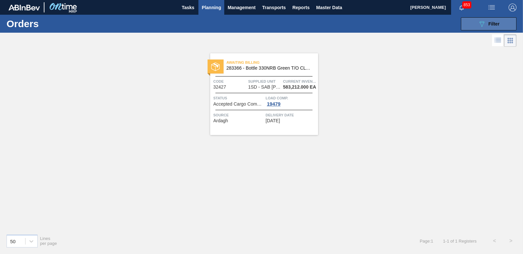
click at [468, 19] on button "089F7B8B-B2A5-4AFE-B5C0-19BA573D28AC Filter" at bounding box center [489, 23] width 56 height 13
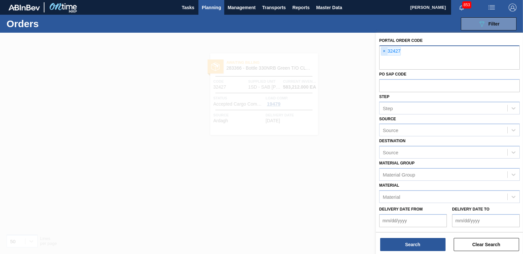
click at [385, 52] on span "×" at bounding box center [384, 51] width 6 height 8
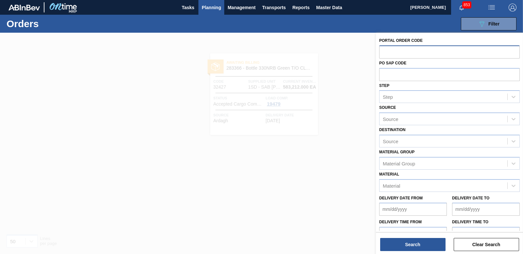
paste input "32428"
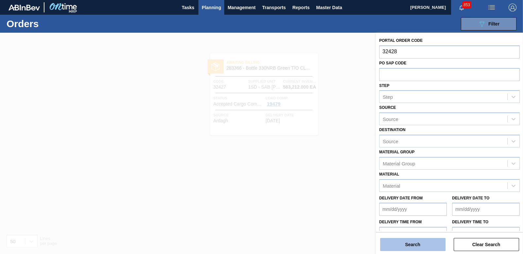
type input "32428"
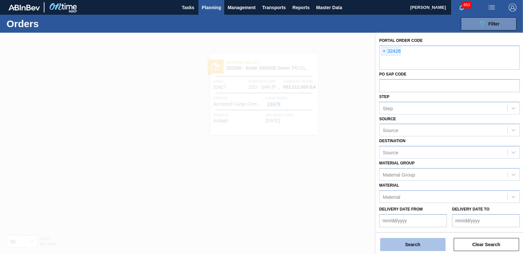
click at [388, 245] on button "Search" at bounding box center [412, 244] width 65 height 13
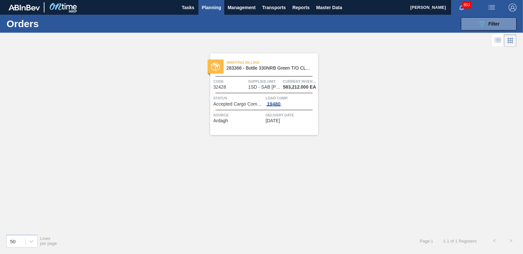
click at [278, 104] on div "19480" at bounding box center [274, 103] width 16 height 5
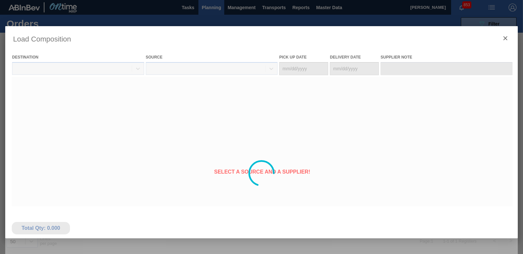
type Date "[DATE]"
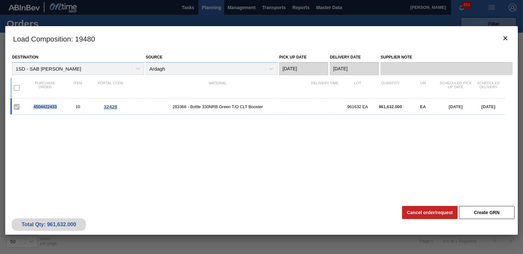
drag, startPoint x: 31, startPoint y: 106, endPoint x: 59, endPoint y: 104, distance: 27.5
click at [59, 104] on div "4504422433" at bounding box center [45, 106] width 33 height 5
click at [506, 42] on span "botão de ícone" at bounding box center [506, 38] width 8 height 8
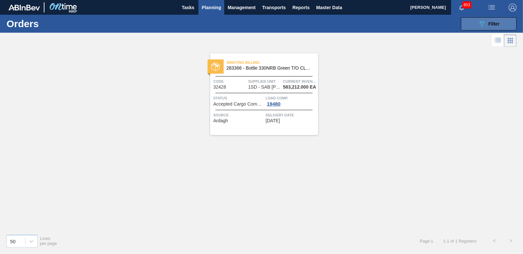
click at [485, 24] on icon "089F7B8B-B2A5-4AFE-B5C0-19BA573D28AC" at bounding box center [482, 24] width 8 height 8
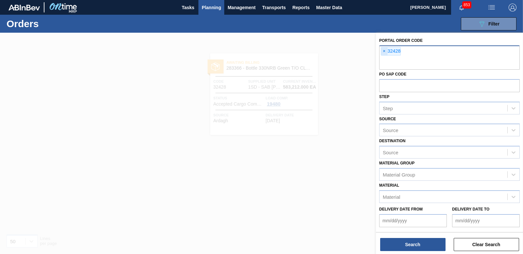
click at [383, 50] on span "×" at bounding box center [384, 51] width 6 height 8
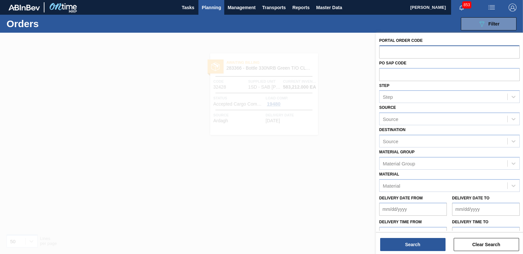
paste input "32431"
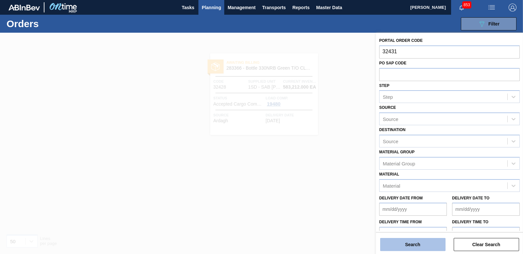
type input "32431"
click at [422, 244] on button "Search" at bounding box center [412, 244] width 65 height 13
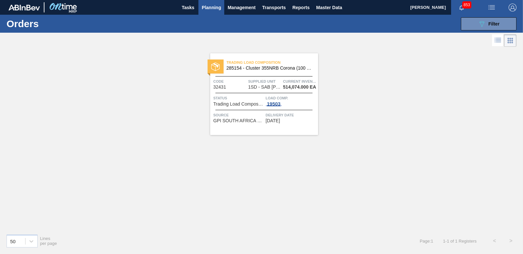
click at [272, 101] on div "19503" at bounding box center [274, 103] width 16 height 5
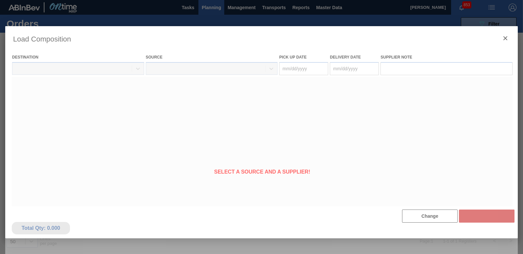
type Date "[DATE]"
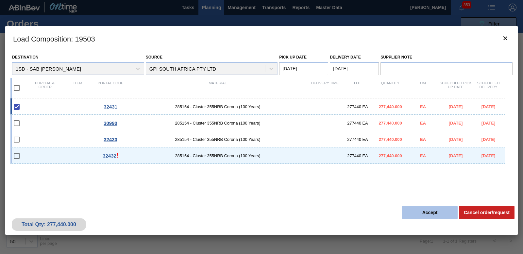
click at [427, 215] on button "Accept" at bounding box center [430, 212] width 56 height 13
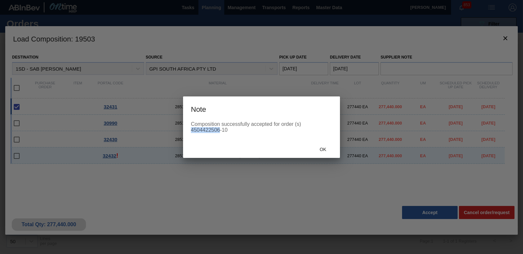
drag, startPoint x: 189, startPoint y: 127, endPoint x: 218, endPoint y: 128, distance: 29.1
click at [218, 128] on div "Composition successfully accepted for order (s) 4504422506-10" at bounding box center [261, 131] width 157 height 20
click at [219, 129] on div "Composition successfully accepted for order (s) 4504422506-10" at bounding box center [261, 127] width 141 height 12
drag, startPoint x: 219, startPoint y: 129, endPoint x: 191, endPoint y: 132, distance: 28.0
click at [191, 132] on div "Composition successfully accepted for order (s) 4504422506-10" at bounding box center [261, 127] width 141 height 12
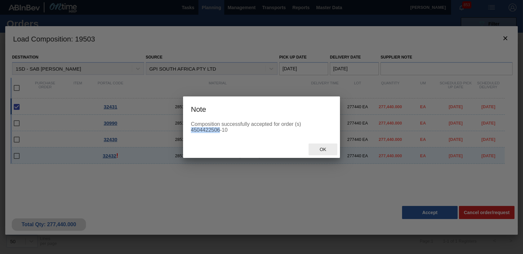
click at [319, 149] on span "Ok" at bounding box center [323, 149] width 17 height 5
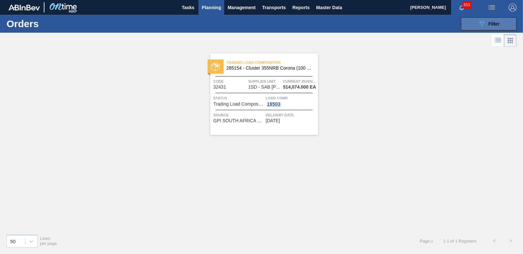
click at [480, 20] on icon "089F7B8B-B2A5-4AFE-B5C0-19BA573D28AC" at bounding box center [482, 24] width 8 height 8
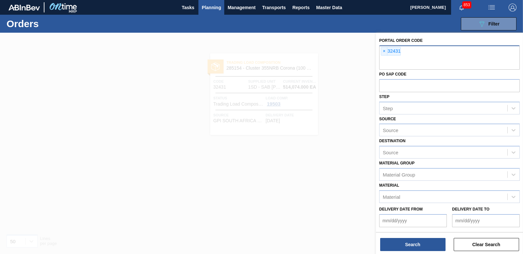
click at [384, 49] on span "×" at bounding box center [384, 51] width 6 height 8
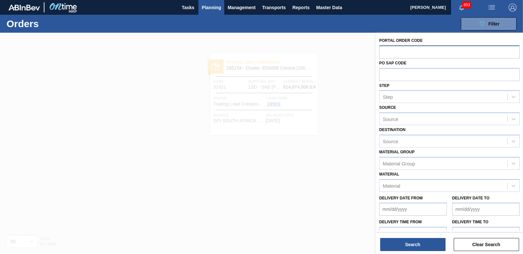
paste input "32432"
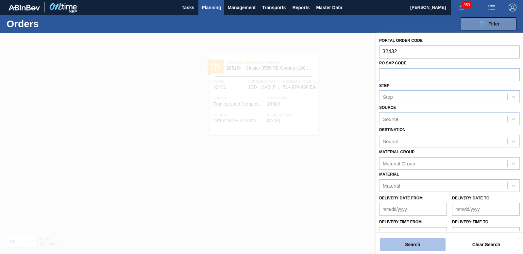
type input "32432"
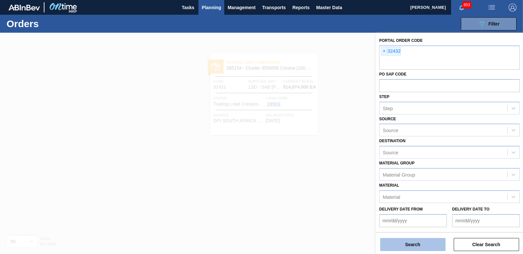
click at [424, 239] on button "Search" at bounding box center [412, 244] width 65 height 13
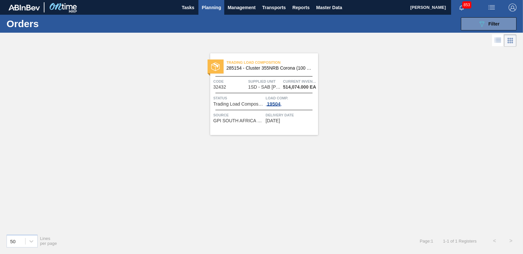
click at [278, 104] on div "19504" at bounding box center [274, 103] width 16 height 5
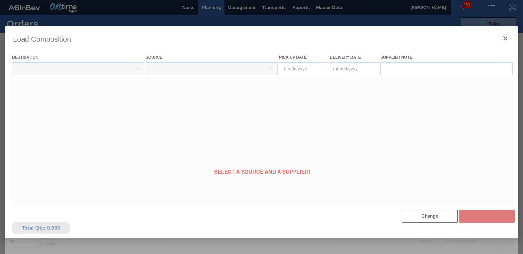
click at [277, 105] on div at bounding box center [261, 173] width 513 height 294
type Date "[DATE]"
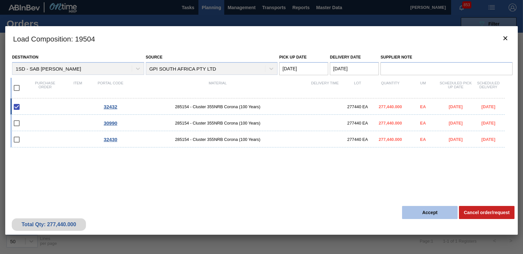
click at [429, 213] on button "Accept" at bounding box center [430, 212] width 56 height 13
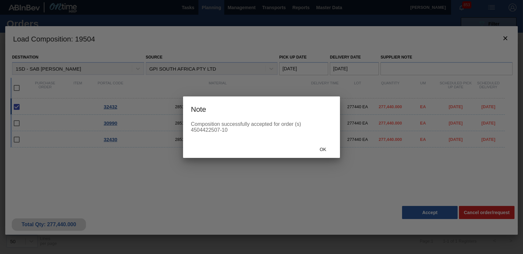
click at [191, 131] on div "Composition successfully accepted for order (s) 4504422507-10" at bounding box center [261, 131] width 157 height 20
drag, startPoint x: 192, startPoint y: 130, endPoint x: 218, endPoint y: 128, distance: 25.9
click at [218, 128] on div "Composition successfully accepted for order (s) 4504422507-10" at bounding box center [261, 127] width 141 height 12
drag, startPoint x: 218, startPoint y: 128, endPoint x: 192, endPoint y: 131, distance: 26.5
click at [192, 131] on div "Composition successfully accepted for order (s) 4504422507-10" at bounding box center [261, 127] width 141 height 12
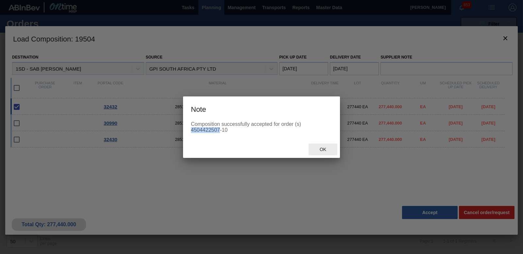
click at [323, 152] on span "Ok" at bounding box center [323, 149] width 17 height 5
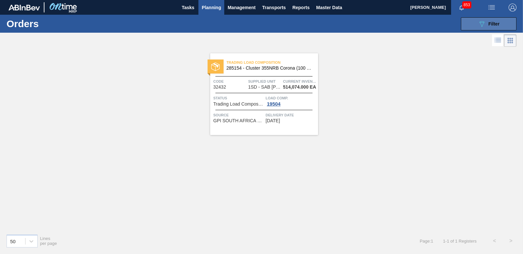
drag, startPoint x: 497, startPoint y: 23, endPoint x: 485, endPoint y: 32, distance: 15.1
click at [497, 23] on span "Filter" at bounding box center [494, 23] width 11 height 5
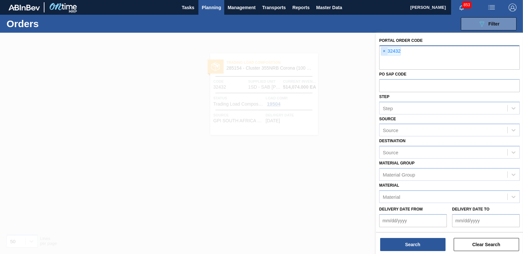
click at [384, 49] on span "×" at bounding box center [384, 51] width 6 height 8
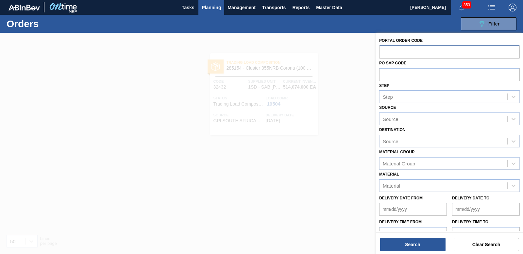
paste input "32397"
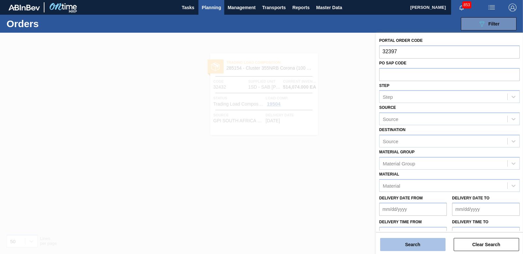
type input "32397"
click at [422, 246] on button "Search" at bounding box center [412, 244] width 65 height 13
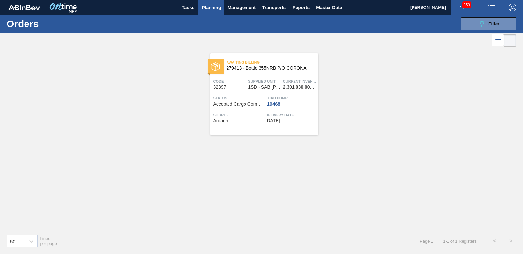
click at [277, 103] on div "19468" at bounding box center [274, 103] width 16 height 5
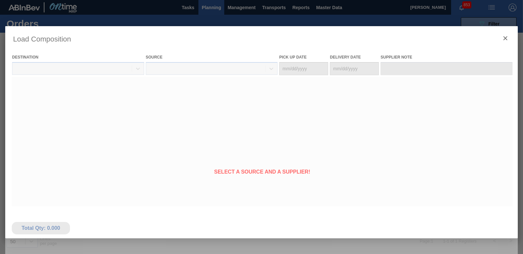
type Date "[DATE]"
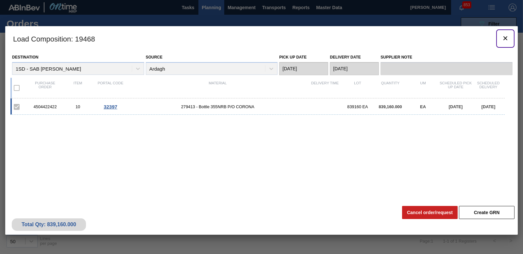
click at [507, 37] on icon "botão de ícone" at bounding box center [506, 38] width 4 height 4
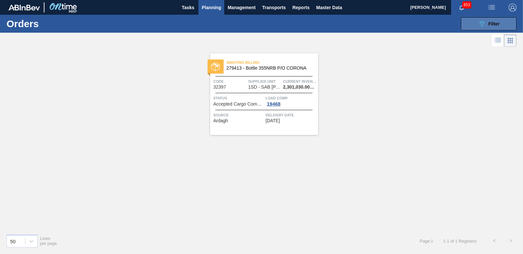
click at [490, 22] on span "Filter" at bounding box center [494, 23] width 11 height 5
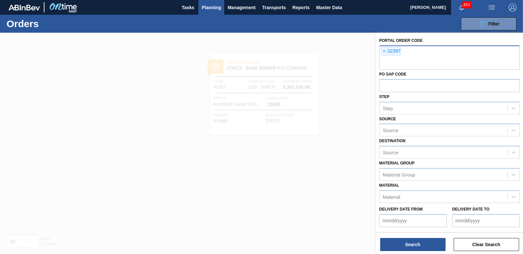
click at [381, 51] on div "× 32397" at bounding box center [449, 57] width 141 height 24
click at [384, 49] on span "×" at bounding box center [384, 51] width 6 height 8
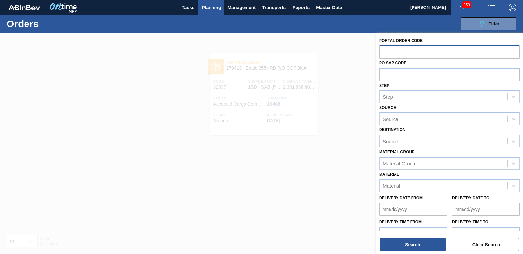
paste input "32398"
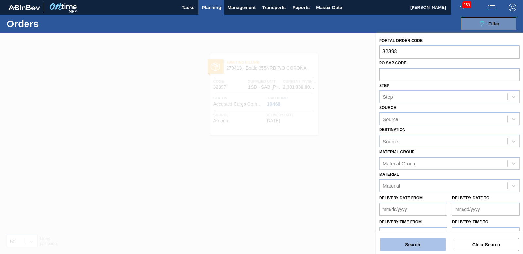
type input "32398"
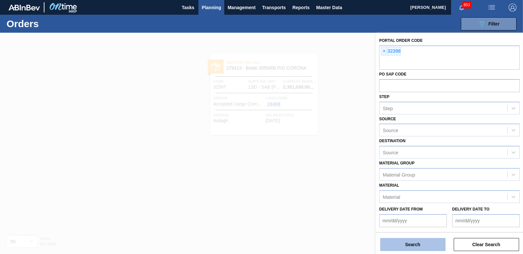
click at [417, 250] on button "Search" at bounding box center [412, 244] width 65 height 13
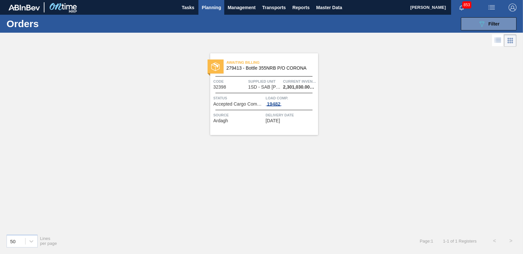
click at [275, 102] on div "19482" at bounding box center [274, 103] width 16 height 5
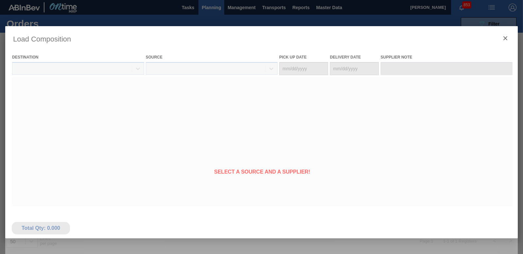
type Date "[DATE]"
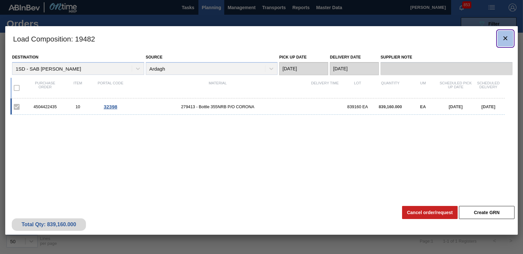
click at [509, 36] on icon "botão de ícone" at bounding box center [506, 38] width 8 height 8
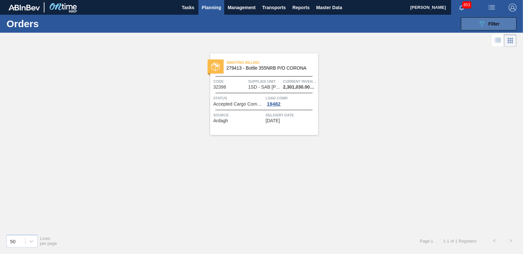
click at [500, 19] on button "089F7B8B-B2A5-4AFE-B5C0-19BA573D28AC Filter" at bounding box center [489, 23] width 56 height 13
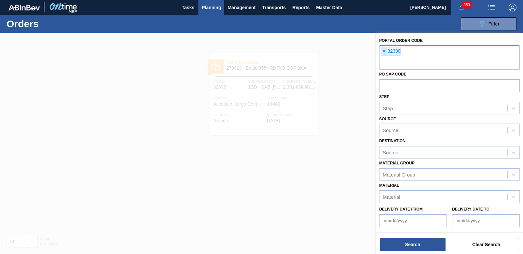
click at [386, 49] on span "×" at bounding box center [384, 51] width 6 height 8
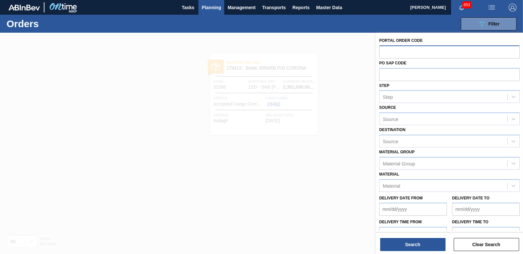
paste input "32399"
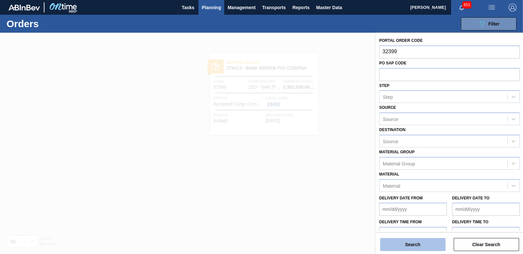
type input "32399"
click at [411, 245] on button "Search" at bounding box center [412, 244] width 65 height 13
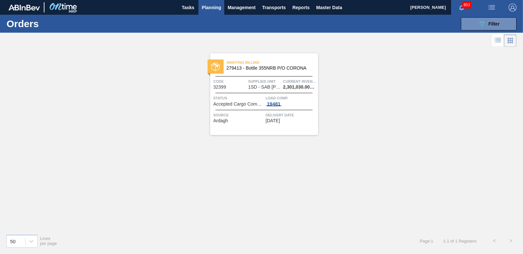
click at [279, 102] on div "19481" at bounding box center [274, 103] width 16 height 5
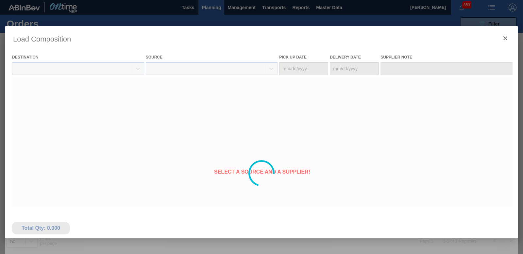
type Date "[DATE]"
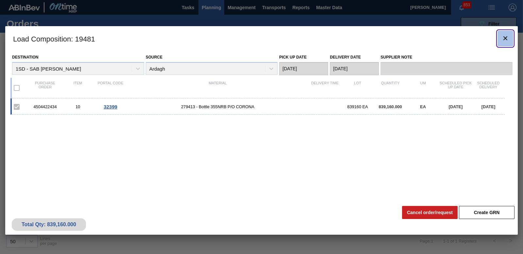
click at [501, 39] on button "botão de ícone" at bounding box center [506, 39] width 16 height 16
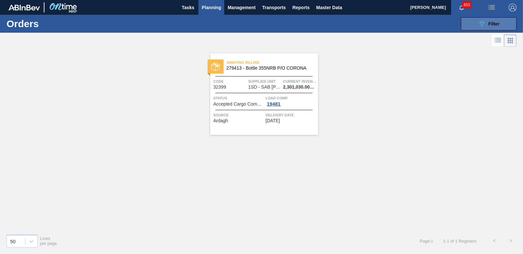
click at [495, 26] on span "Filter" at bounding box center [494, 23] width 11 height 5
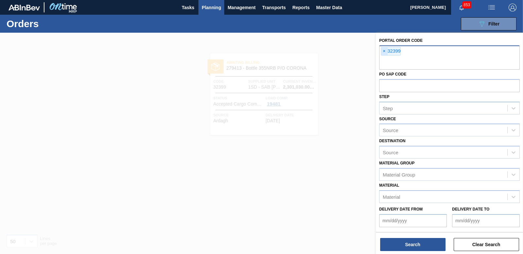
click at [385, 51] on span "×" at bounding box center [384, 51] width 6 height 8
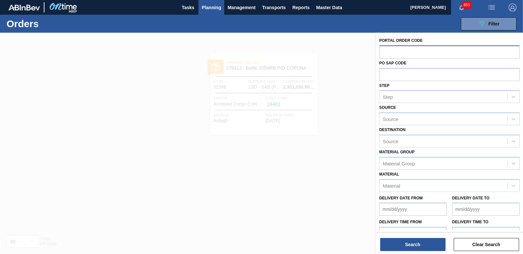
paste input "32400"
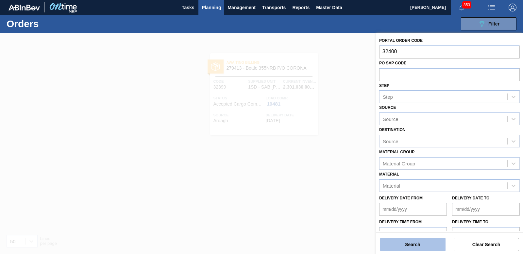
type input "32400"
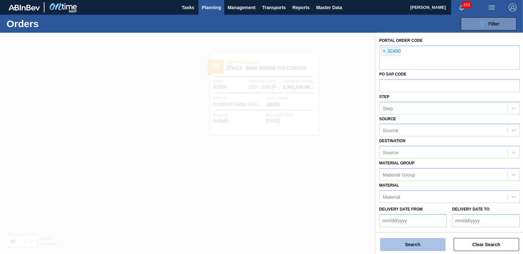
click at [405, 246] on button "Search" at bounding box center [412, 244] width 65 height 13
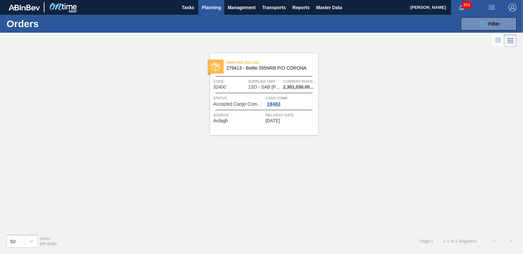
click at [278, 100] on span "Load Comp." at bounding box center [291, 98] width 51 height 7
click at [274, 102] on div "19483" at bounding box center [274, 103] width 16 height 5
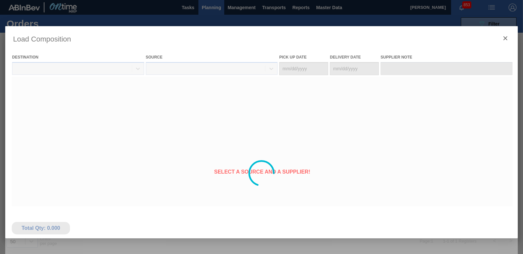
type Date "[DATE]"
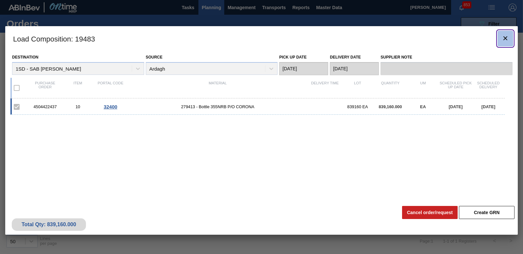
click at [499, 42] on button "botão de ícone" at bounding box center [506, 39] width 16 height 16
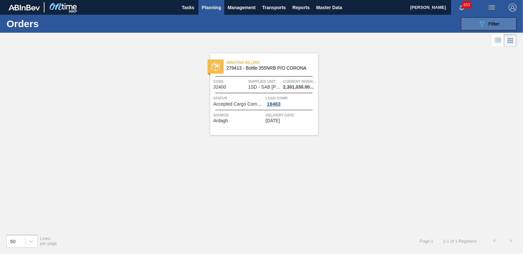
click at [495, 21] on span "Filter" at bounding box center [494, 23] width 11 height 5
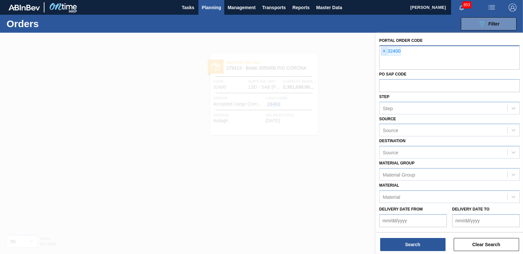
click at [385, 53] on span "×" at bounding box center [384, 51] width 6 height 8
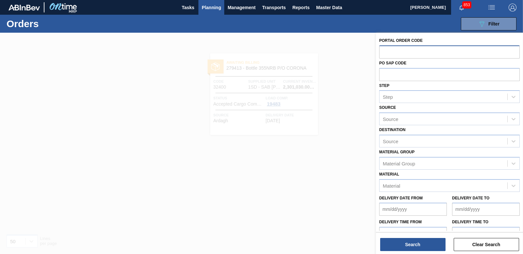
paste input "32402"
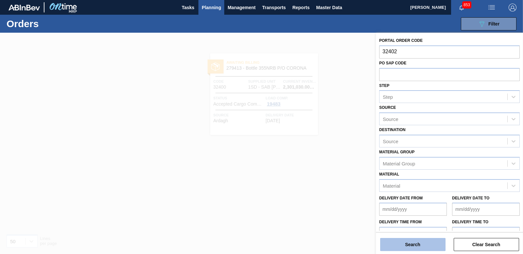
type input "32402"
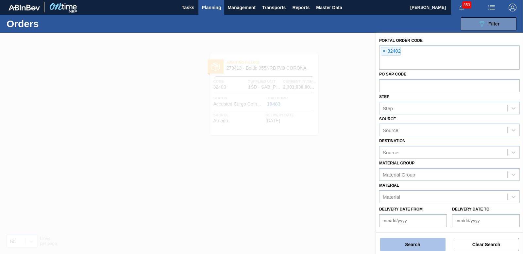
click at [428, 245] on button "Search" at bounding box center [412, 244] width 65 height 13
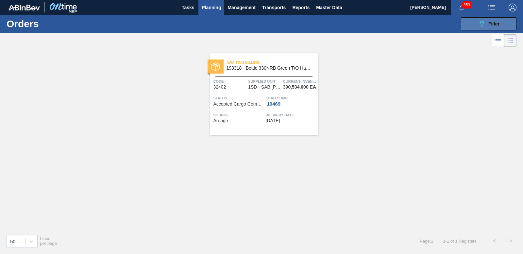
click at [488, 26] on div "089F7B8B-B2A5-4AFE-B5C0-19BA573D28AC Filter" at bounding box center [489, 24] width 22 height 8
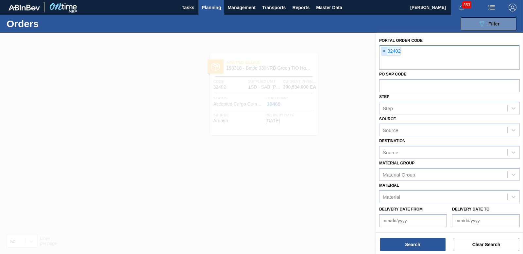
click at [383, 52] on span "×" at bounding box center [384, 51] width 6 height 8
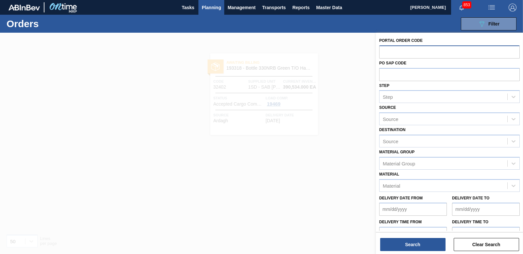
paste input "32403"
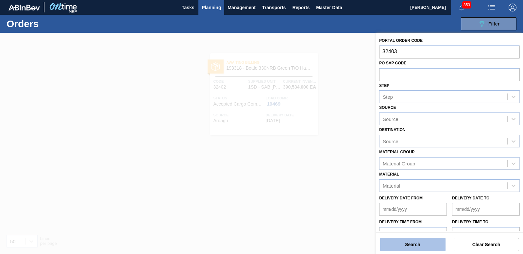
type input "32403"
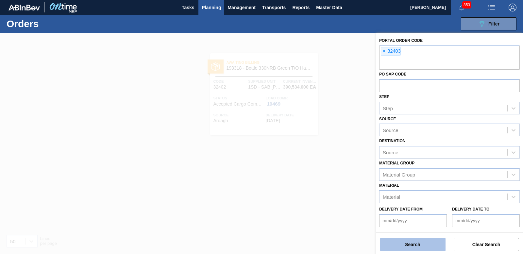
click at [402, 240] on button "Search" at bounding box center [412, 244] width 65 height 13
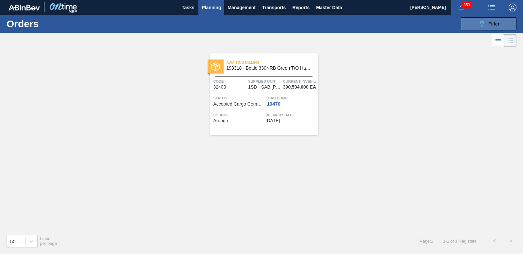
click at [493, 18] on button "089F7B8B-B2A5-4AFE-B5C0-19BA573D28AC Filter" at bounding box center [489, 23] width 56 height 13
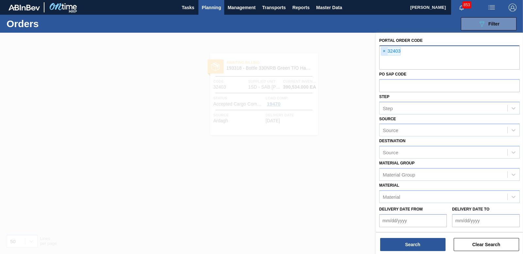
click at [385, 51] on span "×" at bounding box center [384, 51] width 6 height 8
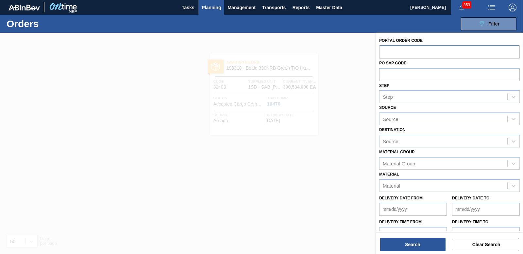
paste input "32404"
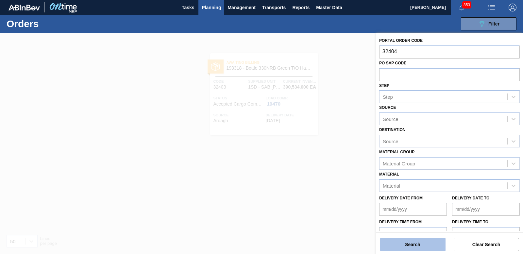
type input "32404"
click at [415, 244] on button "Search" at bounding box center [412, 244] width 65 height 13
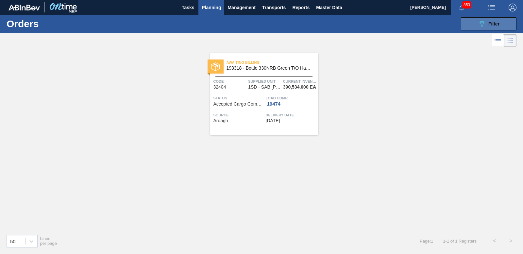
click at [477, 23] on button "089F7B8B-B2A5-4AFE-B5C0-19BA573D28AC Filter" at bounding box center [489, 23] width 56 height 13
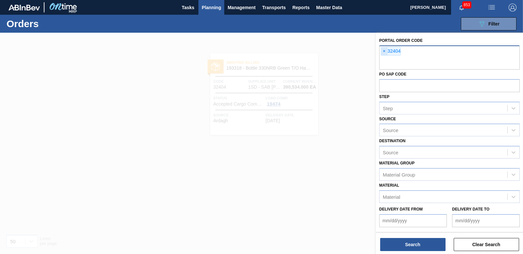
click at [385, 49] on span "×" at bounding box center [384, 51] width 6 height 8
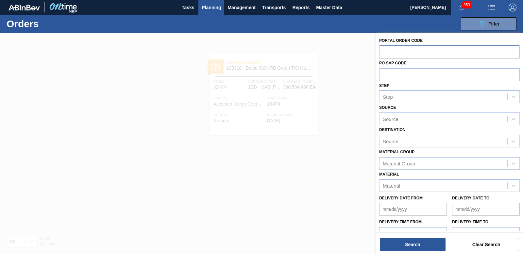
paste input "32405"
type input "32405"
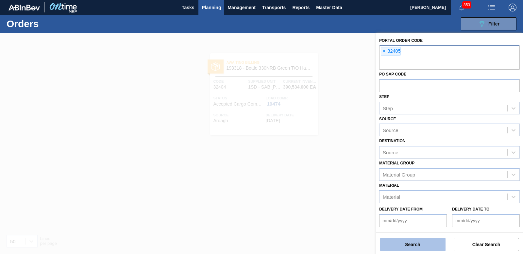
click at [416, 242] on button "Search" at bounding box center [412, 244] width 65 height 13
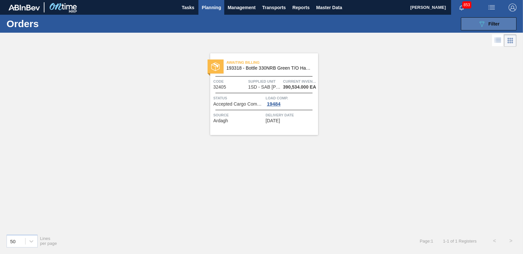
click at [493, 28] on button "089F7B8B-B2A5-4AFE-B5C0-19BA573D28AC Filter" at bounding box center [489, 23] width 56 height 13
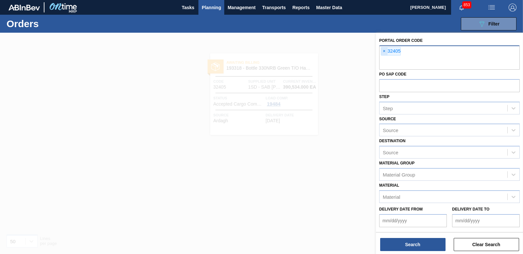
click at [383, 49] on span "×" at bounding box center [384, 51] width 6 height 8
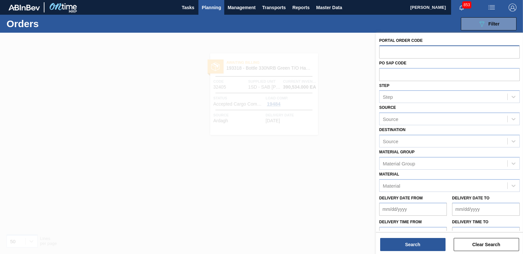
paste input "32407"
type input "32407"
click at [415, 244] on button "Search" at bounding box center [412, 244] width 65 height 13
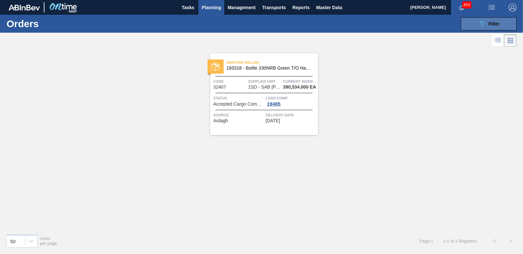
click at [503, 21] on button "089F7B8B-B2A5-4AFE-B5C0-19BA573D28AC Filter" at bounding box center [489, 23] width 56 height 13
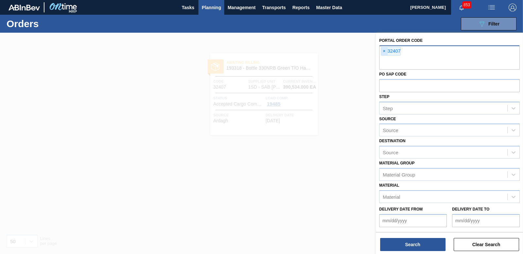
click at [385, 52] on span "×" at bounding box center [384, 51] width 6 height 8
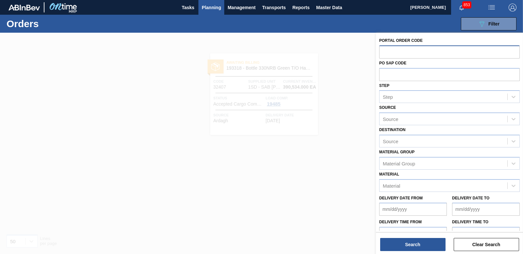
paste input "32408"
type input "32408"
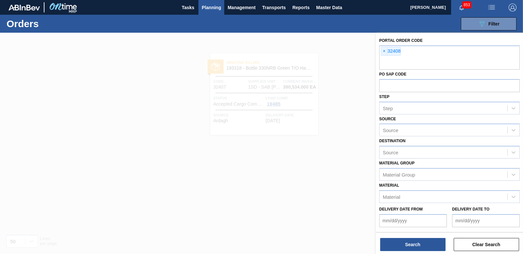
click at [421, 237] on div "Search Clear Search" at bounding box center [449, 241] width 147 height 18
click at [421, 241] on button "Search" at bounding box center [412, 244] width 65 height 13
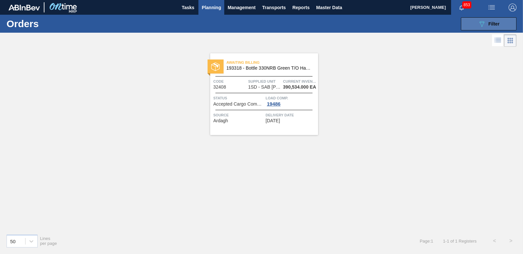
click at [482, 27] on icon "089F7B8B-B2A5-4AFE-B5C0-19BA573D28AC" at bounding box center [482, 24] width 8 height 8
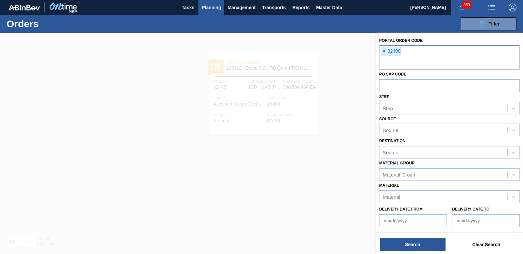
click at [387, 48] on span "×" at bounding box center [384, 51] width 6 height 8
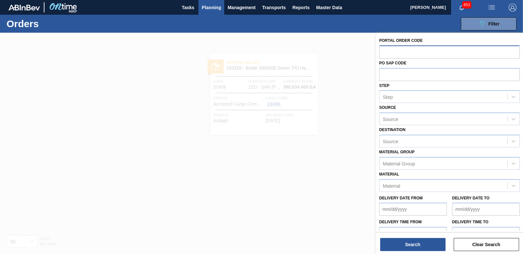
paste input "32409"
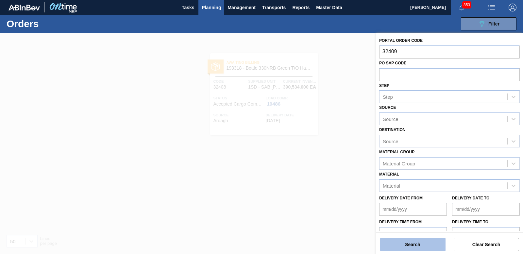
type input "32409"
click at [400, 245] on button "Search" at bounding box center [412, 244] width 65 height 13
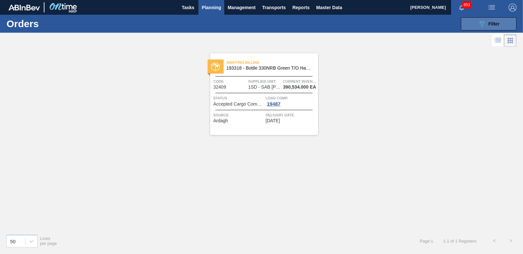
click at [475, 29] on button "089F7B8B-B2A5-4AFE-B5C0-19BA573D28AC Filter" at bounding box center [489, 23] width 56 height 13
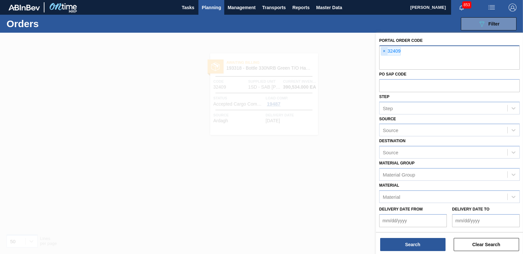
click at [384, 53] on span "×" at bounding box center [384, 51] width 6 height 8
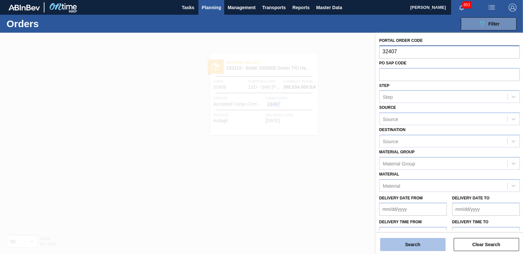
type input "32407"
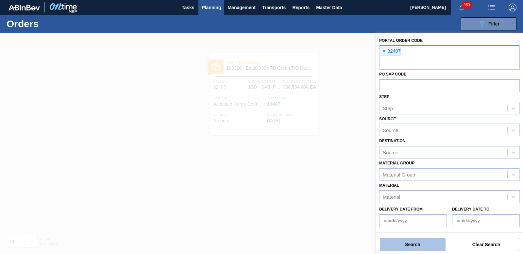
click at [417, 240] on button "Search" at bounding box center [412, 244] width 65 height 13
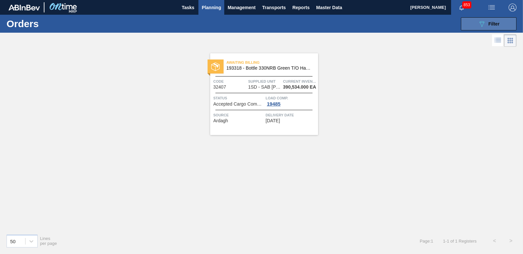
click at [500, 26] on span "Filter" at bounding box center [494, 23] width 11 height 5
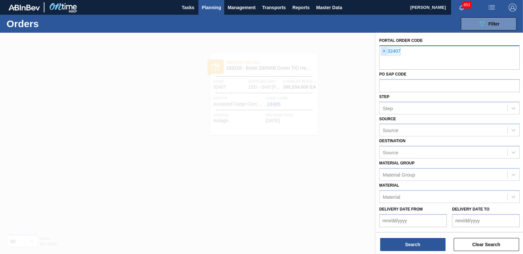
click at [384, 50] on span "×" at bounding box center [384, 51] width 6 height 8
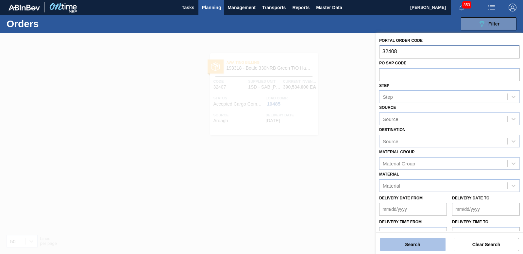
type input "32408"
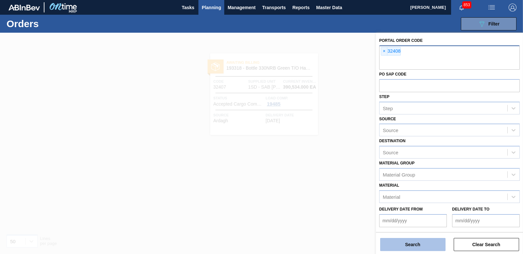
click at [428, 244] on button "Search" at bounding box center [412, 244] width 65 height 13
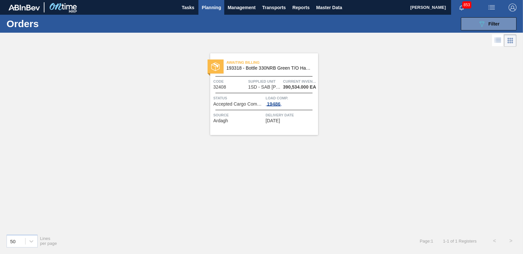
click at [274, 104] on div "19486" at bounding box center [274, 103] width 16 height 5
click at [274, 0] on body "Tasks Planning Management Transports Reports Master Data Nhlanhla Mabele 853 Ma…" at bounding box center [261, 0] width 523 height 0
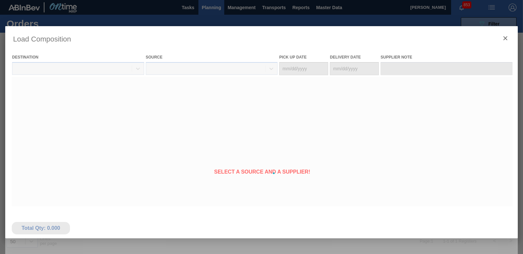
type Date "[DATE]"
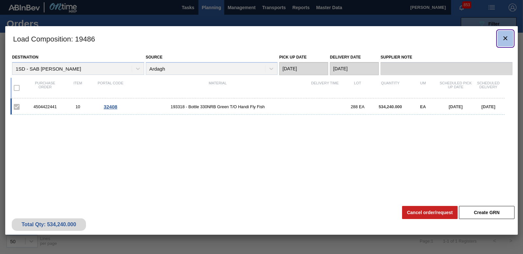
click at [502, 40] on icon "botão de ícone" at bounding box center [506, 38] width 8 height 8
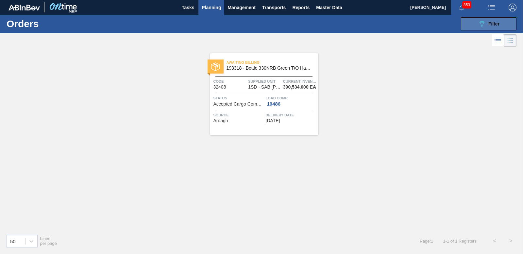
click at [493, 23] on span "Filter" at bounding box center [494, 23] width 11 height 5
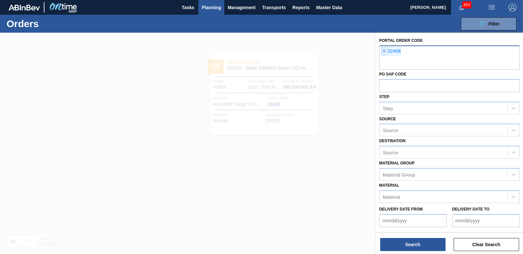
click at [383, 53] on span "×" at bounding box center [384, 51] width 6 height 8
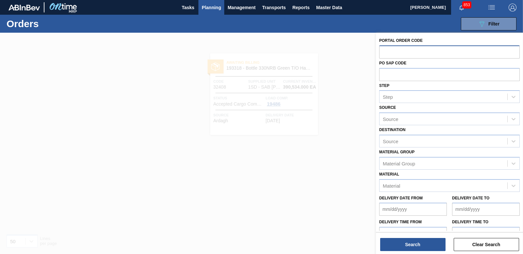
drag, startPoint x: 278, startPoint y: 102, endPoint x: 291, endPoint y: 101, distance: 13.8
click at [278, 102] on div at bounding box center [261, 160] width 523 height 254
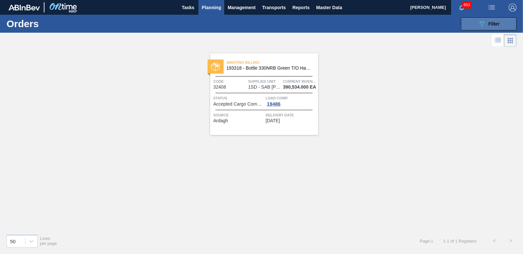
click at [465, 26] on button "089F7B8B-B2A5-4AFE-B5C0-19BA573D28AC Filter" at bounding box center [489, 23] width 56 height 13
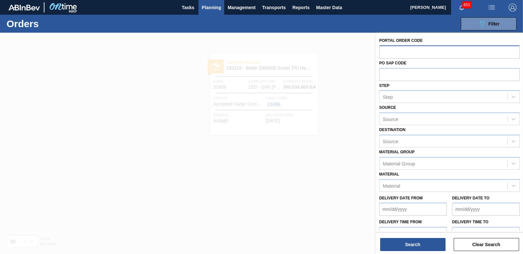
click at [393, 56] on input "text" at bounding box center [449, 51] width 141 height 12
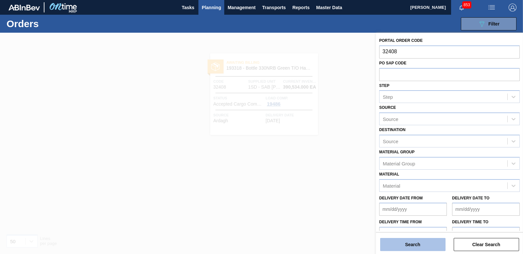
type input "32408"
click at [409, 245] on button "Search" at bounding box center [412, 244] width 65 height 13
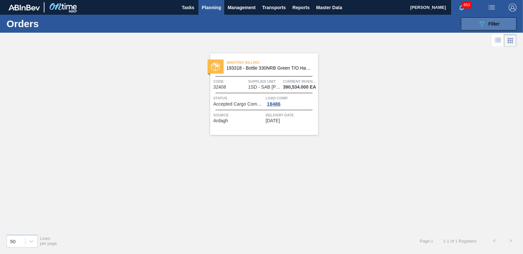
click at [509, 26] on button "089F7B8B-B2A5-4AFE-B5C0-19BA573D28AC Filter" at bounding box center [489, 23] width 56 height 13
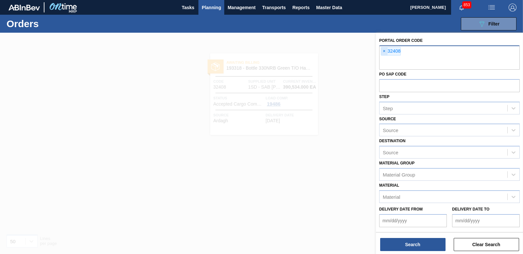
click at [383, 51] on span "×" at bounding box center [384, 51] width 6 height 8
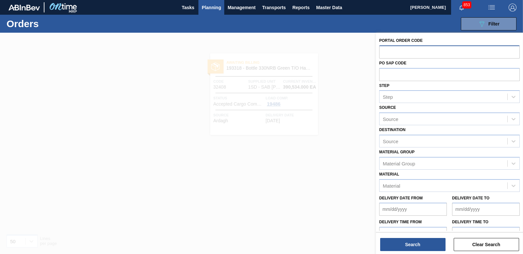
paste input "32397"
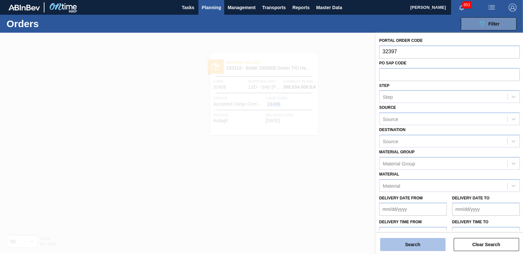
type input "32397"
click at [405, 246] on button "Search" at bounding box center [412, 244] width 65 height 13
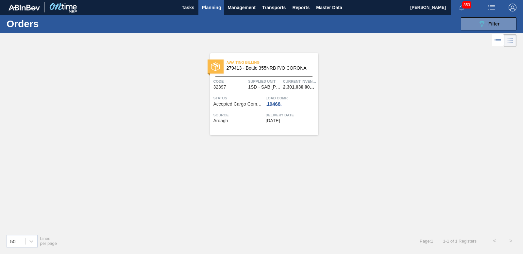
click at [277, 103] on div "19468" at bounding box center [274, 103] width 16 height 5
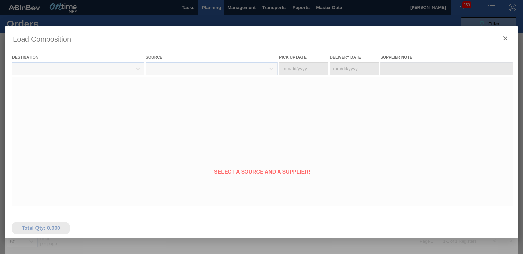
type Date "[DATE]"
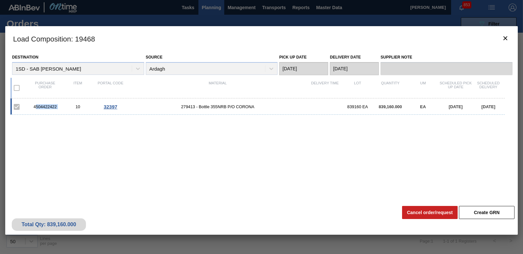
drag, startPoint x: 35, startPoint y: 104, endPoint x: 59, endPoint y: 107, distance: 24.6
click at [59, 107] on div "4504422422" at bounding box center [45, 106] width 33 height 5
click at [58, 107] on div "4504422422" at bounding box center [45, 106] width 33 height 5
click at [506, 35] on icon "botão de ícone" at bounding box center [506, 38] width 8 height 8
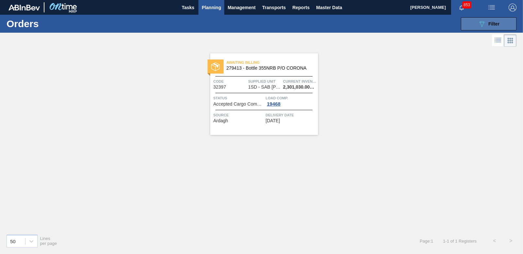
click at [471, 26] on button "089F7B8B-B2A5-4AFE-B5C0-19BA573D28AC Filter" at bounding box center [489, 23] width 56 height 13
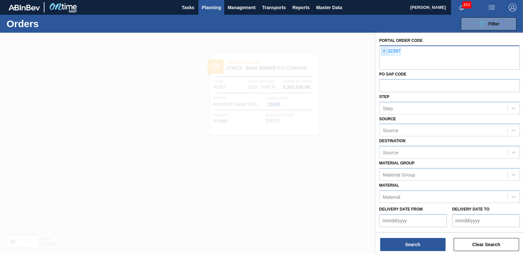
click at [385, 52] on span "×" at bounding box center [384, 51] width 6 height 8
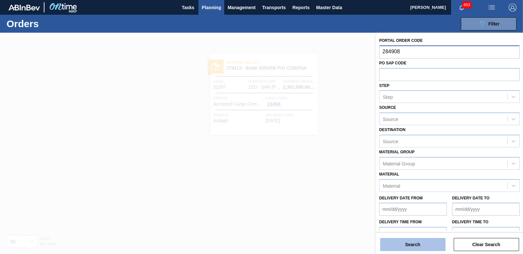
type input "284908"
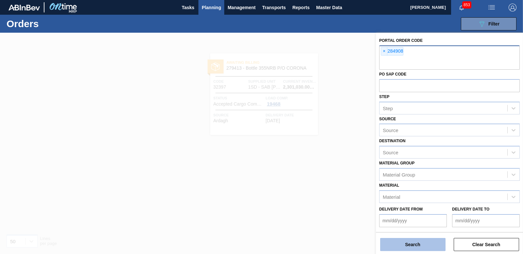
click at [411, 247] on button "Search" at bounding box center [412, 244] width 65 height 13
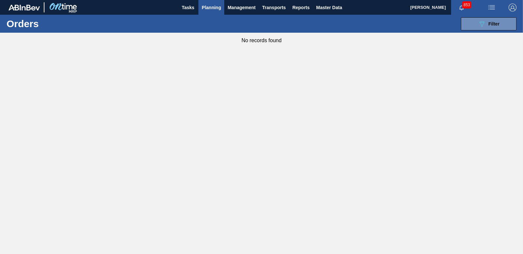
click at [213, 6] on span "Planning" at bounding box center [211, 8] width 19 height 8
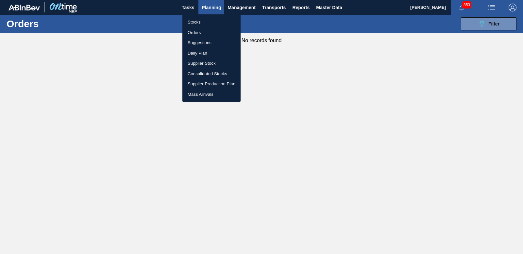
click at [199, 31] on li "Orders" at bounding box center [211, 32] width 58 height 10
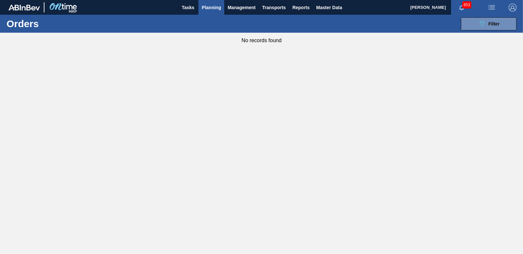
click at [215, 5] on span "Planning" at bounding box center [211, 8] width 19 height 8
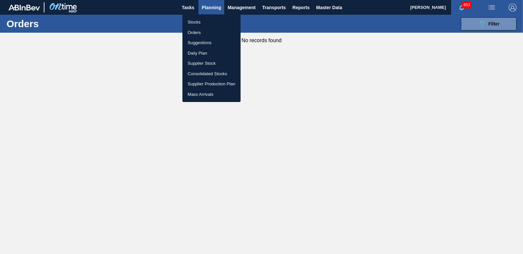
click at [195, 22] on li "Stocks" at bounding box center [211, 22] width 58 height 10
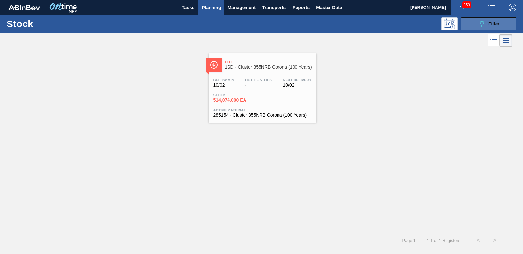
click at [468, 25] on button "089F7B8B-B2A5-4AFE-B5C0-19BA573D28AC Filter" at bounding box center [489, 23] width 56 height 13
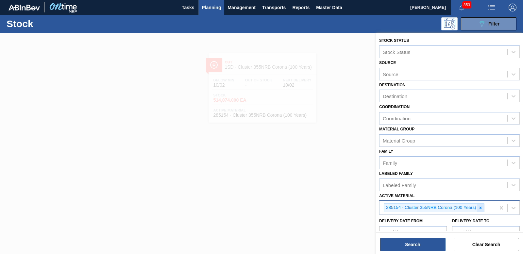
click at [483, 209] on icon at bounding box center [480, 208] width 5 height 5
type Material "2"
type Material "284909"
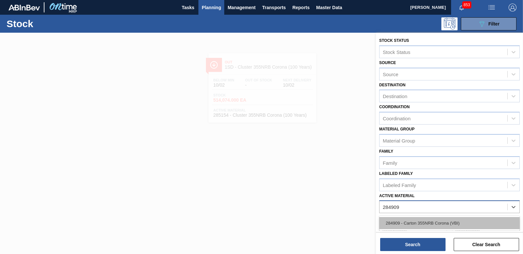
click at [429, 227] on div "284909 - Carton 355NRB Corona (VBI)" at bounding box center [449, 223] width 141 height 12
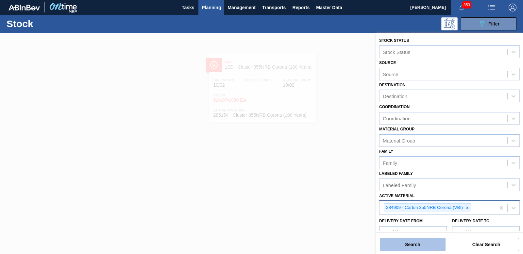
click at [427, 242] on button "Search" at bounding box center [412, 244] width 65 height 13
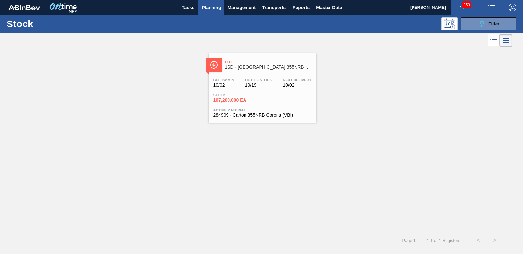
click at [234, 103] on div "Stock 107,200.000 EA" at bounding box center [262, 99] width 101 height 12
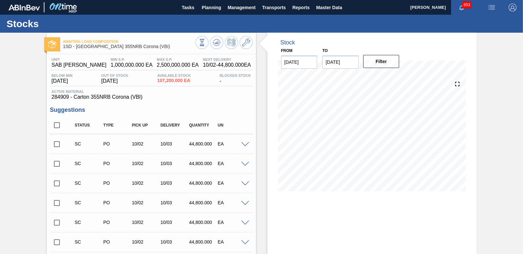
click at [214, 35] on div "Awaiting Load Composition 1SD - [GEOGRAPHIC_DATA] 355NRB Corona (VBI)" at bounding box center [151, 42] width 209 height 18
click at [216, 40] on icon at bounding box center [217, 43] width 8 height 8
click at [213, 42] on icon at bounding box center [217, 43] width 8 height 8
click at [218, 44] on icon at bounding box center [217, 43] width 8 height 8
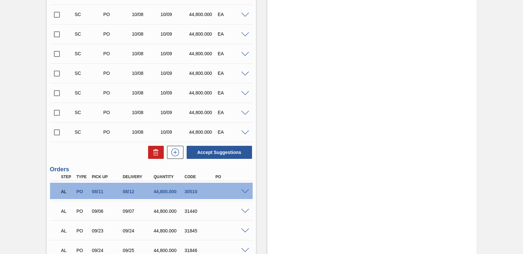
scroll to position [916, 0]
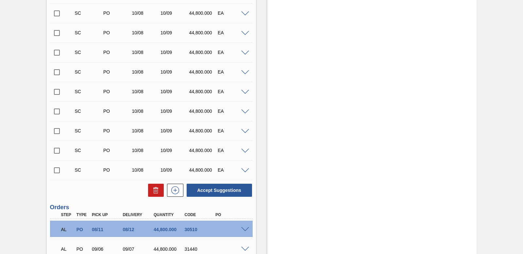
click at [55, 92] on input "checkbox" at bounding box center [57, 92] width 14 height 14
click at [226, 189] on button "Accept Suggestions" at bounding box center [219, 190] width 65 height 13
checkbox input "false"
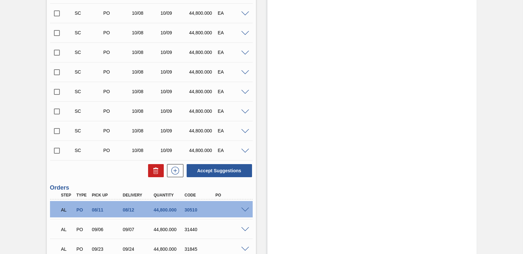
click at [57, 73] on input "checkbox" at bounding box center [57, 72] width 14 height 14
checkbox input "false"
click at [57, 87] on input "checkbox" at bounding box center [57, 92] width 14 height 14
click at [233, 167] on button "Accept Suggestions" at bounding box center [219, 170] width 65 height 13
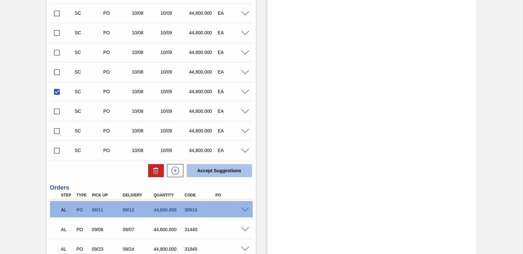
checkbox input "false"
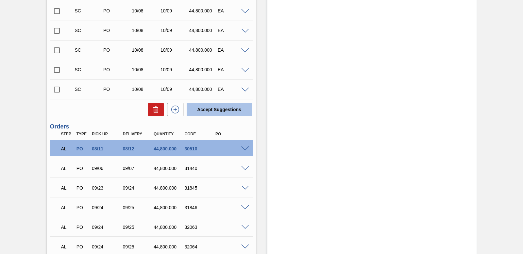
scroll to position [908, 0]
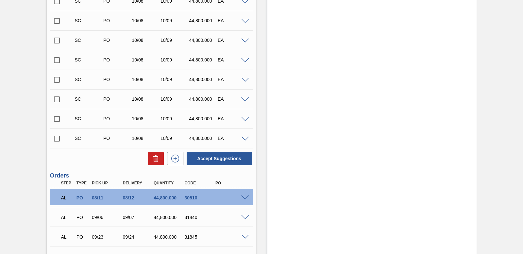
click at [58, 96] on input "checkbox" at bounding box center [57, 100] width 14 height 14
click at [216, 153] on button "Accept Suggestions" at bounding box center [219, 158] width 65 height 13
checkbox input "false"
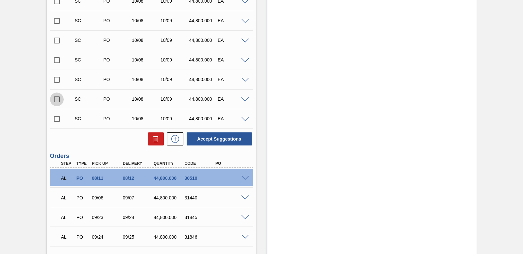
click at [57, 94] on input "checkbox" at bounding box center [57, 100] width 14 height 14
click at [216, 140] on button "Accept Suggestions" at bounding box center [219, 138] width 65 height 13
checkbox input "false"
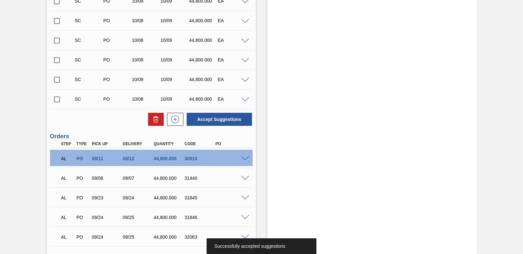
click at [52, 95] on input "checkbox" at bounding box center [57, 100] width 14 height 14
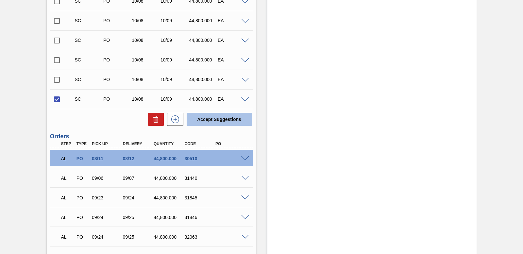
click at [211, 116] on button "Accept Suggestions" at bounding box center [219, 119] width 65 height 13
checkbox input "false"
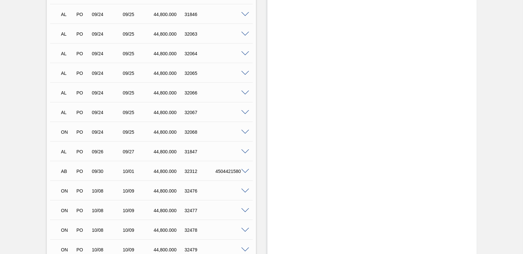
scroll to position [1170, 0]
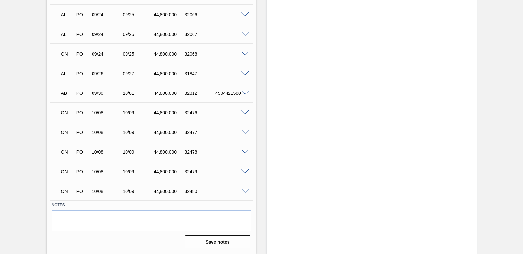
click at [247, 114] on span at bounding box center [245, 113] width 8 height 5
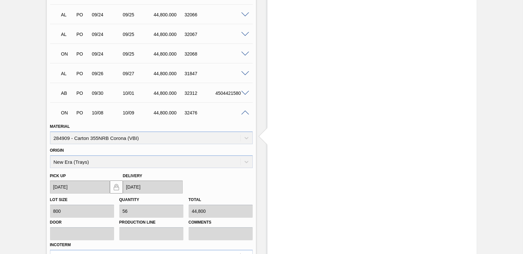
click at [247, 114] on span at bounding box center [245, 113] width 8 height 5
